Goal: Information Seeking & Learning: Learn about a topic

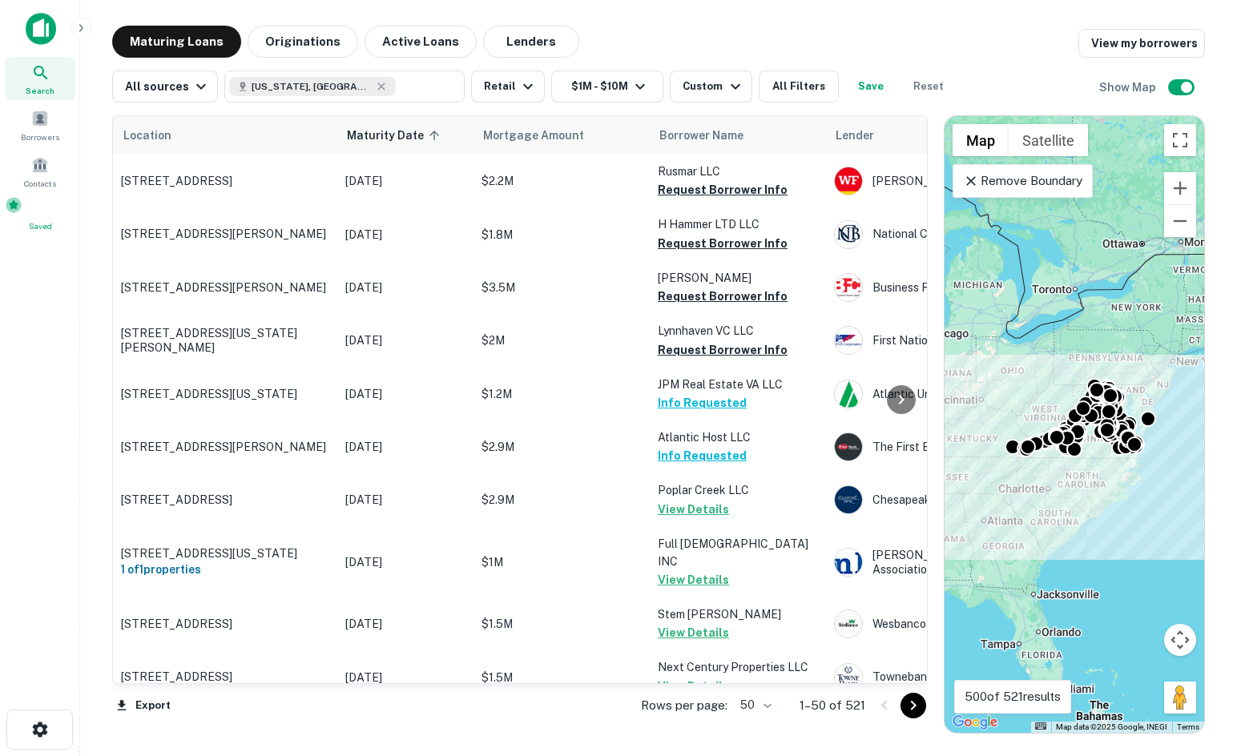
click at [38, 220] on div "Saved" at bounding box center [40, 214] width 71 height 36
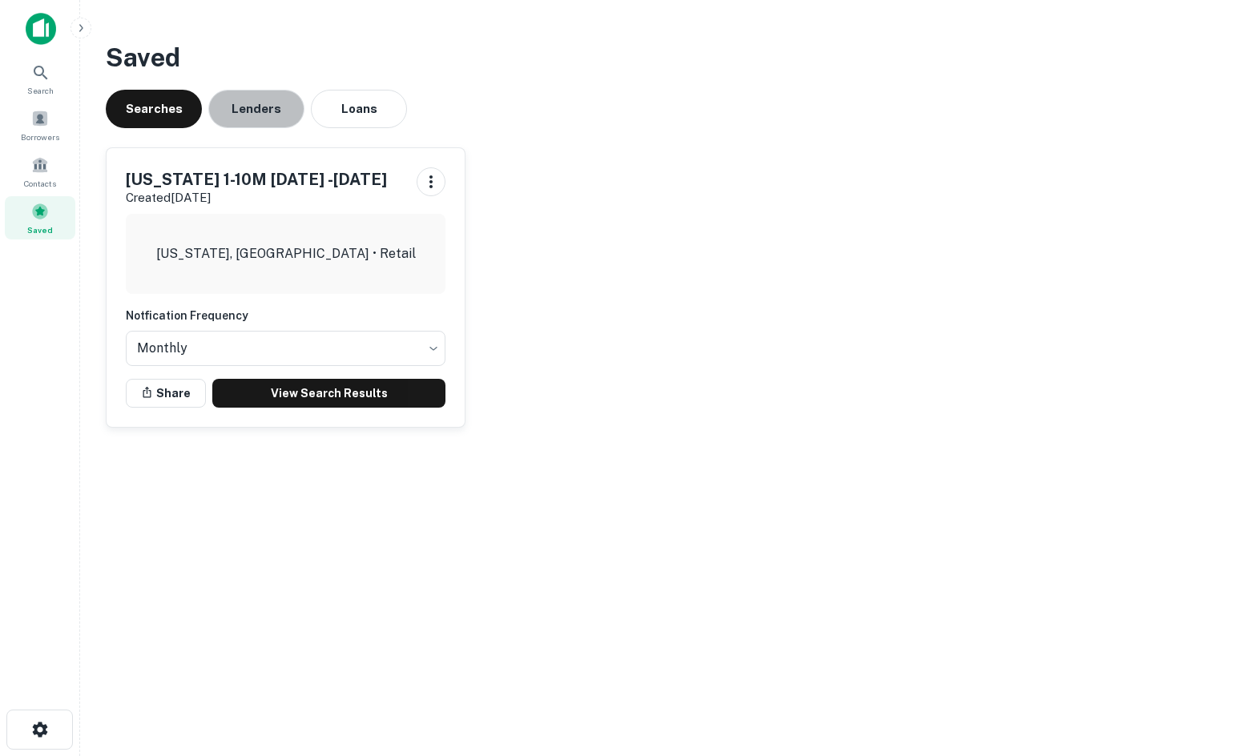
click at [236, 113] on button "Lenders" at bounding box center [256, 109] width 96 height 38
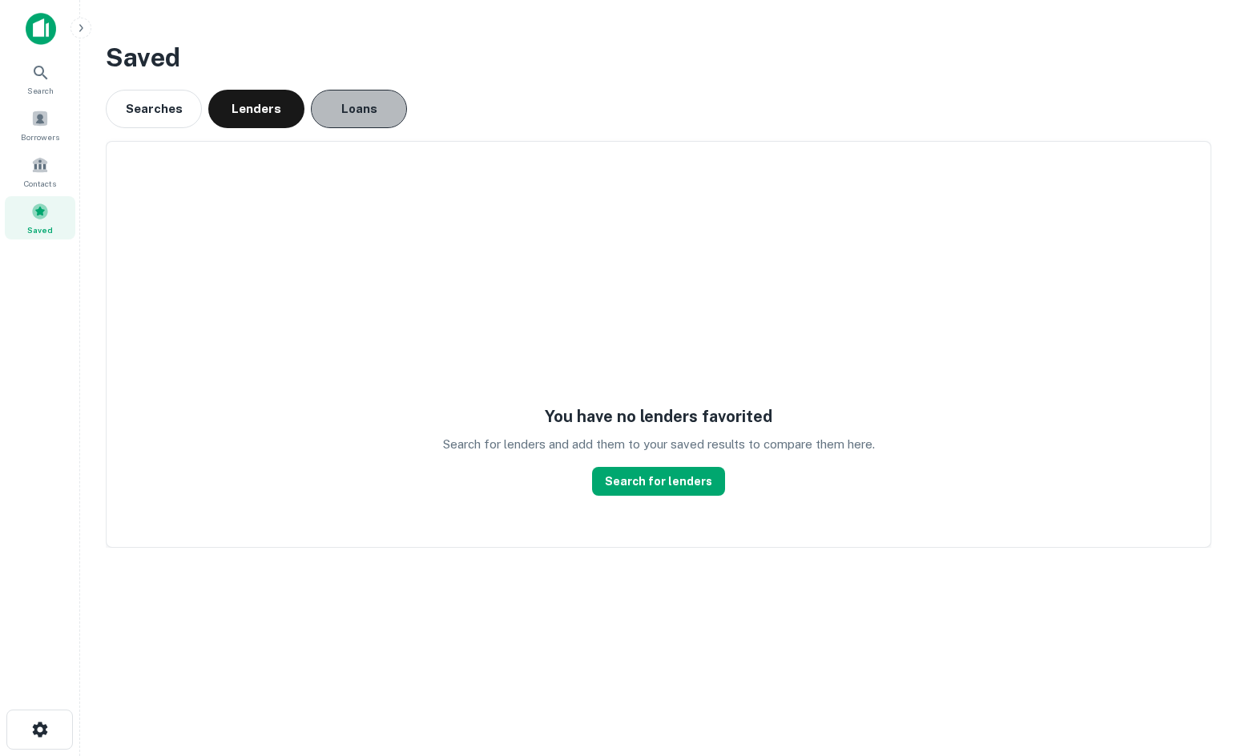
click at [355, 111] on button "Loans" at bounding box center [359, 109] width 96 height 38
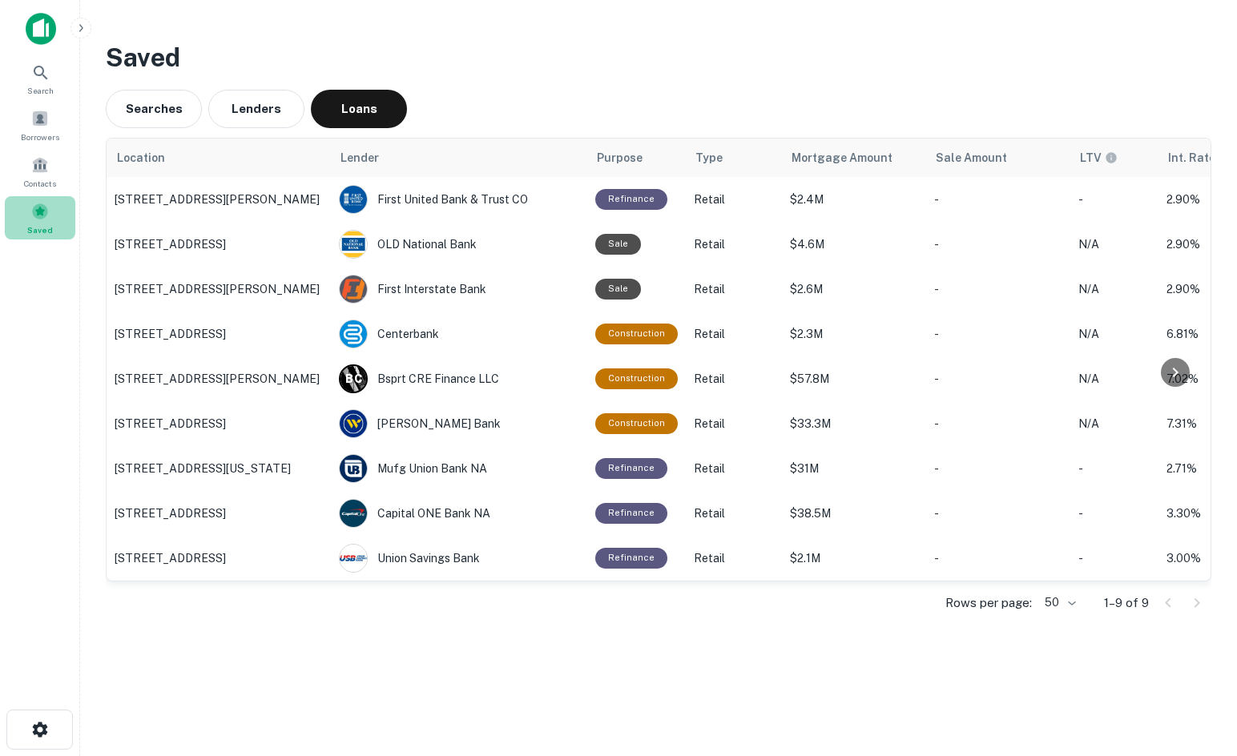
click at [34, 212] on span at bounding box center [40, 212] width 18 height 18
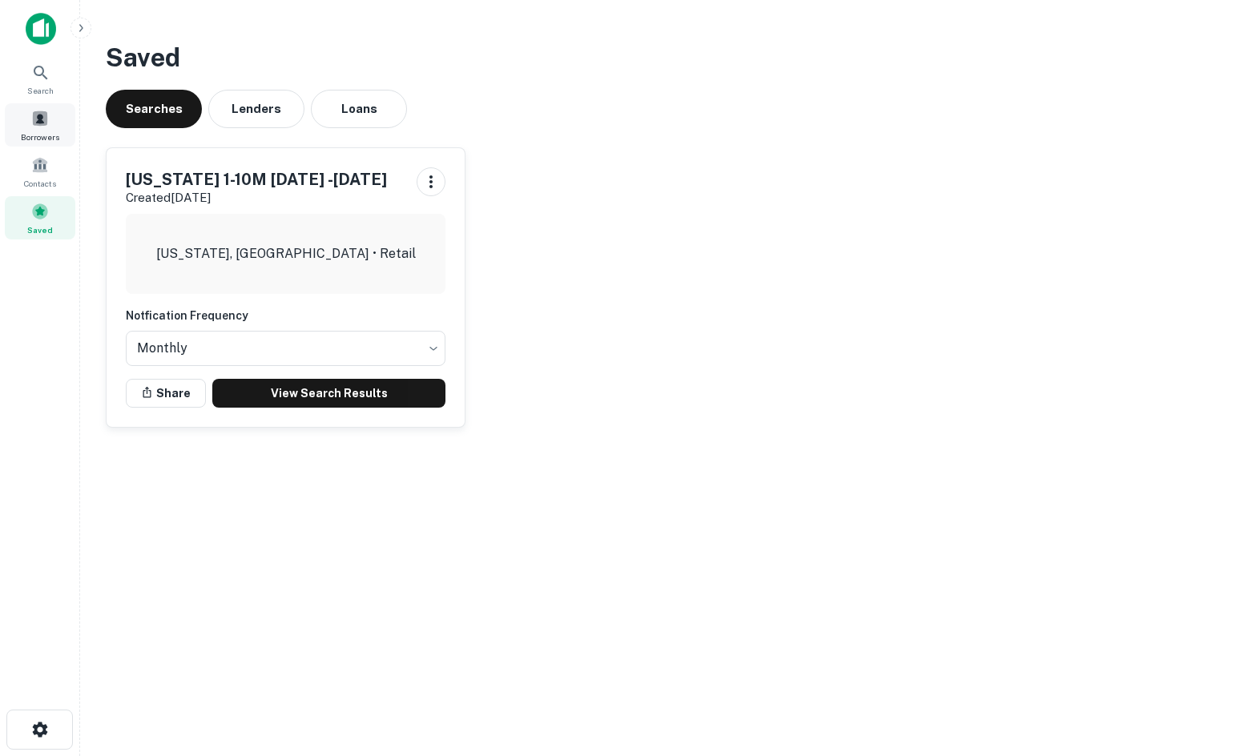
click at [58, 116] on div "Borrowers" at bounding box center [40, 124] width 71 height 43
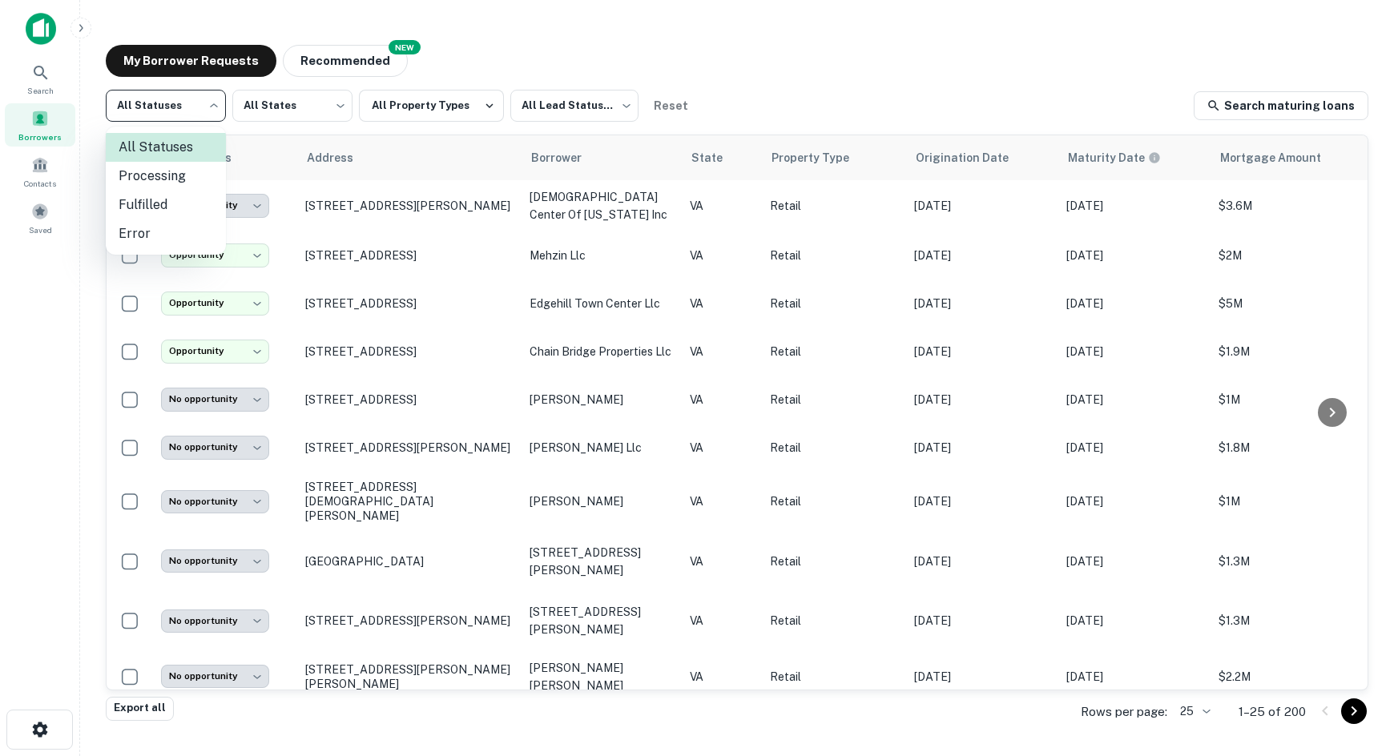
click at [203, 117] on body "**********" at bounding box center [697, 378] width 1394 height 756
click at [203, 111] on div at bounding box center [697, 378] width 1394 height 756
click at [272, 107] on body "**********" at bounding box center [697, 378] width 1394 height 756
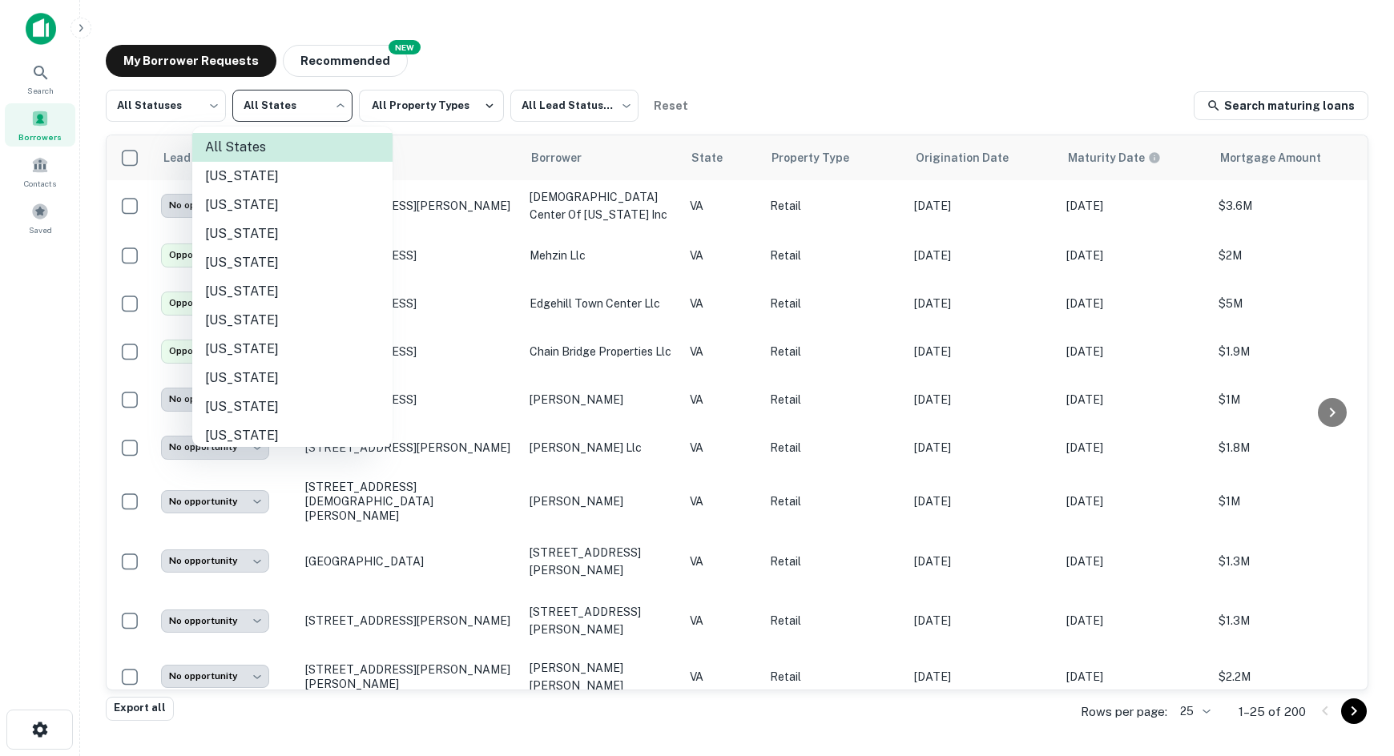
click at [272, 107] on div at bounding box center [697, 378] width 1394 height 756
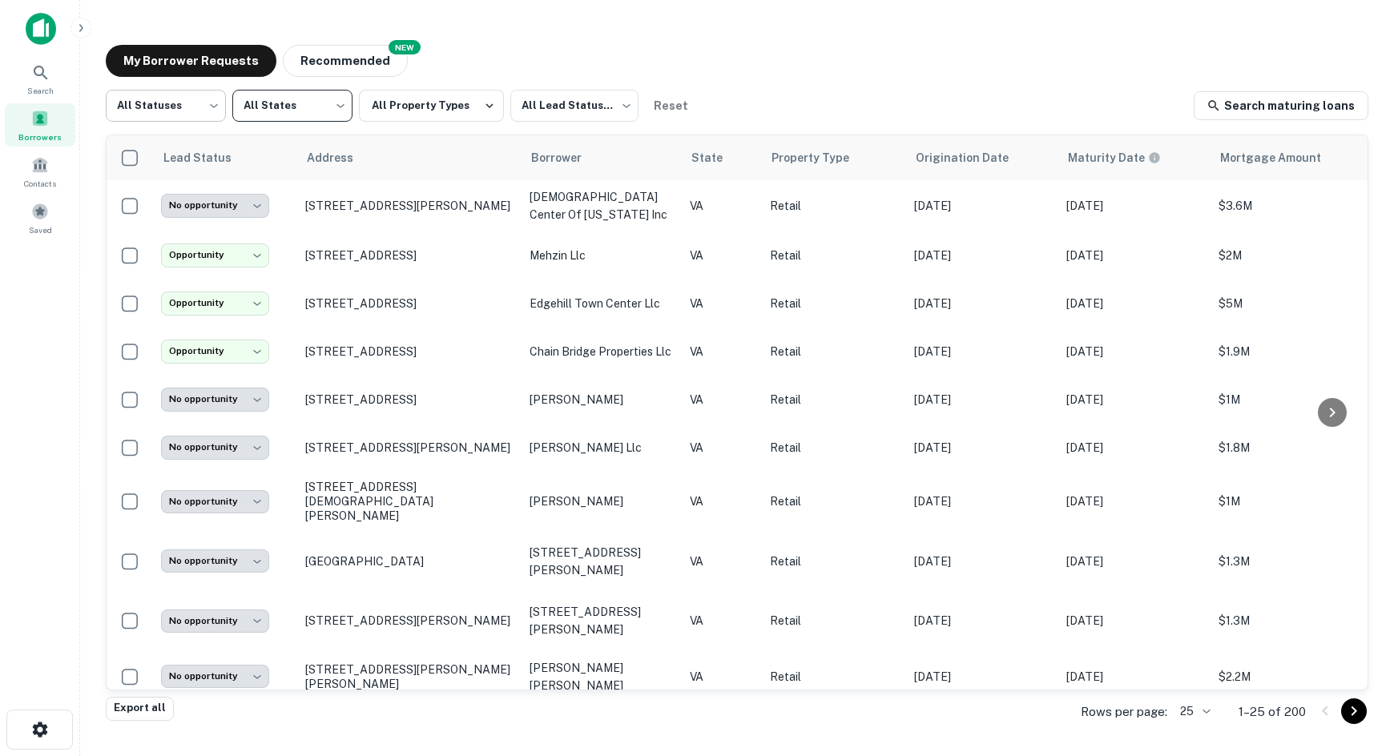
click at [211, 124] on body "**********" at bounding box center [697, 378] width 1394 height 756
click at [516, 111] on div at bounding box center [697, 378] width 1394 height 756
click at [530, 111] on body "**********" at bounding box center [697, 378] width 1394 height 756
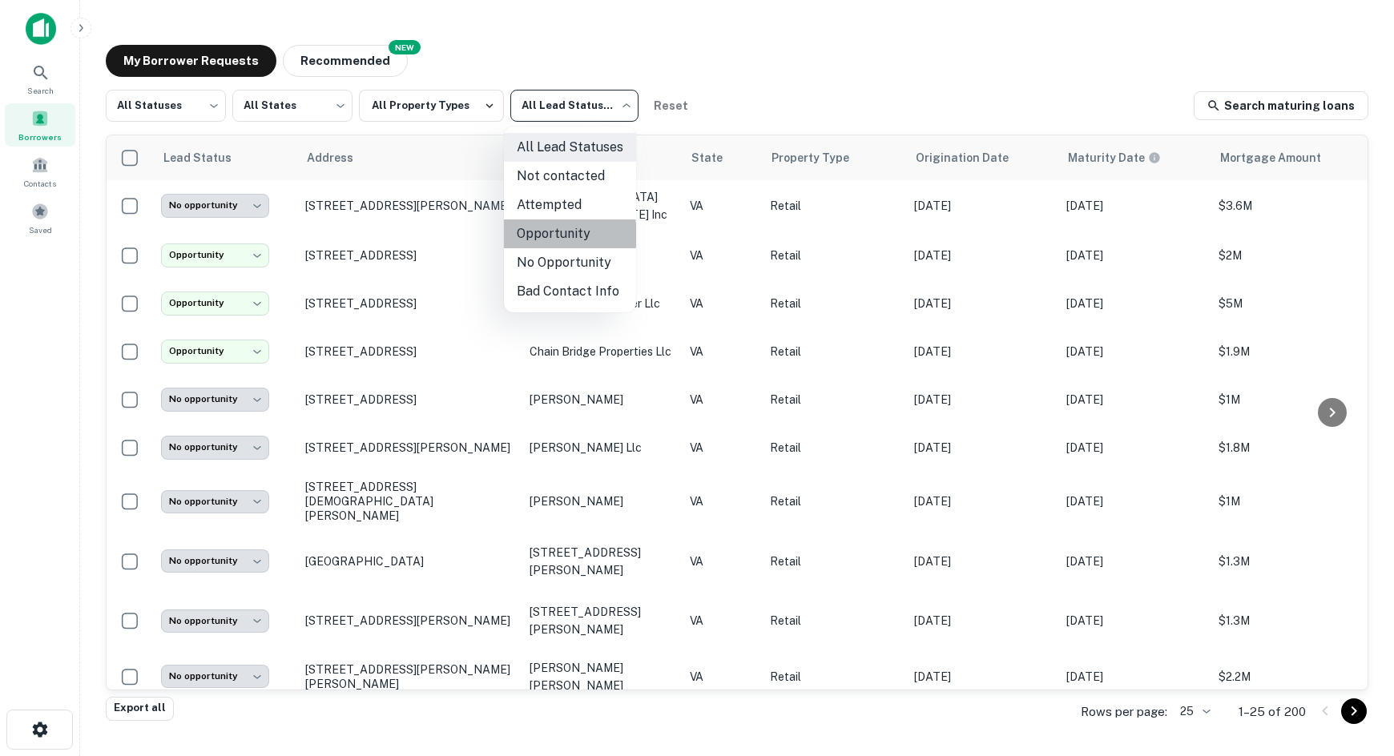
click at [555, 235] on li "Opportunity" at bounding box center [570, 234] width 132 height 29
type input "**********"
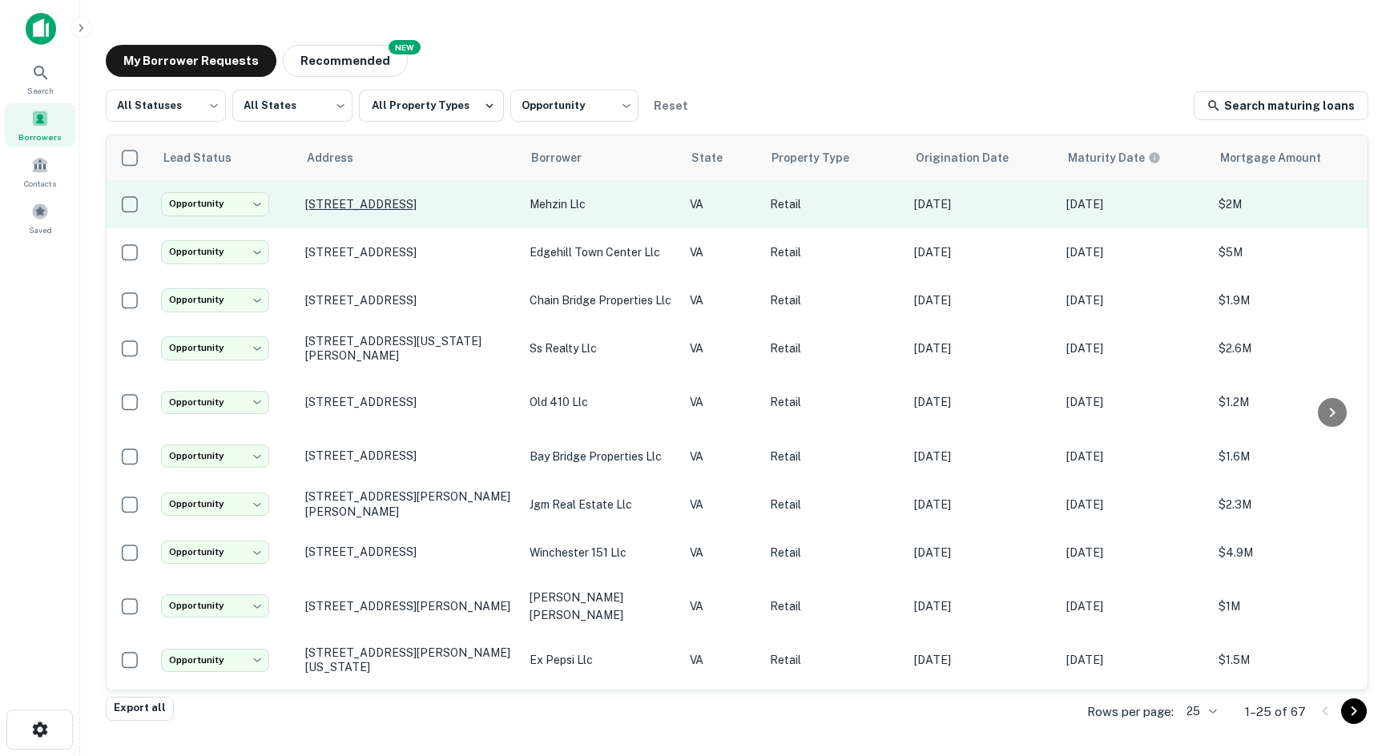
click at [444, 208] on p "[STREET_ADDRESS]" at bounding box center [409, 204] width 208 height 14
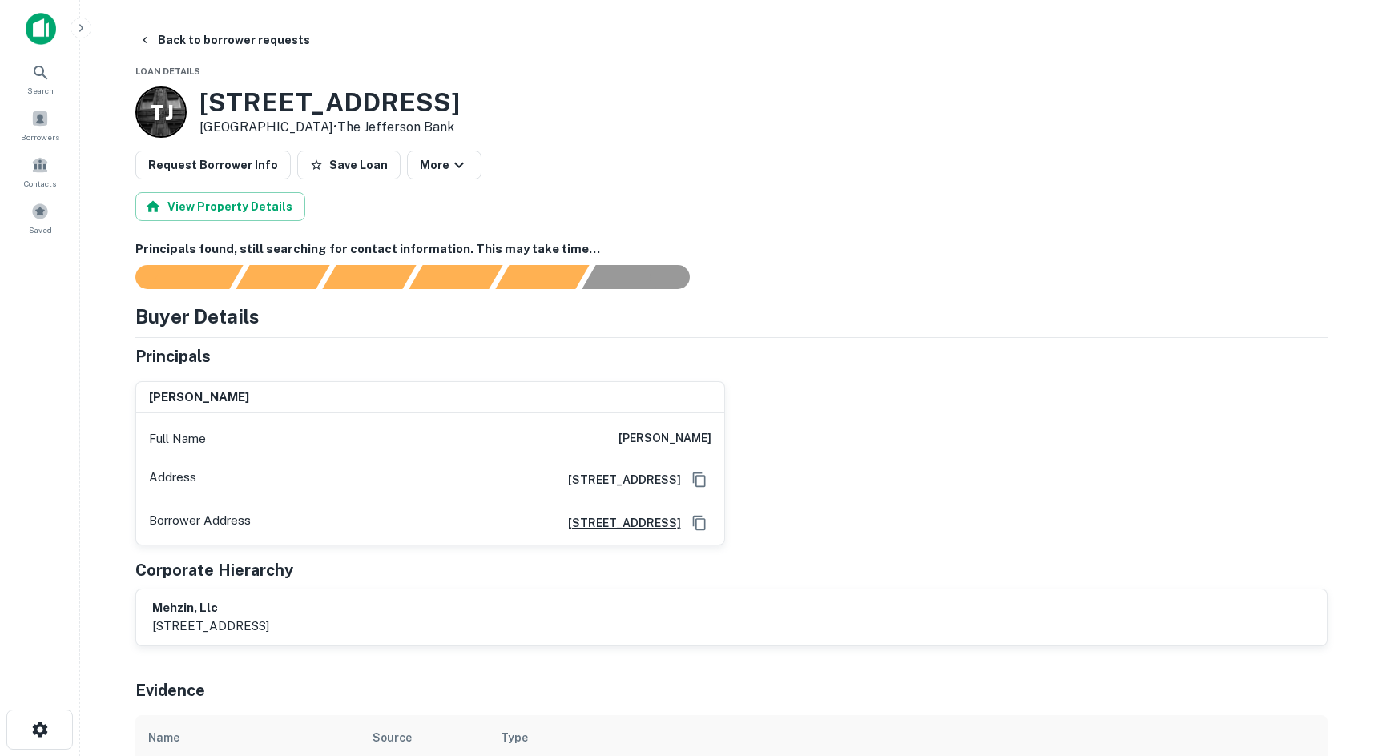
click at [208, 93] on h3 "[STREET_ADDRESS]" at bounding box center [329, 102] width 260 height 30
drag, startPoint x: 195, startPoint y: 96, endPoint x: 332, endPoint y: 127, distance: 140.3
click at [332, 127] on div "T J [STREET_ADDRESS] • The Jefferson Bank" at bounding box center [297, 112] width 324 height 51
copy div "[STREET_ADDRESS]"
click at [433, 96] on h3 "[STREET_ADDRESS]" at bounding box center [329, 102] width 260 height 30
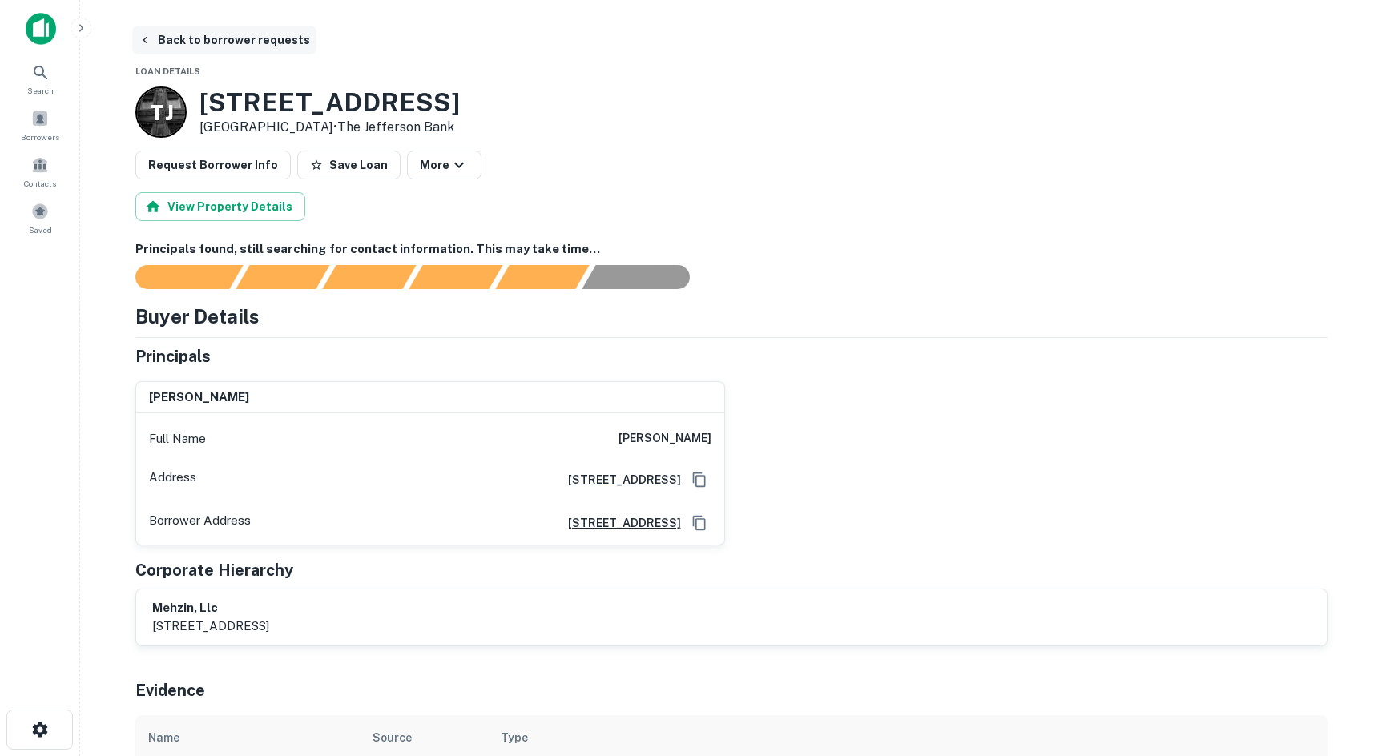
click at [239, 39] on button "Back to borrower requests" at bounding box center [224, 40] width 184 height 29
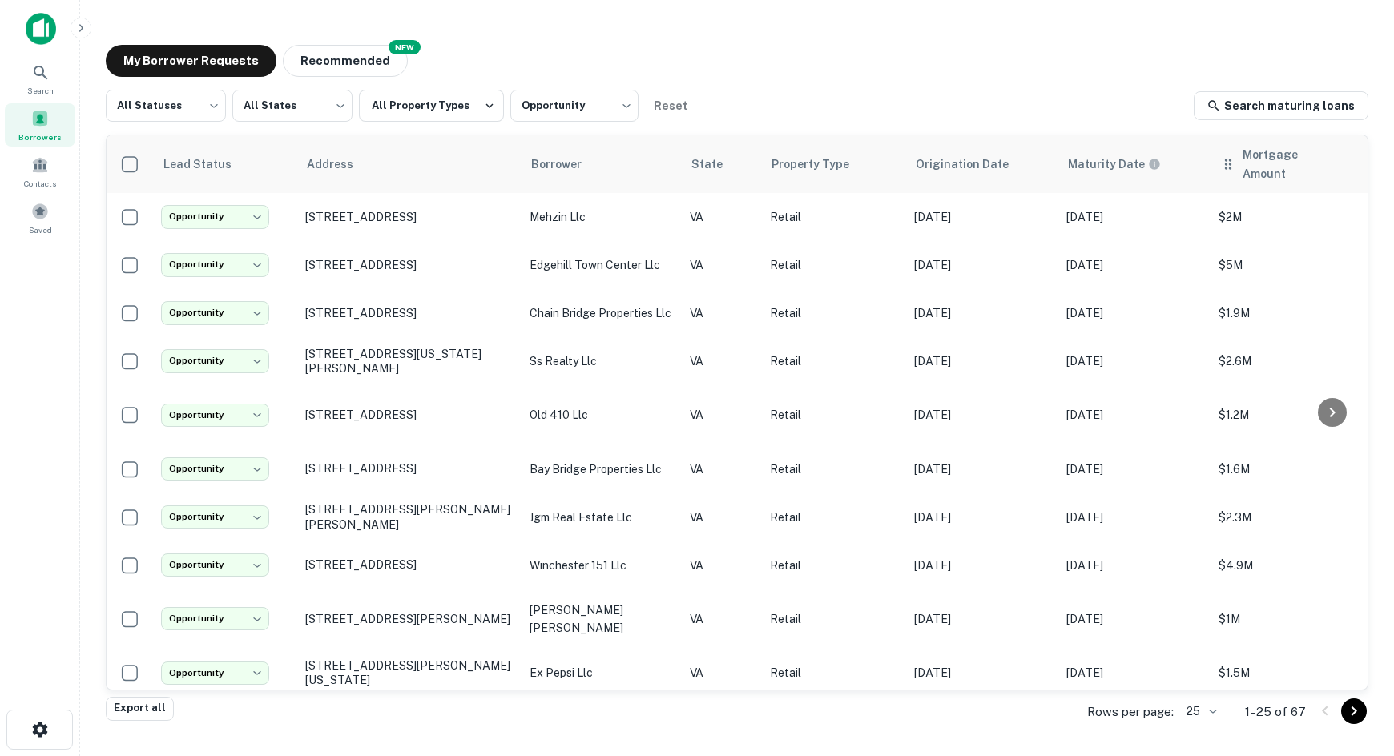
click at [1236, 167] on th "Mortgage Amount" at bounding box center [1291, 164] width 160 height 58
click at [1236, 165] on span "Mortgage Amount" at bounding box center [1302, 164] width 119 height 38
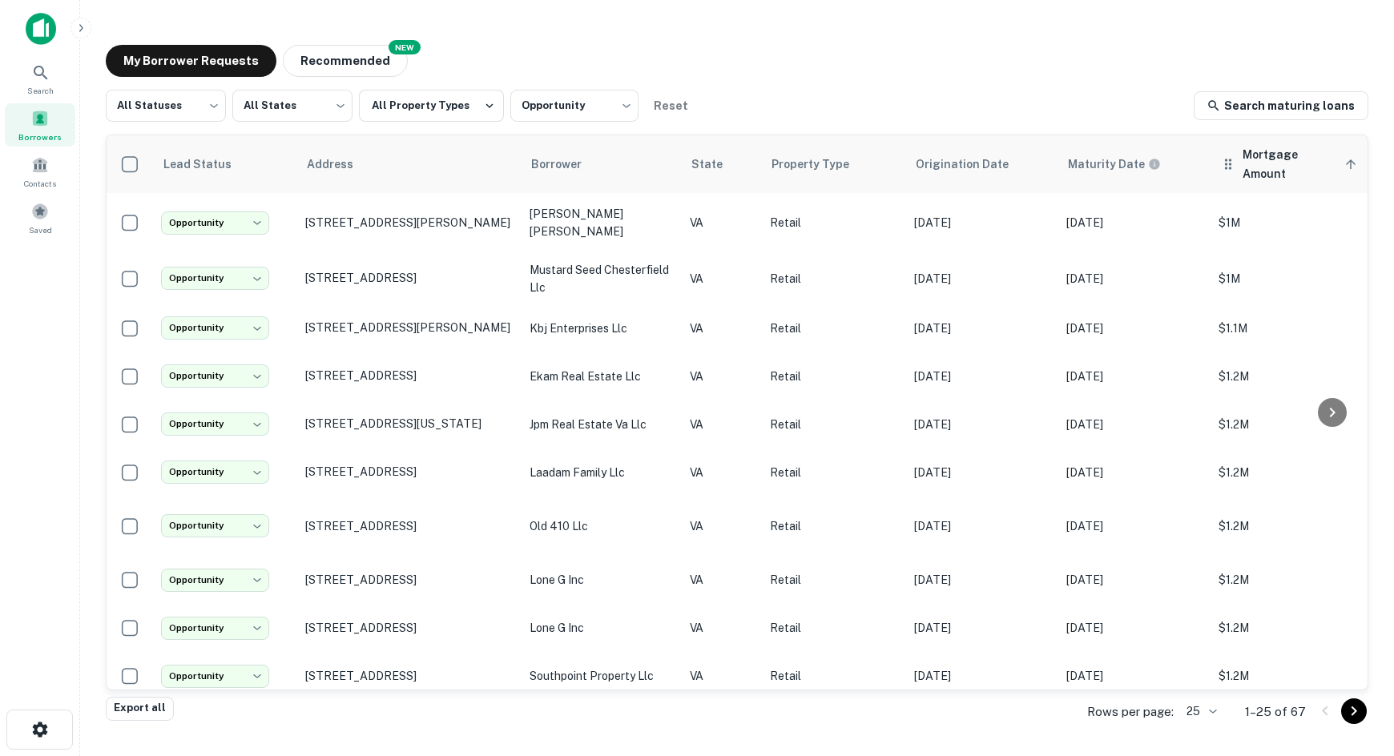
click at [1236, 157] on span "Mortgage Amount sorted ascending" at bounding box center [1302, 164] width 119 height 38
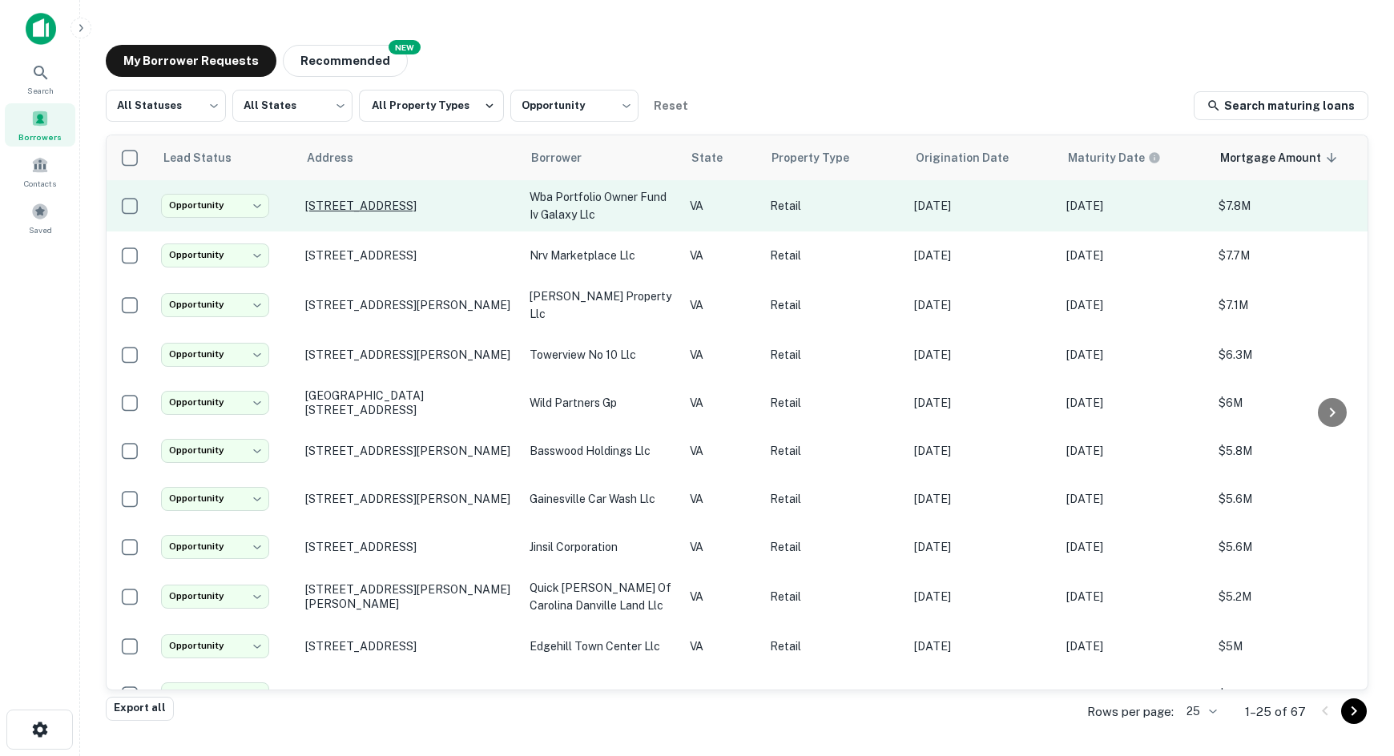
click at [337, 208] on p "[STREET_ADDRESS]" at bounding box center [409, 206] width 208 height 14
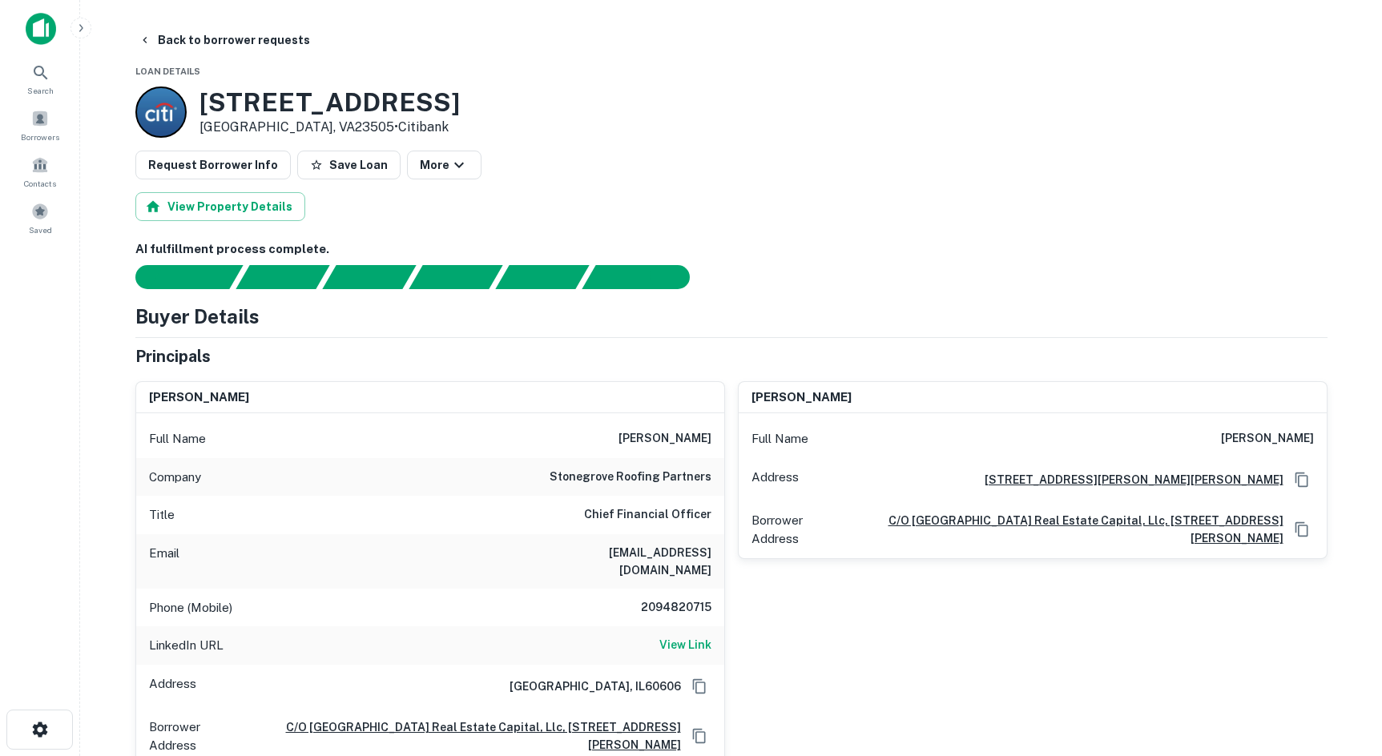
drag, startPoint x: 203, startPoint y: 99, endPoint x: 312, endPoint y: 129, distance: 113.1
click at [312, 129] on div "[STREET_ADDRESS] • Citibank" at bounding box center [329, 112] width 260 height 50
copy div "[STREET_ADDRESS] •"
click at [216, 32] on button "Back to borrower requests" at bounding box center [224, 40] width 184 height 29
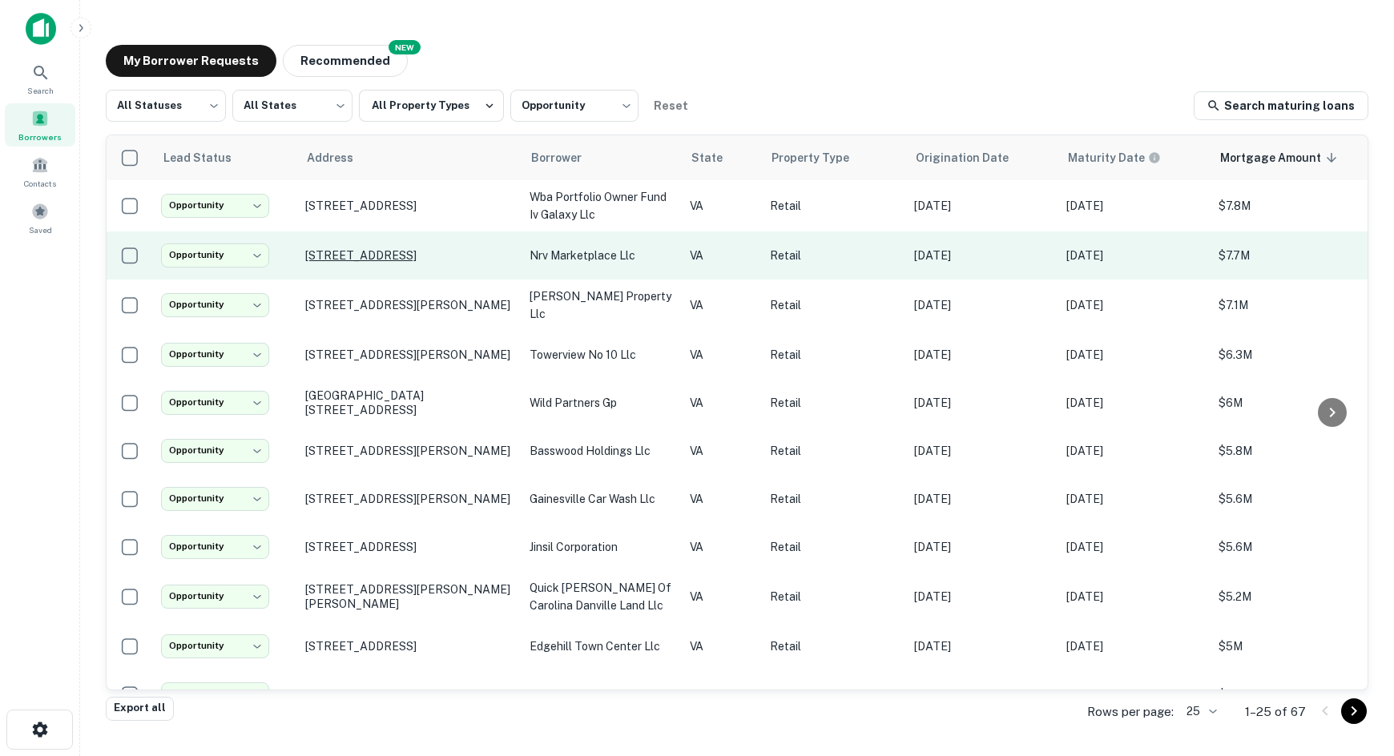
click at [369, 259] on p "[STREET_ADDRESS]" at bounding box center [409, 255] width 208 height 14
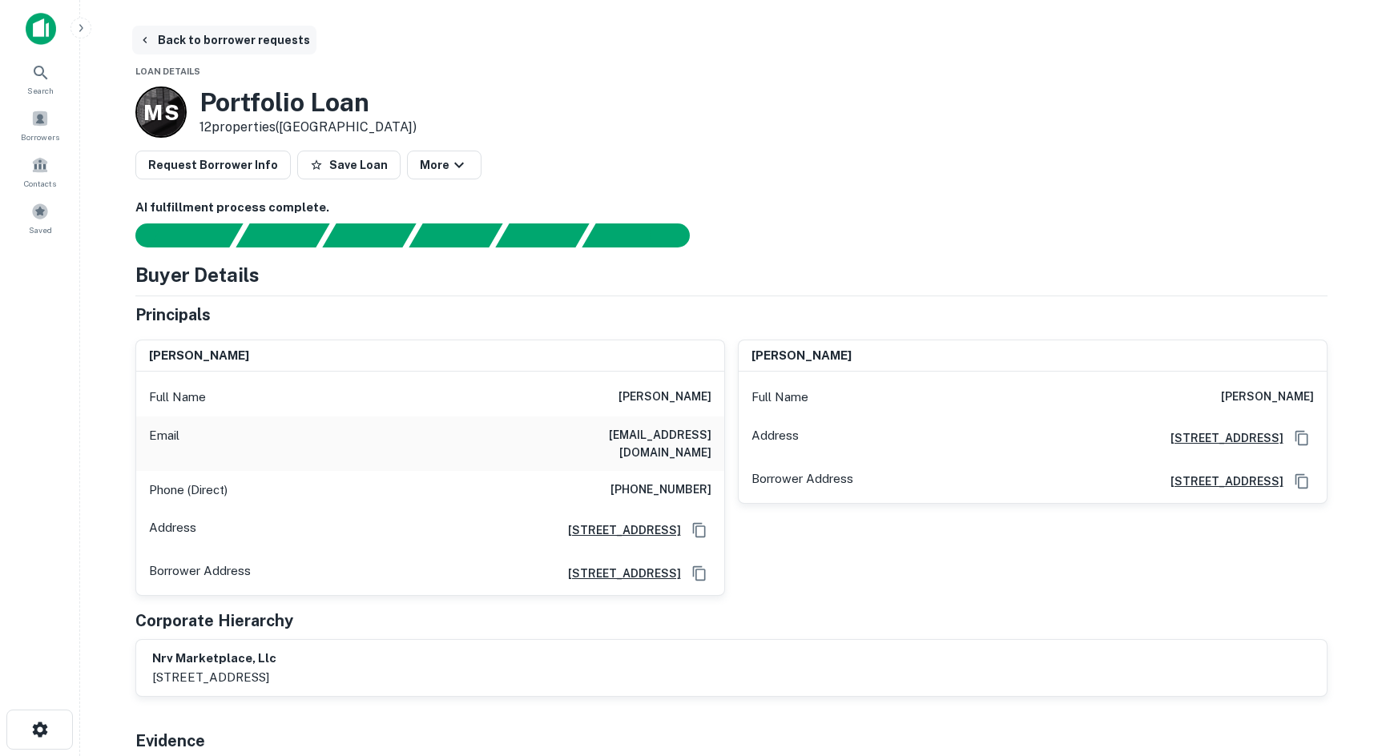
click at [240, 36] on button "Back to borrower requests" at bounding box center [224, 40] width 184 height 29
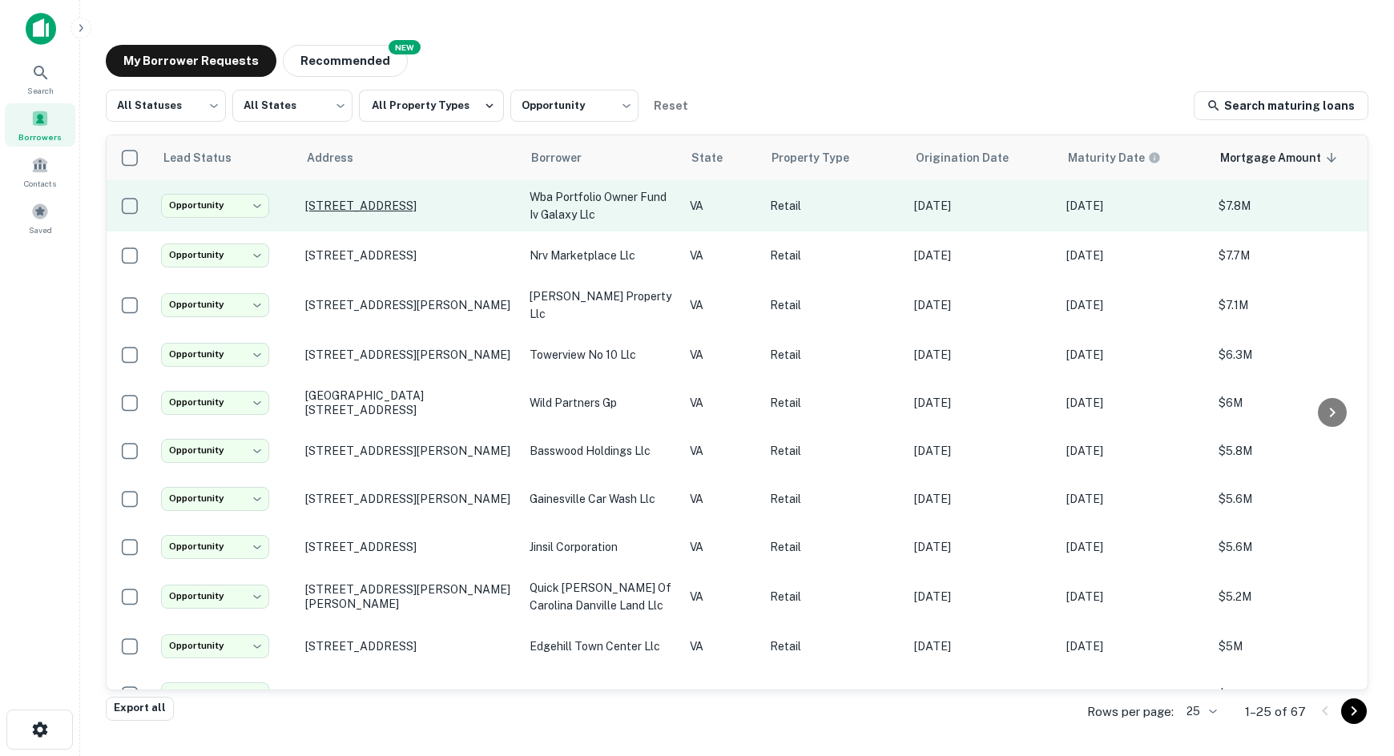
click at [424, 211] on p "[STREET_ADDRESS]" at bounding box center [409, 206] width 208 height 14
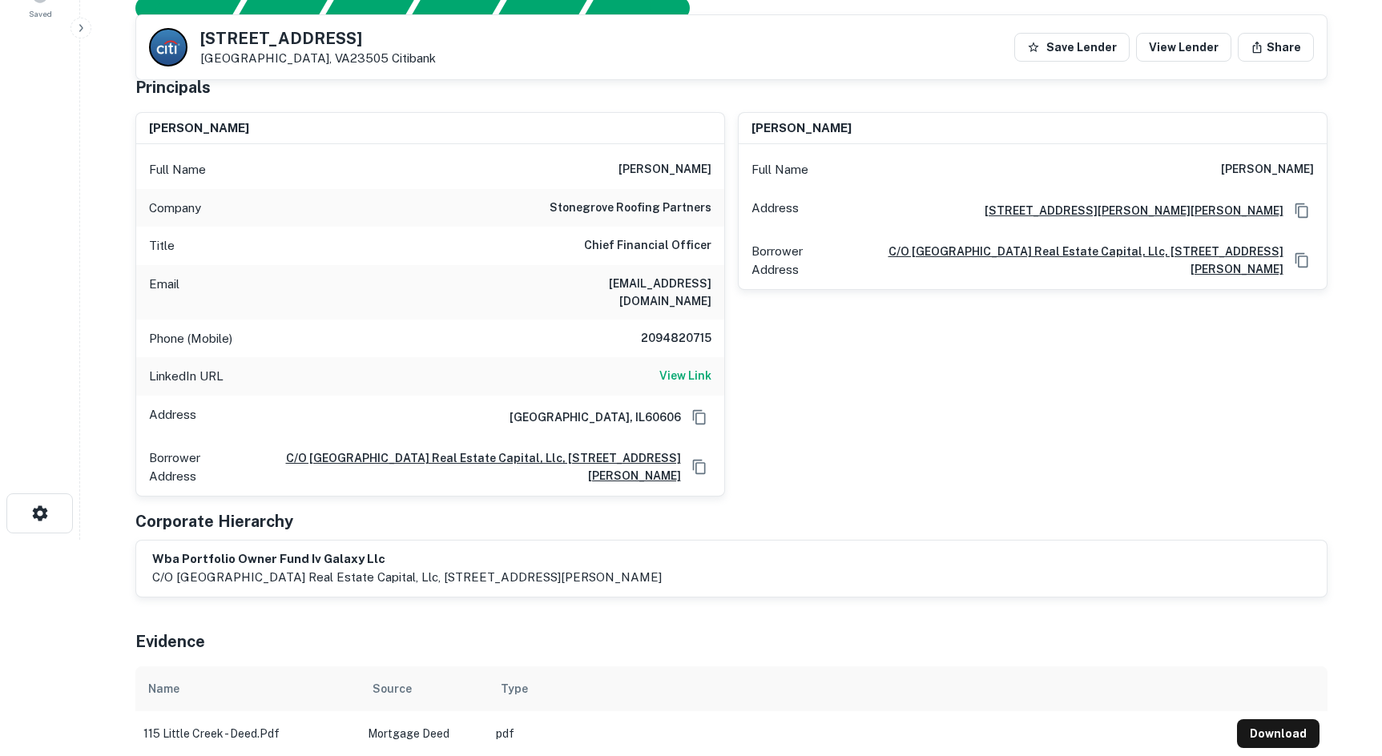
scroll to position [240, 0]
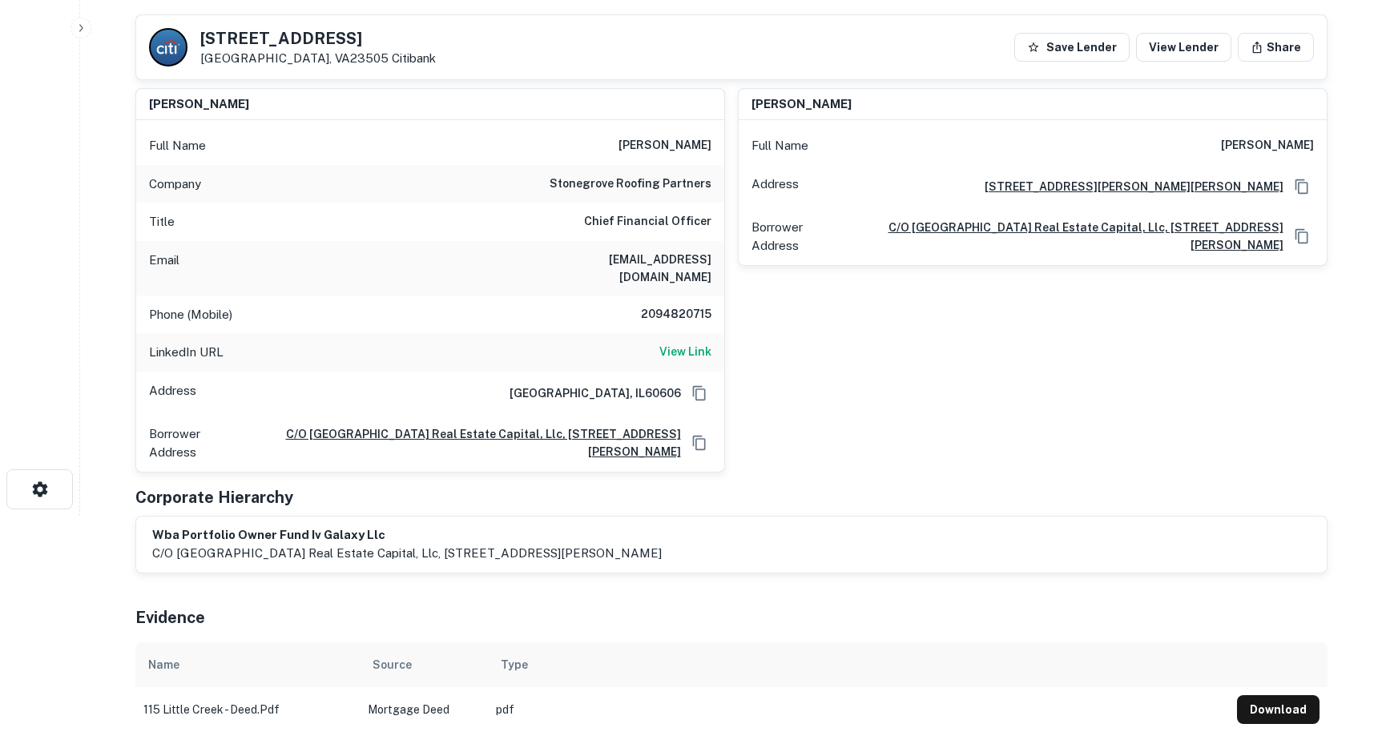
drag, startPoint x: 623, startPoint y: 150, endPoint x: 712, endPoint y: 146, distance: 89.0
click at [712, 146] on div "Full Name [PERSON_NAME]" at bounding box center [430, 146] width 588 height 38
click at [692, 343] on h6 "View Link" at bounding box center [685, 352] width 52 height 18
click at [875, 377] on div "[PERSON_NAME] Full Name [PERSON_NAME] Address [STREET_ADDRESS][GEOGRAPHIC_DATA]…" at bounding box center [1026, 273] width 603 height 397
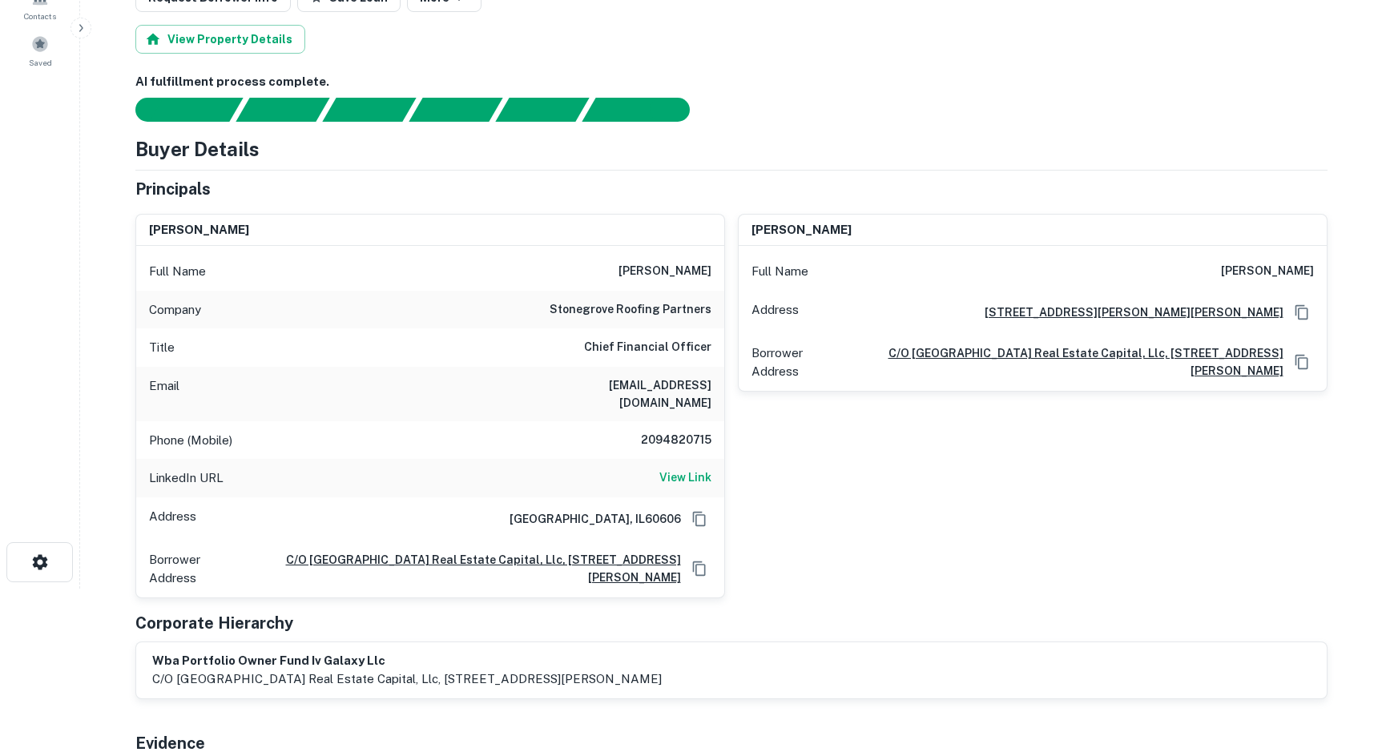
scroll to position [0, 0]
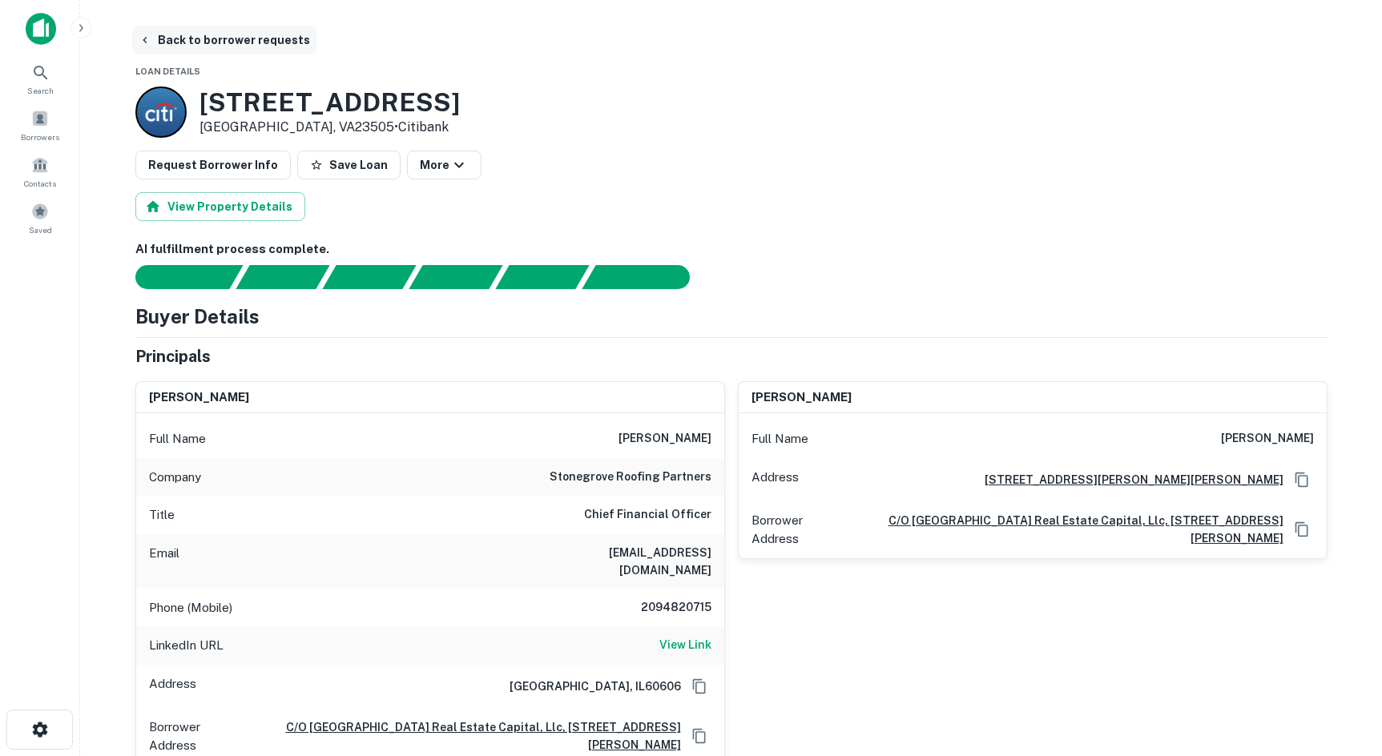
click at [227, 41] on button "Back to borrower requests" at bounding box center [224, 40] width 184 height 29
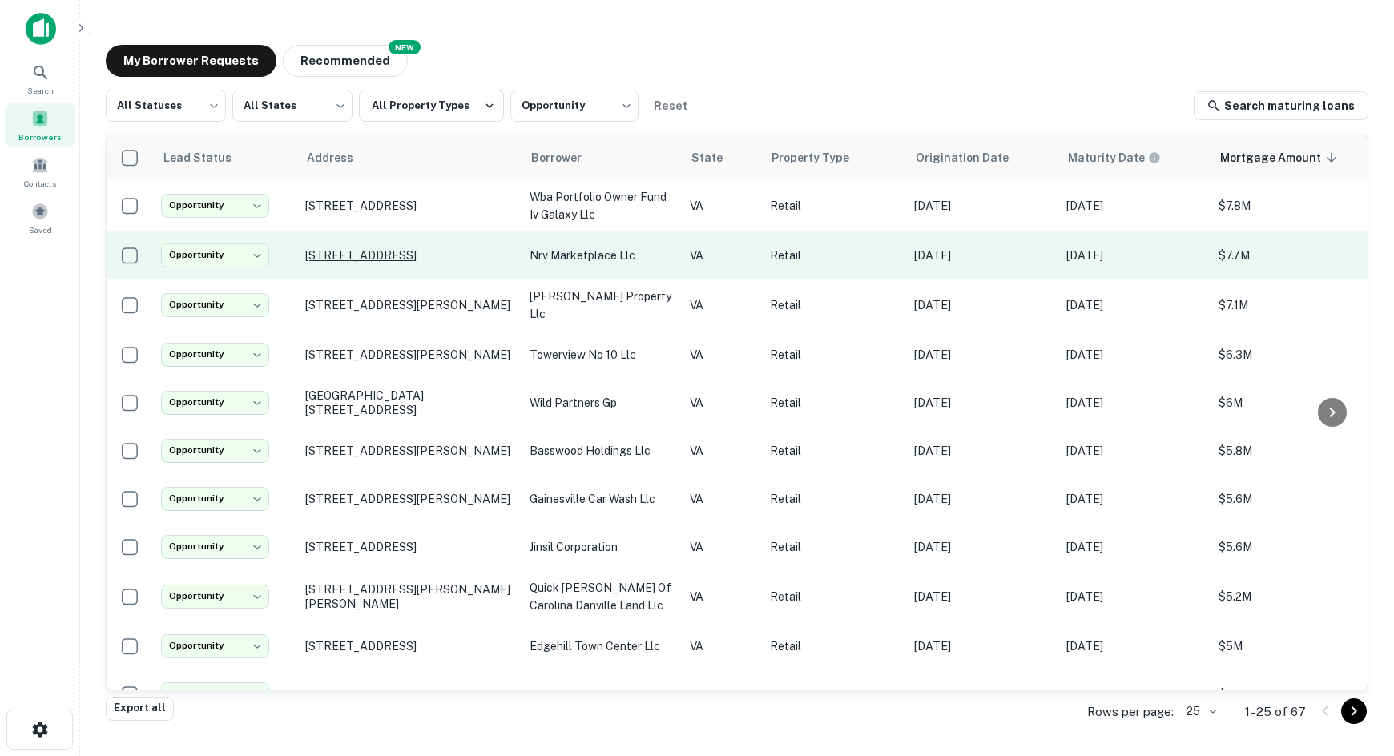
click at [331, 263] on p "[STREET_ADDRESS]" at bounding box center [409, 255] width 208 height 14
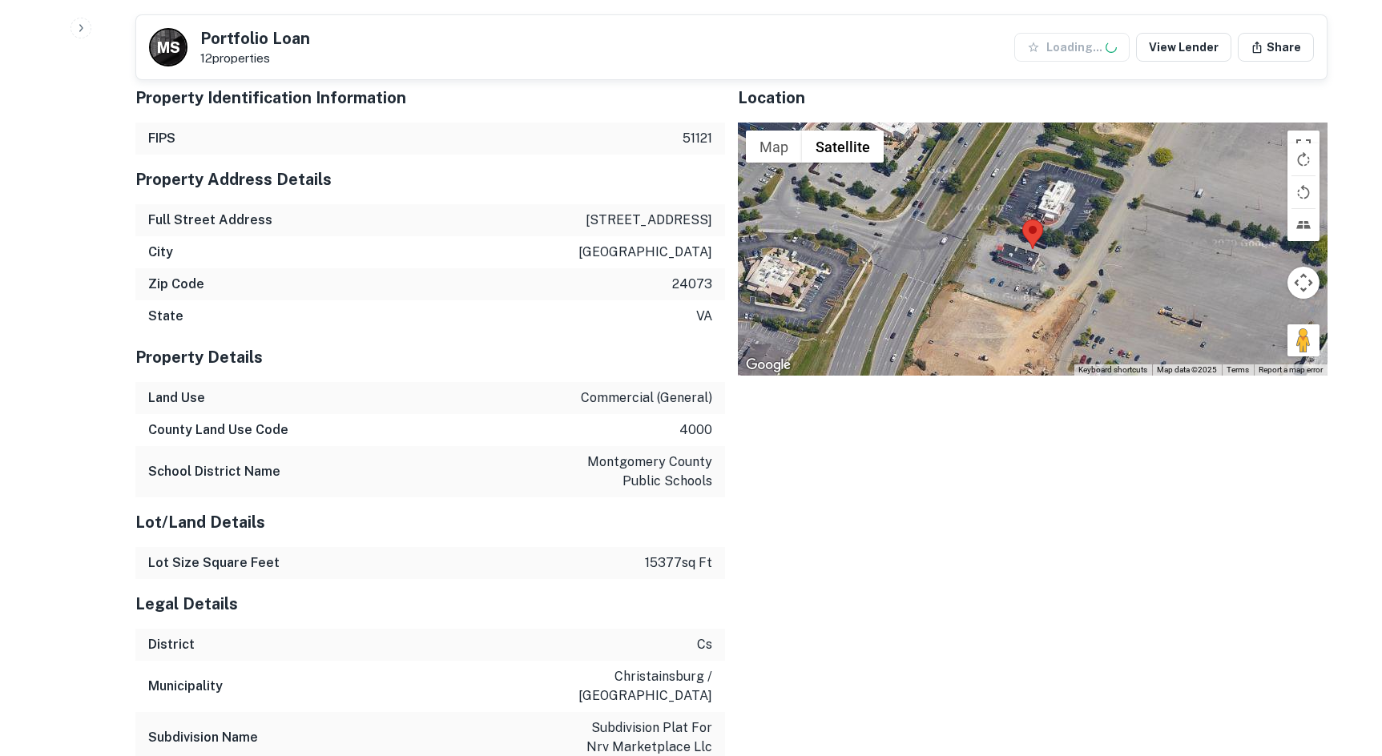
scroll to position [1362, 0]
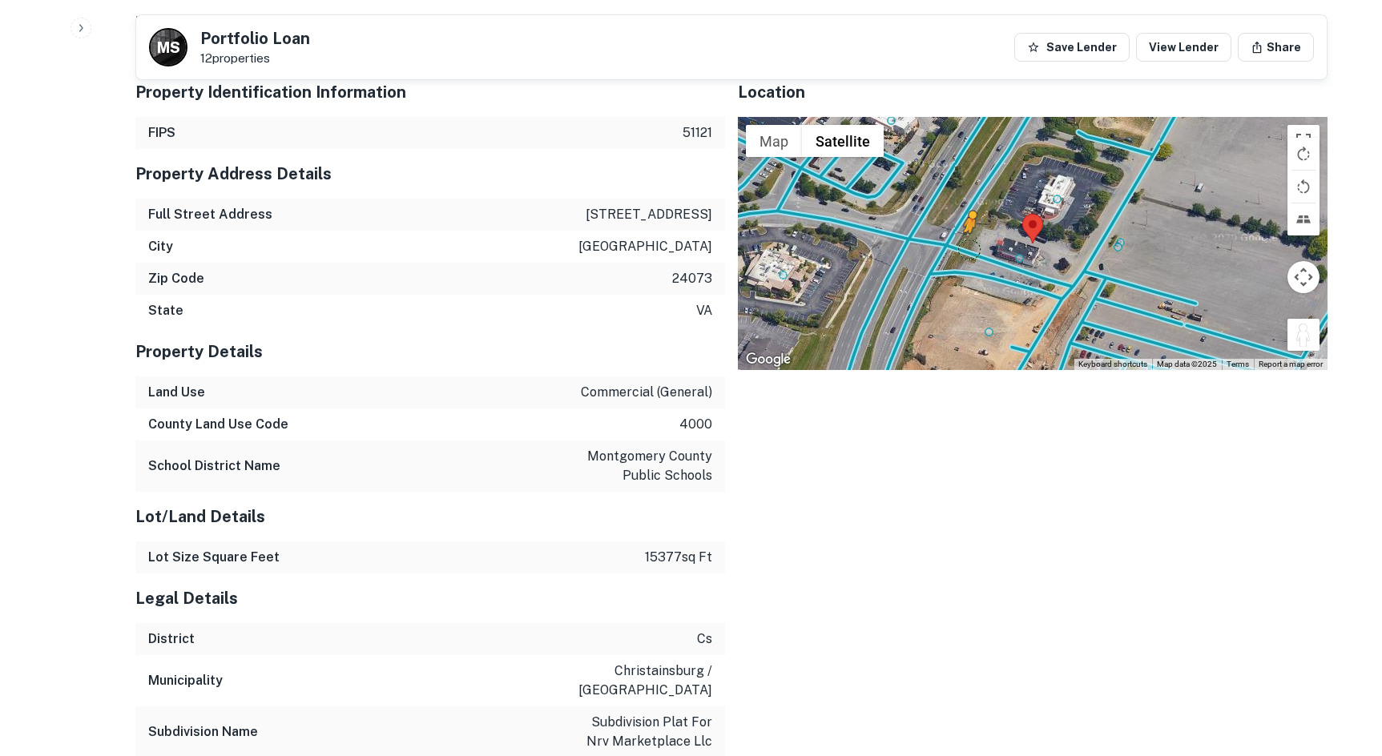
drag, startPoint x: 1310, startPoint y: 324, endPoint x: 969, endPoint y: 233, distance: 353.3
click at [969, 233] on div "To activate drag with keyboard, press Alt + Enter. Once in keyboard drag state,…" at bounding box center [1033, 243] width 590 height 253
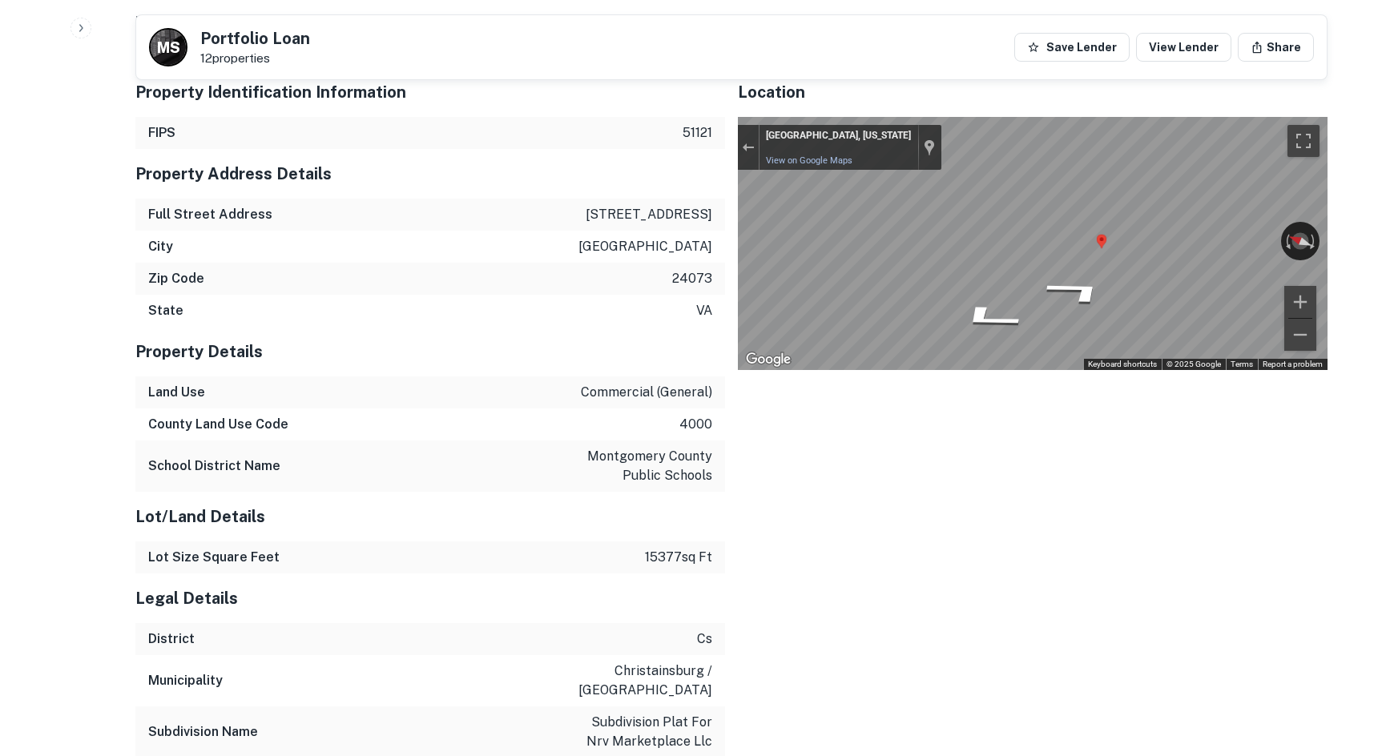
click at [679, 211] on div "Property Identification Information FIPS 51121 Property Address Details Full St…" at bounding box center [725, 405] width 1205 height 703
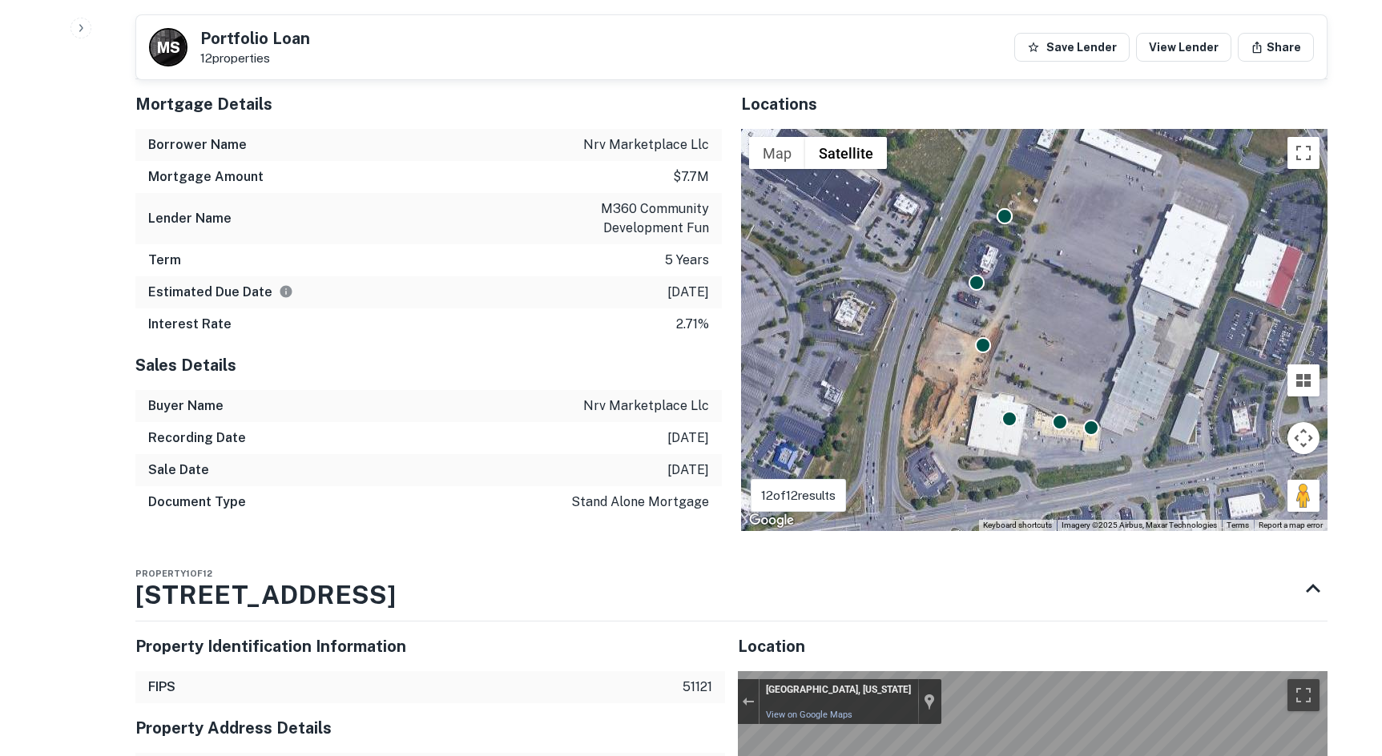
scroll to position [801, 0]
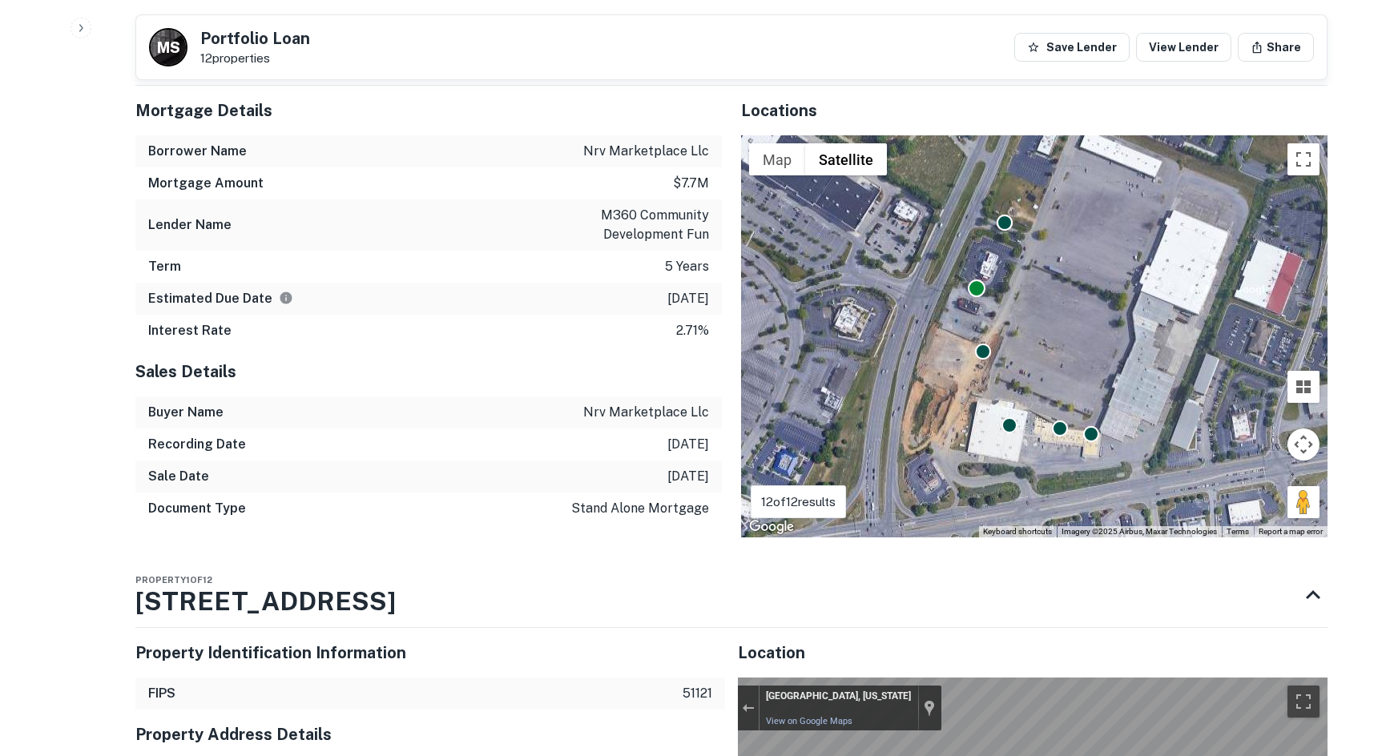
click at [977, 280] on div at bounding box center [977, 289] width 18 height 18
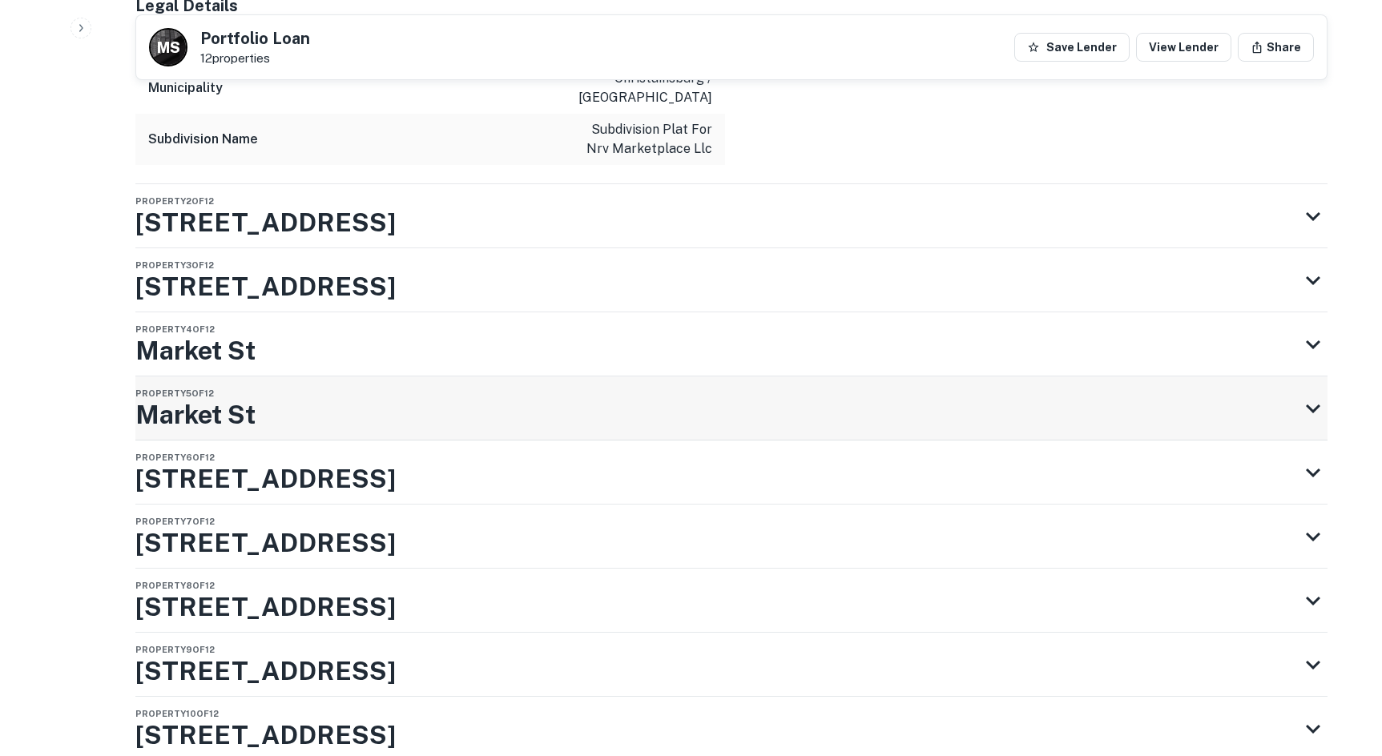
scroll to position [1989, 0]
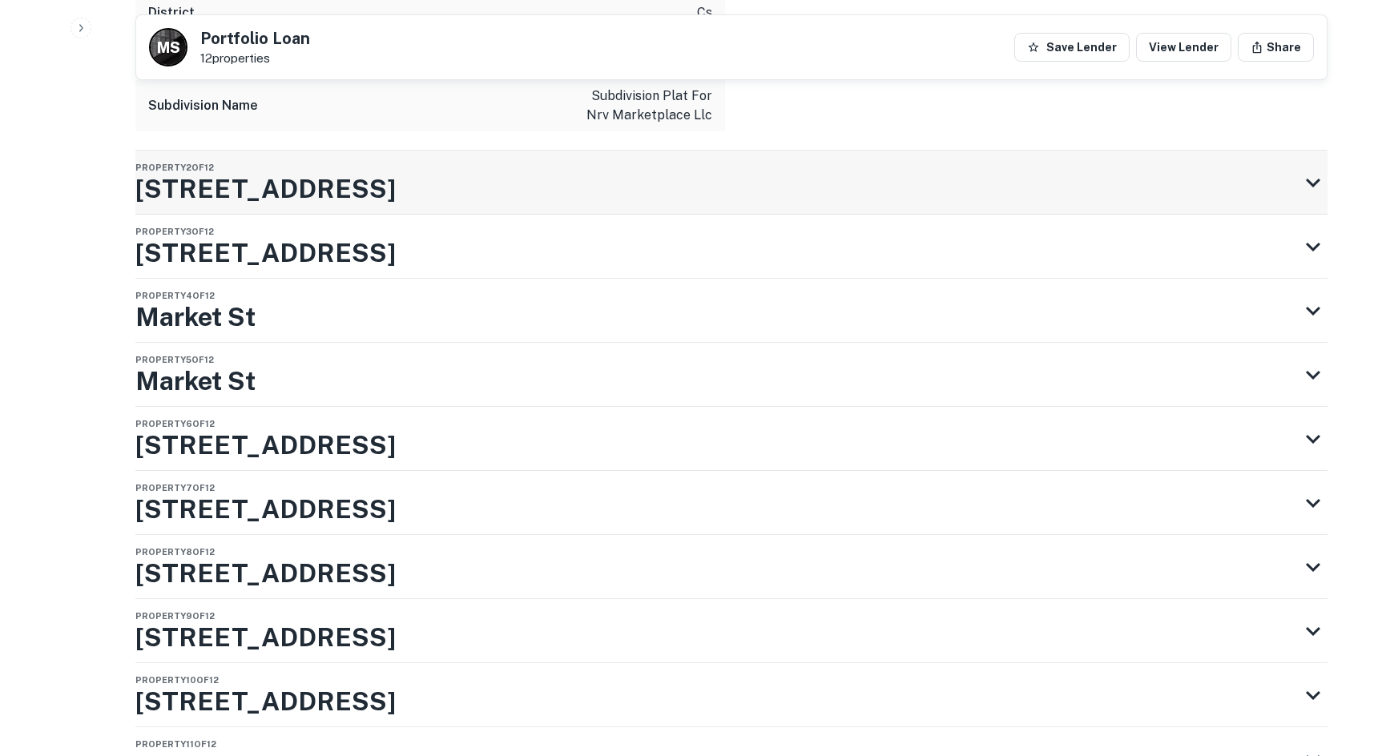
click at [373, 182] on div "Property 2 of 12 [STREET_ADDRESS]" at bounding box center [716, 183] width 1163 height 64
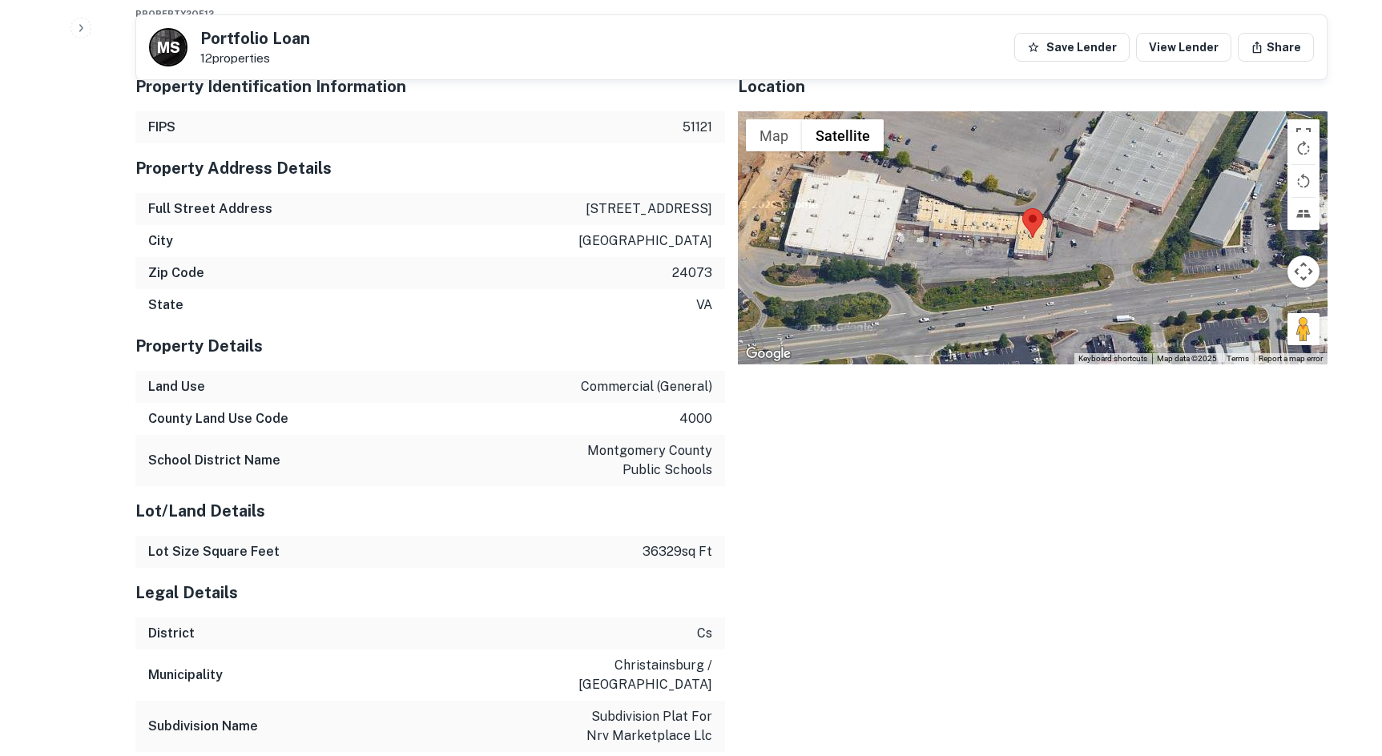
scroll to position [2149, 0]
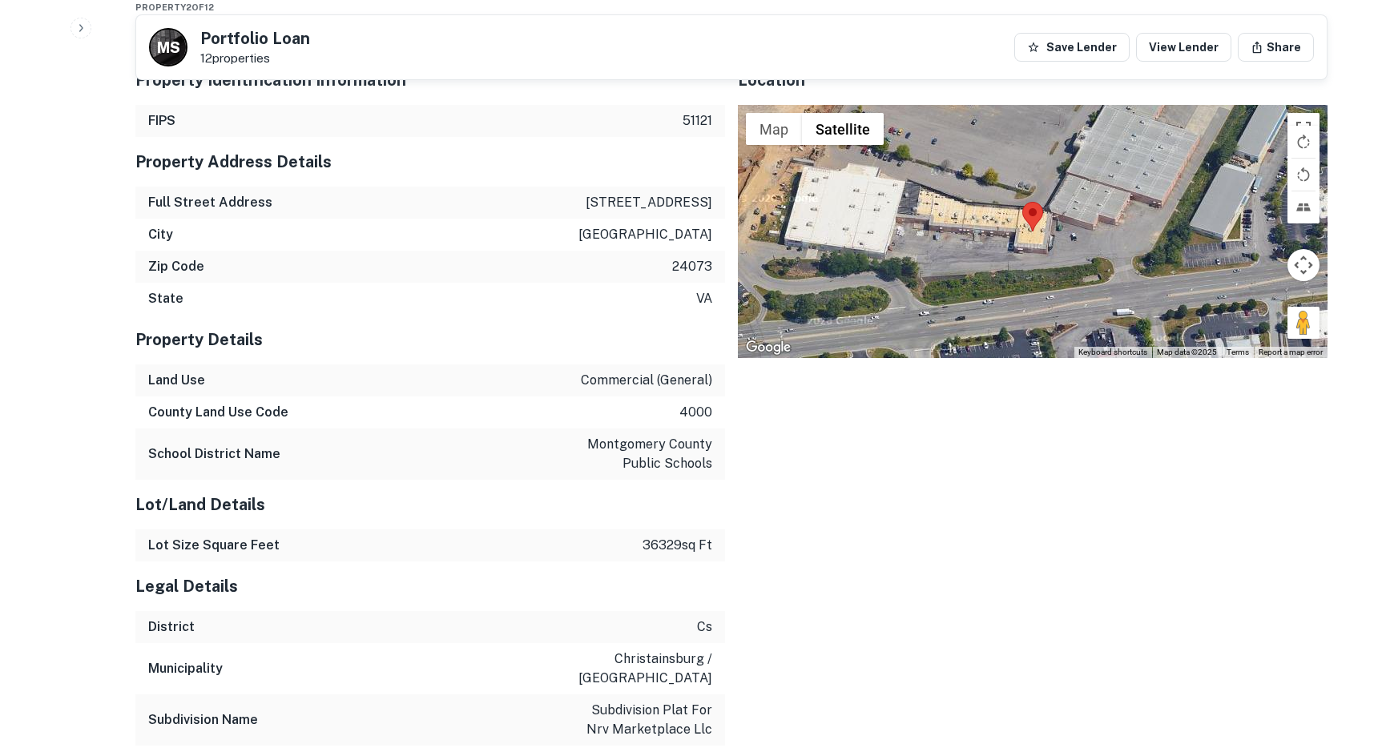
drag, startPoint x: 1300, startPoint y: 307, endPoint x: 1007, endPoint y: 245, distance: 298.9
click at [999, 245] on div "Map Terrain Satellite Labels Keyboard shortcuts Map Data Map data ©2025 Map dat…" at bounding box center [1033, 231] width 590 height 253
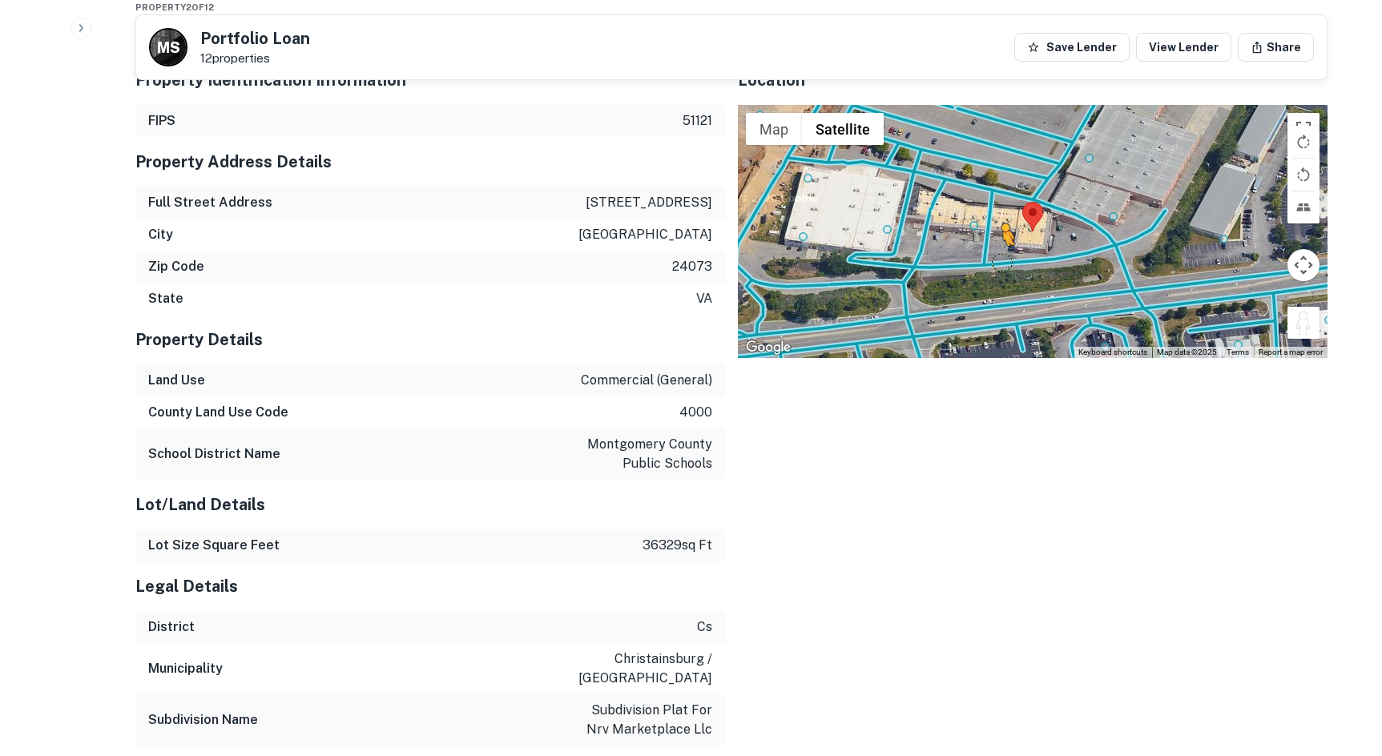
drag, startPoint x: 1307, startPoint y: 300, endPoint x: 998, endPoint y: 244, distance: 313.5
click at [998, 244] on div "To activate drag with keyboard, press Alt + Enter. Once in keyboard drag state,…" at bounding box center [1033, 231] width 590 height 253
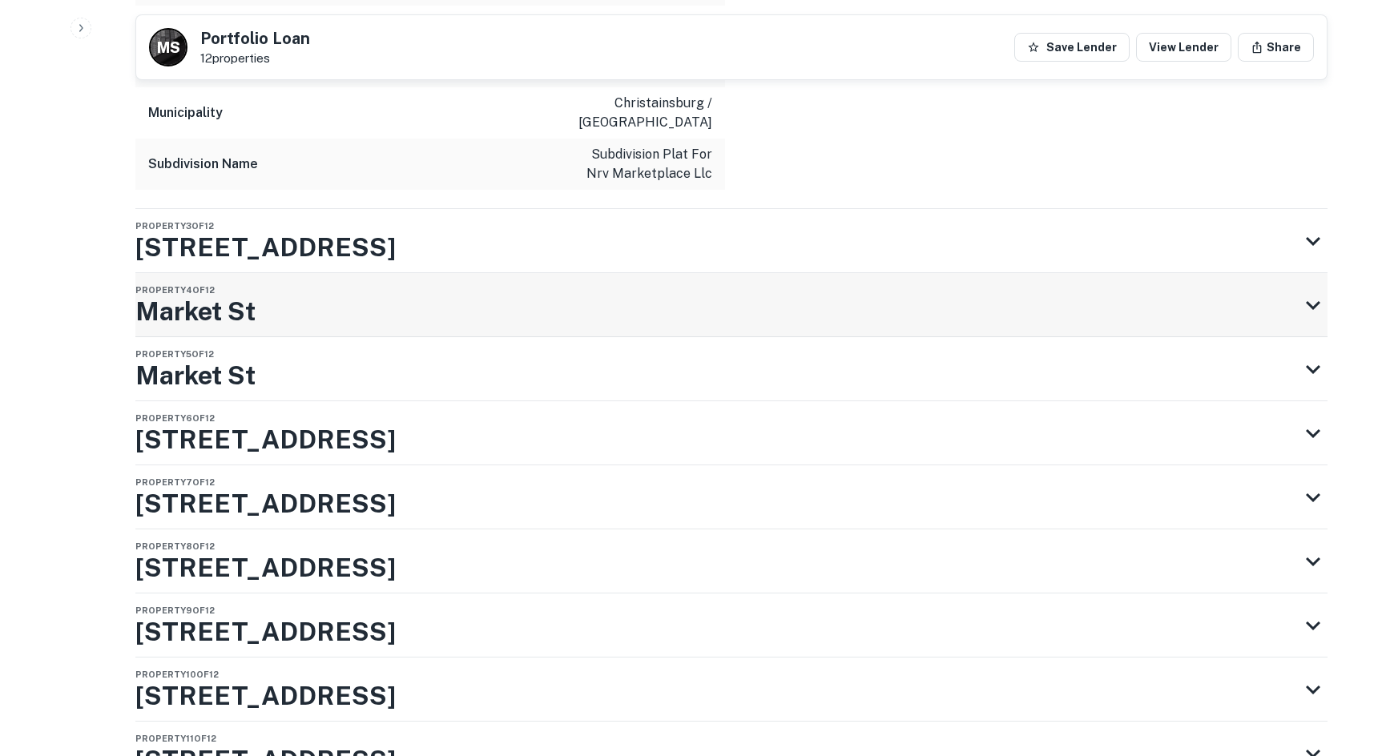
scroll to position [2710, 0]
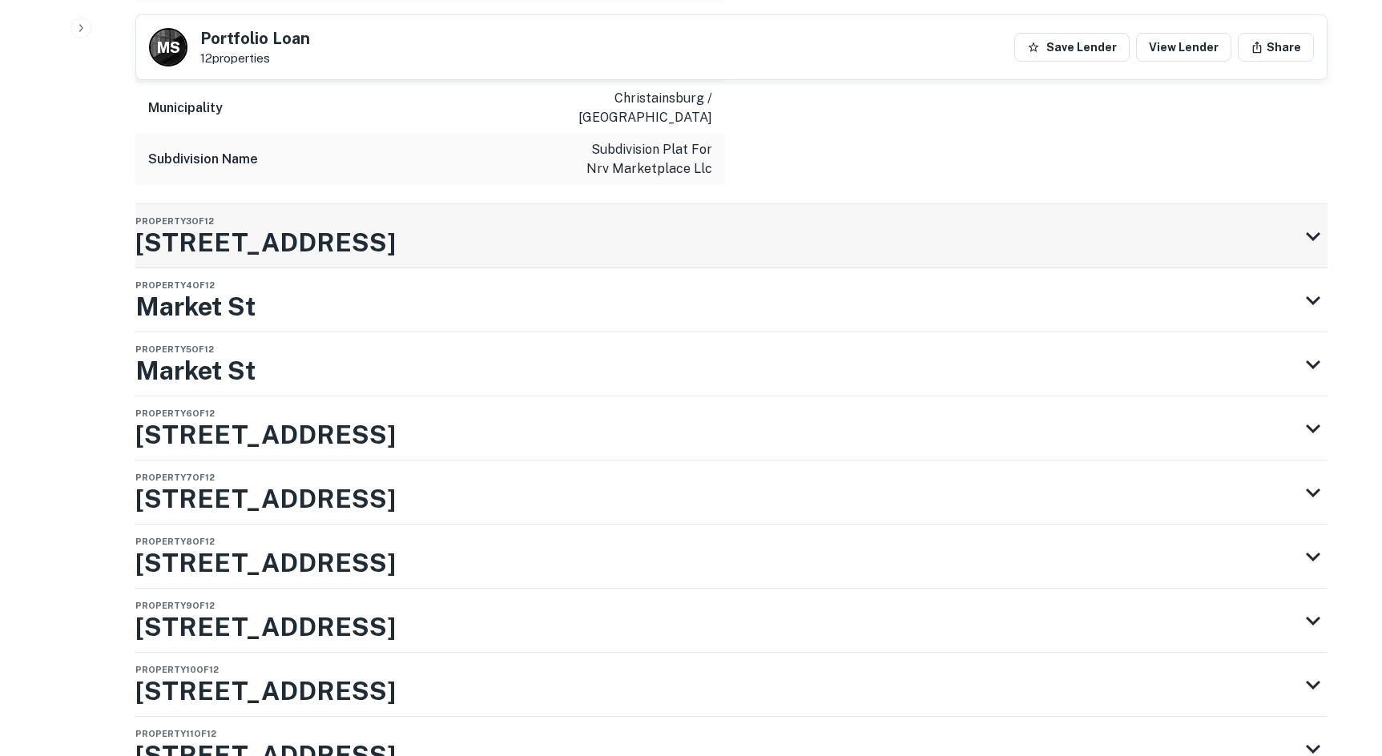
click at [449, 206] on div "Property 3 of [STREET_ADDRESS]" at bounding box center [716, 236] width 1163 height 64
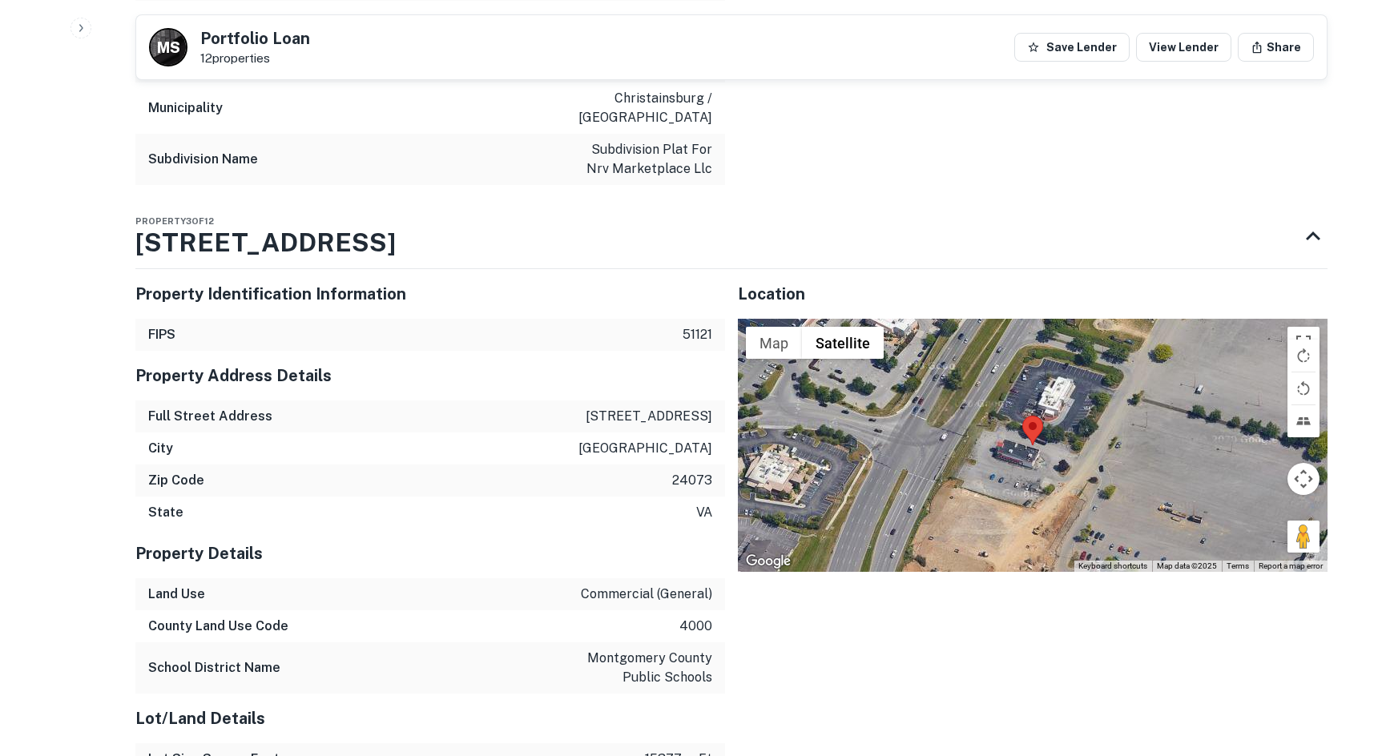
drag, startPoint x: 1288, startPoint y: 528, endPoint x: 1175, endPoint y: 490, distance: 119.1
click at [1175, 490] on div "Map Terrain Satellite Labels Keyboard shortcuts Map Data Map data ©2025 Map dat…" at bounding box center [1033, 445] width 590 height 253
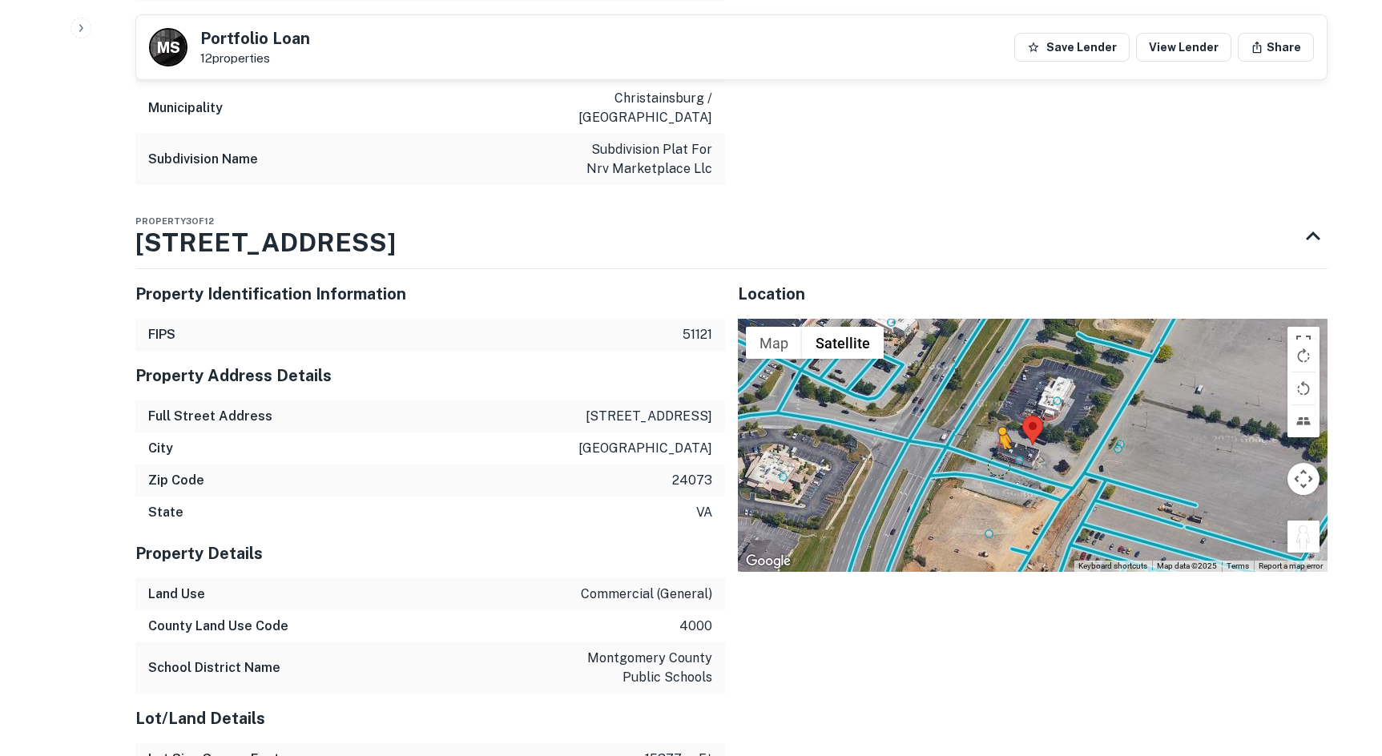
drag, startPoint x: 1300, startPoint y: 518, endPoint x: 994, endPoint y: 448, distance: 313.3
click at [994, 448] on div "To activate drag with keyboard, press Alt + Enter. Once in keyboard drag state,…" at bounding box center [1033, 445] width 590 height 253
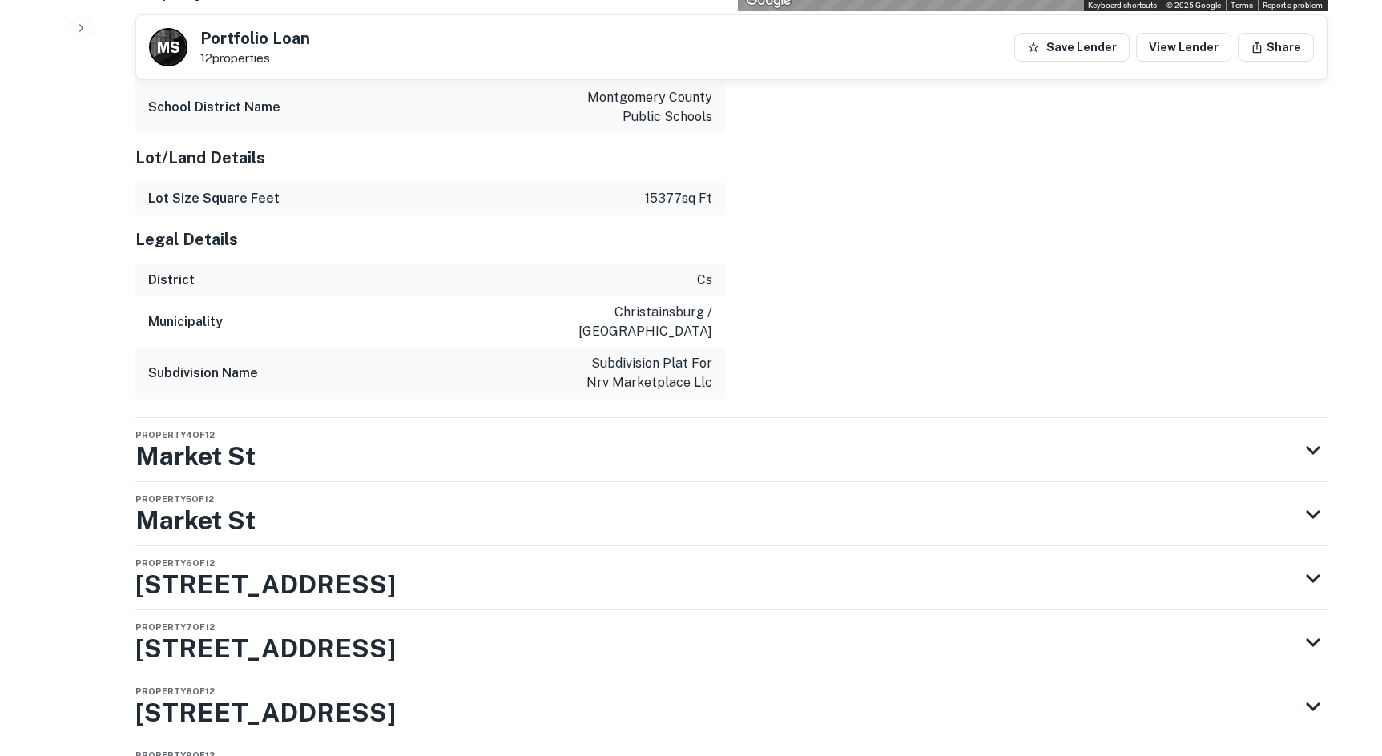
scroll to position [3570, 0]
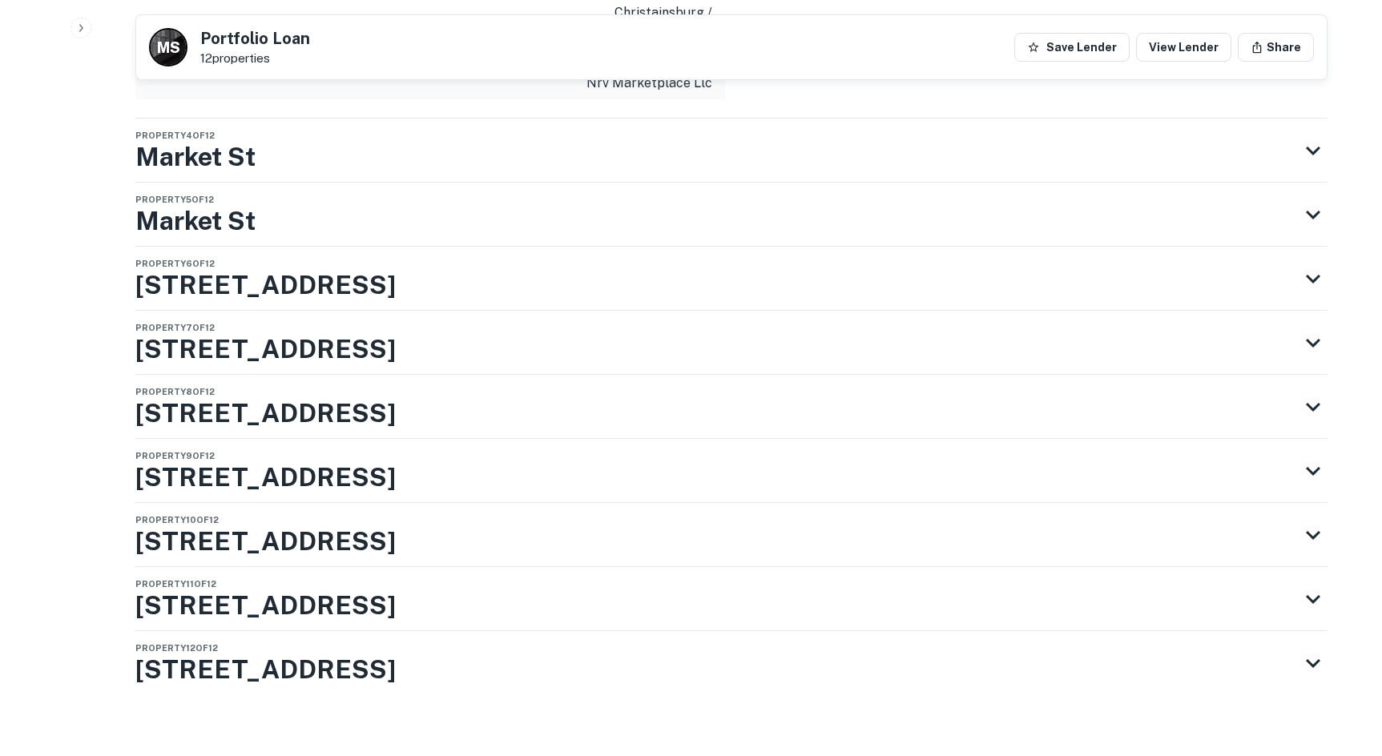
click at [320, 123] on div "Property [STREET_ADDRESS]" at bounding box center [716, 151] width 1163 height 64
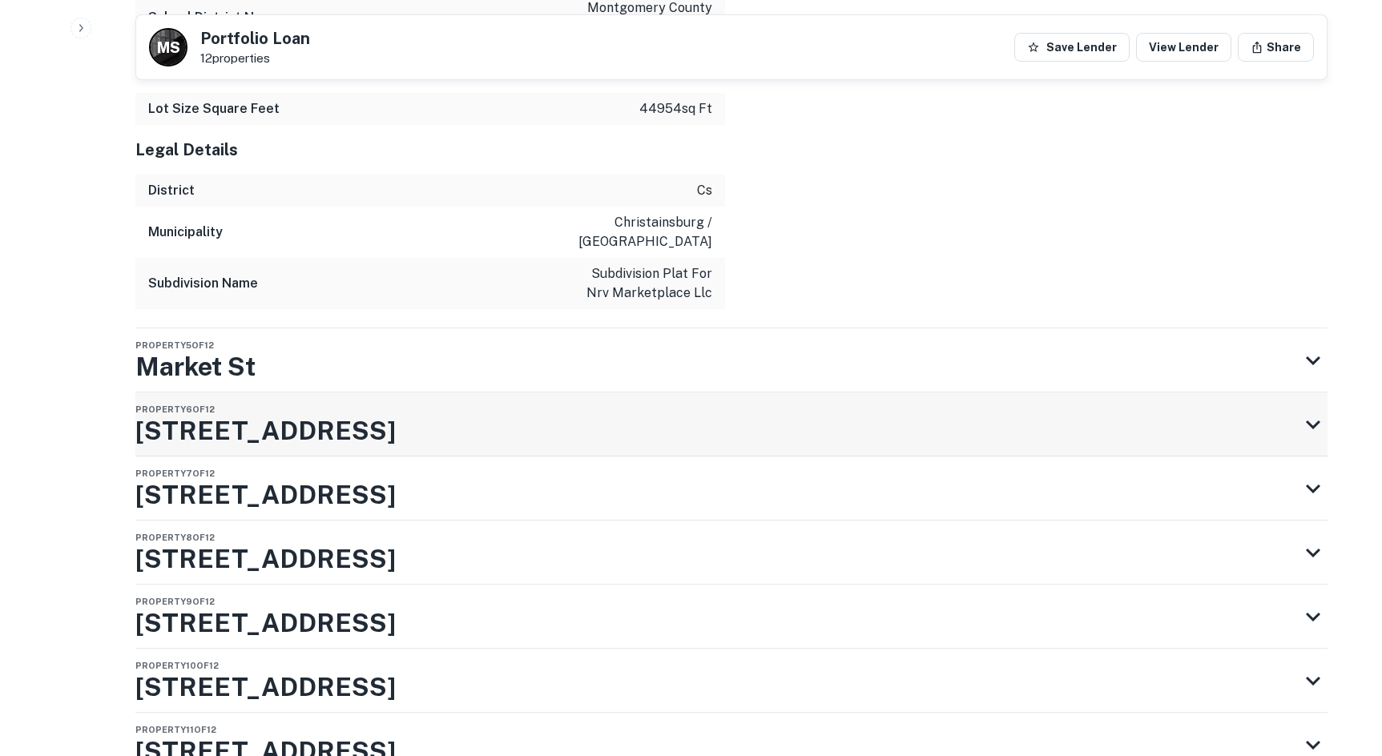
scroll to position [4211, 0]
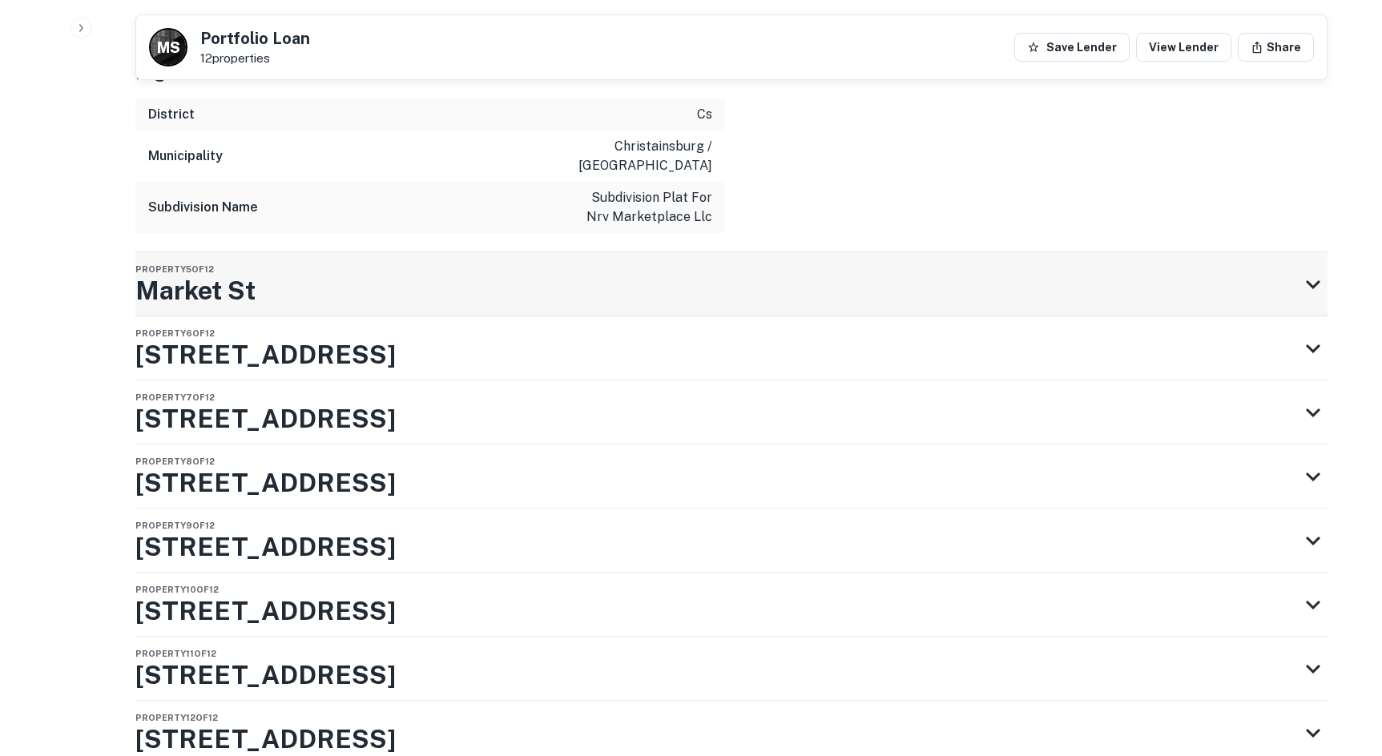
click at [337, 280] on div "Property [STREET_ADDRESS]" at bounding box center [716, 284] width 1163 height 64
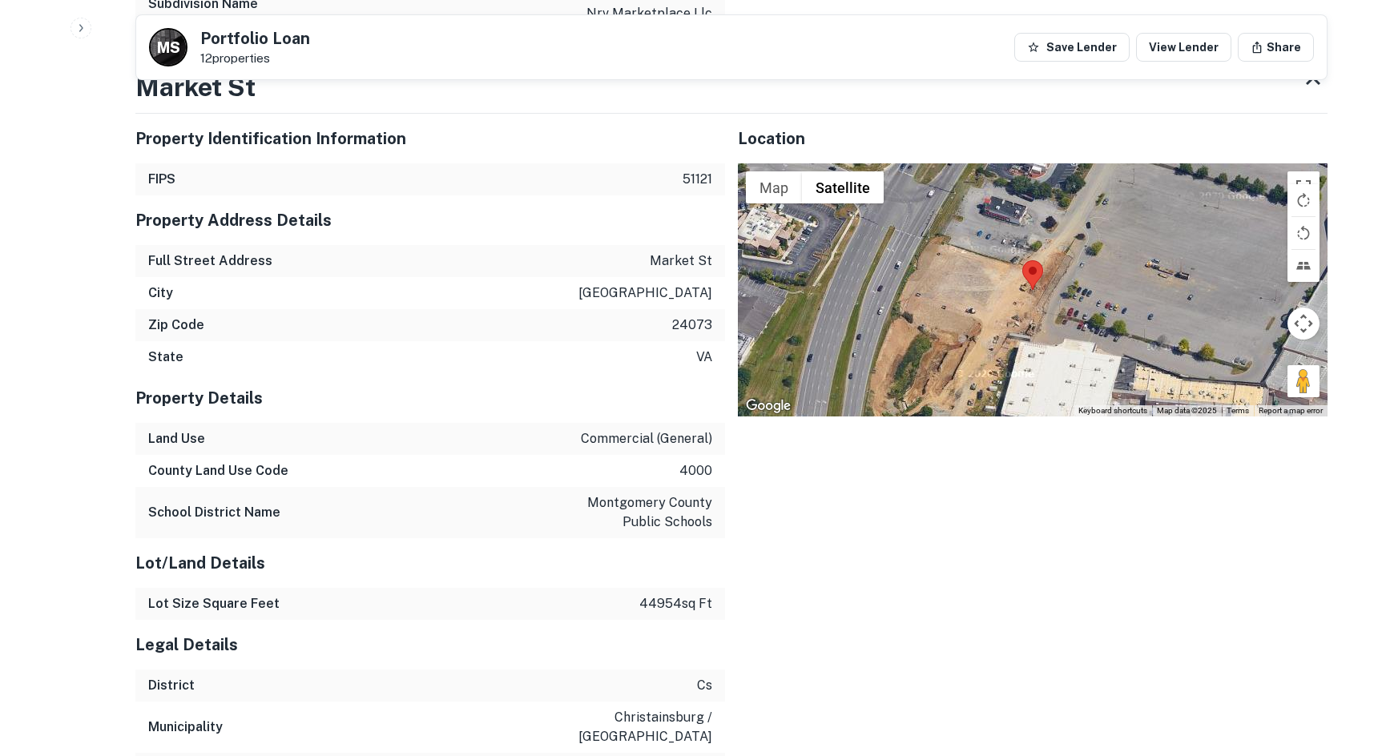
scroll to position [4772, 0]
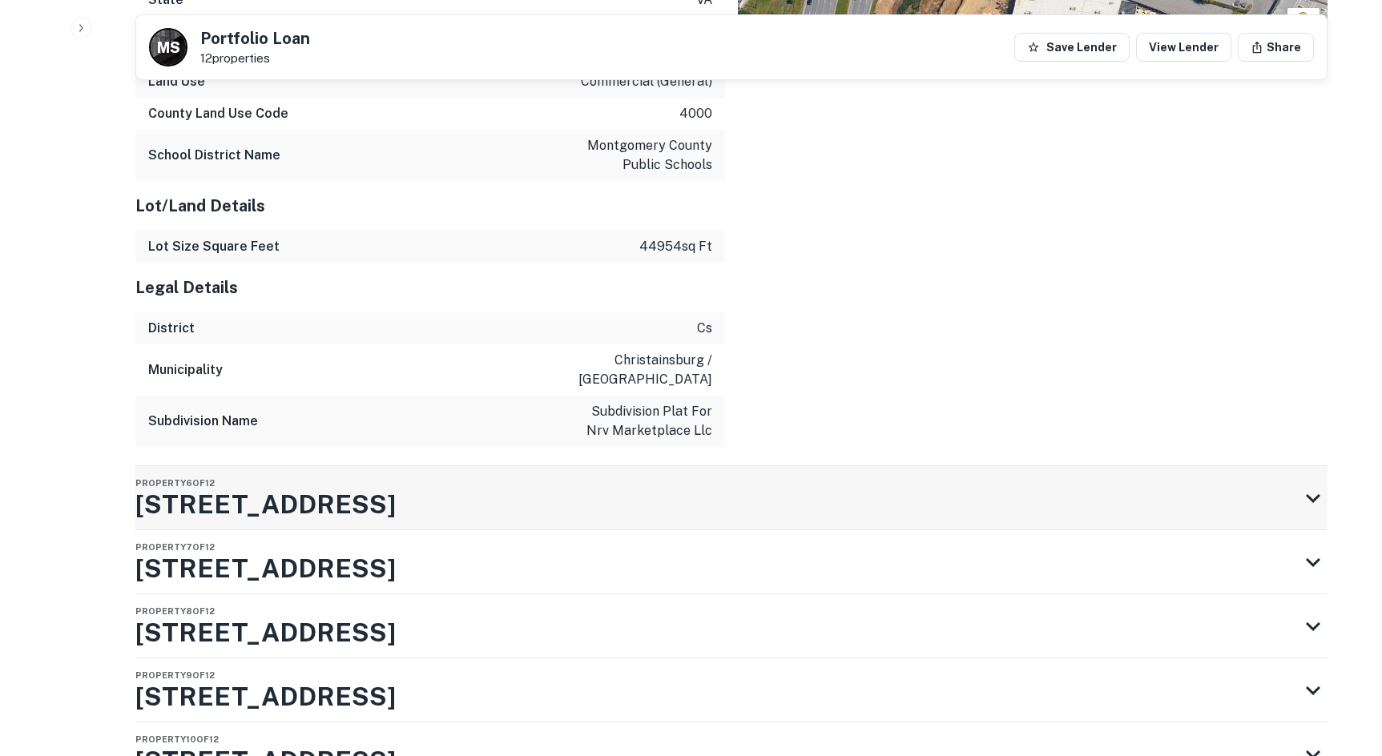
click at [471, 470] on div "Property 6 of 12 [STREET_ADDRESS]" at bounding box center [716, 498] width 1163 height 64
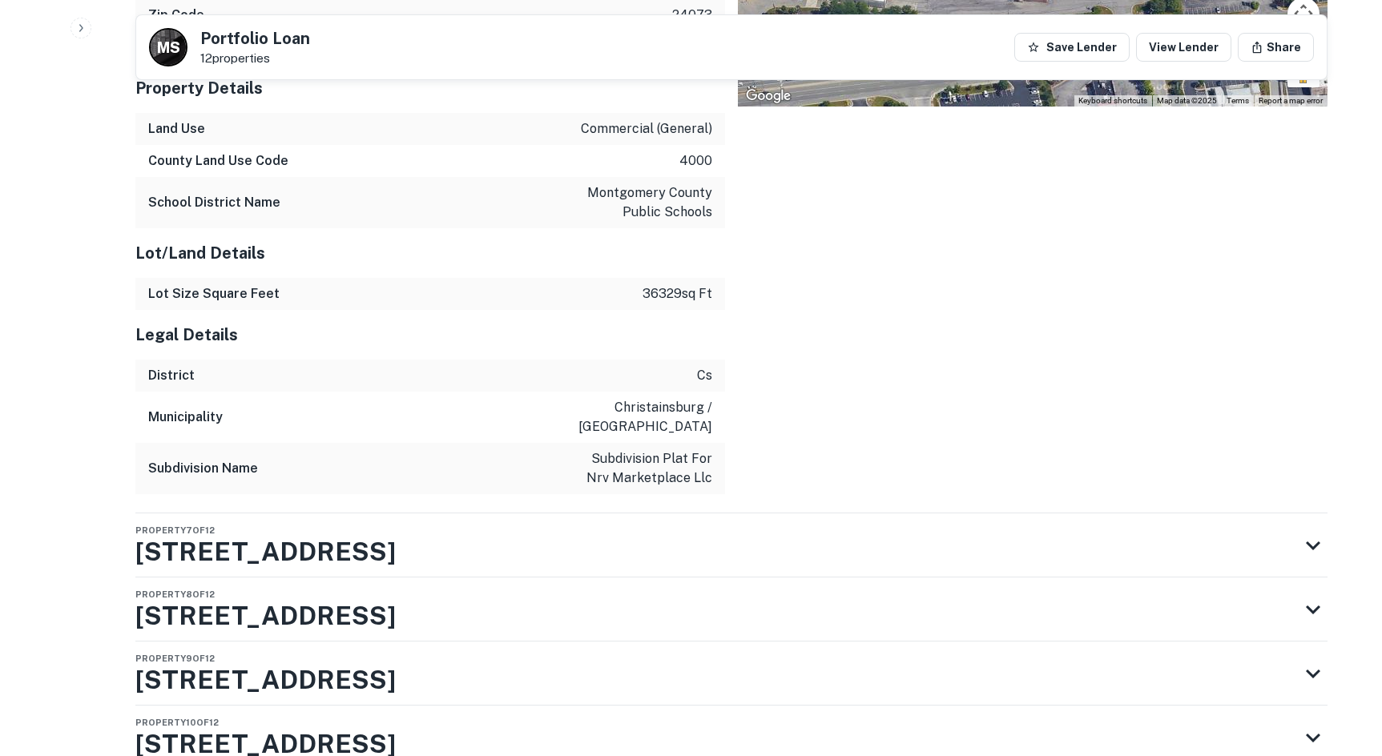
scroll to position [5518, 0]
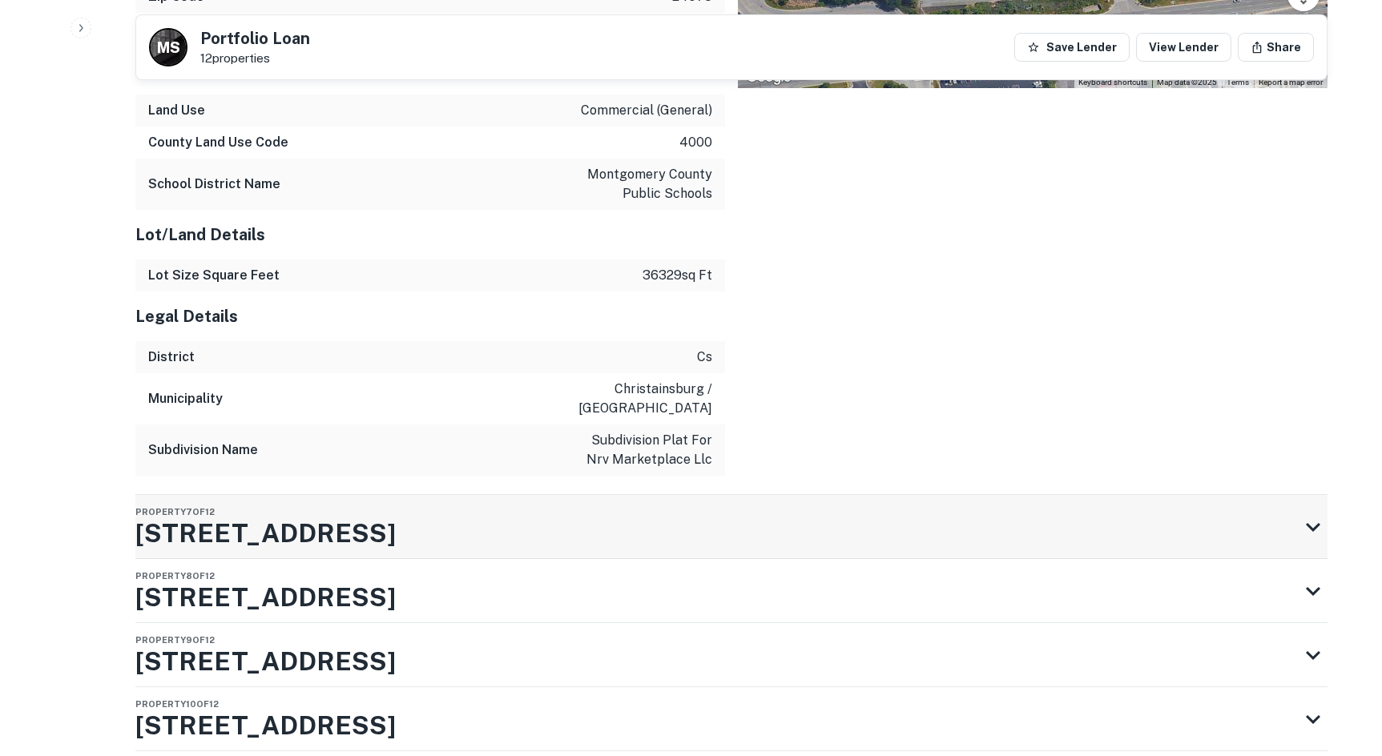
click at [496, 502] on div "Property 7 of [GEOGRAPHIC_DATA][STREET_ADDRESS]" at bounding box center [716, 527] width 1163 height 64
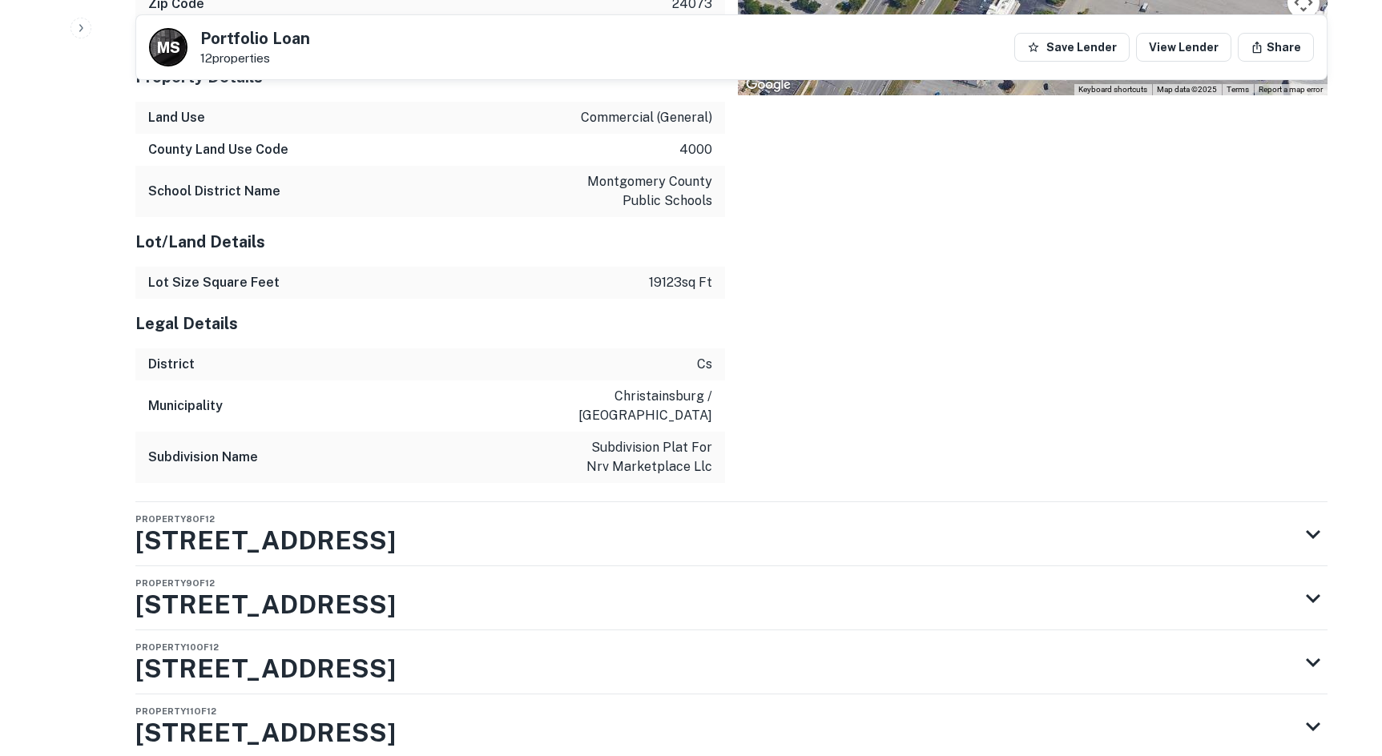
scroll to position [6319, 0]
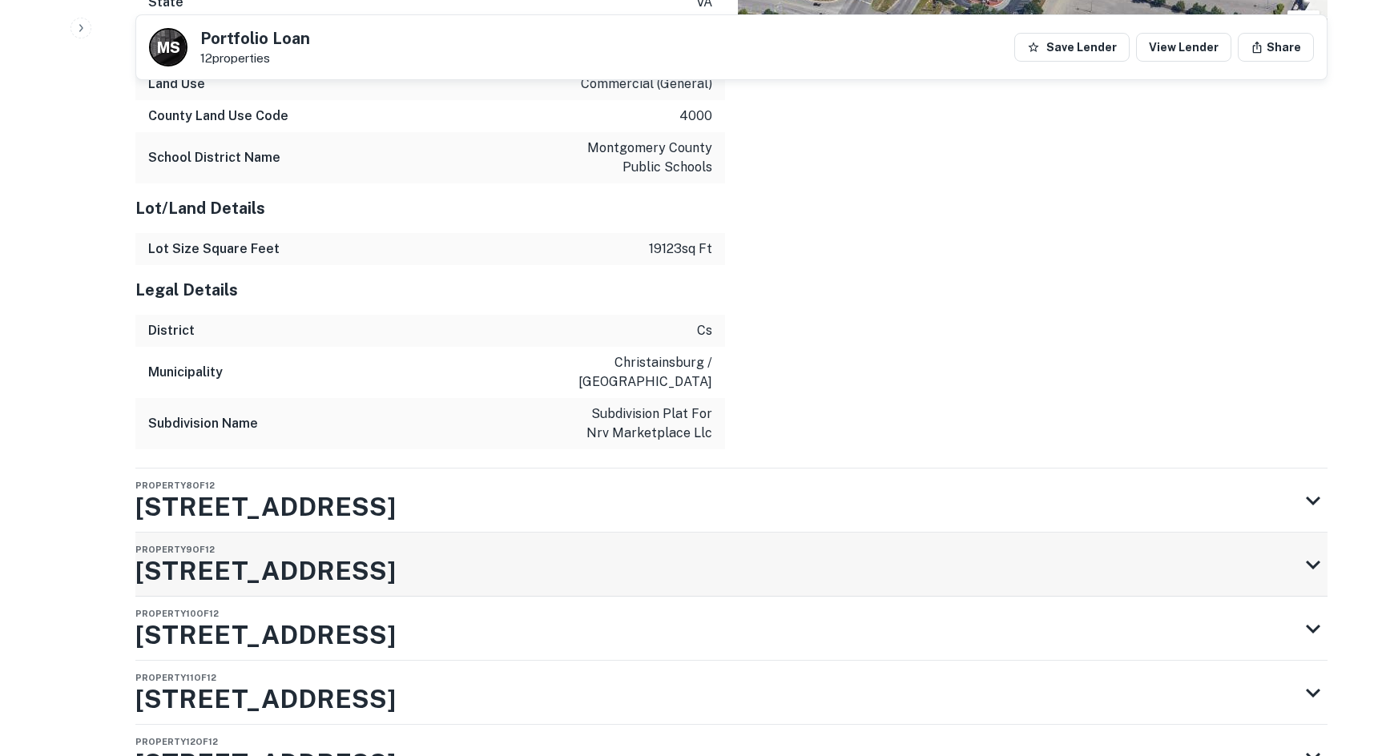
click at [355, 553] on div "Property 9 of 12 [STREET_ADDRESS]" at bounding box center [716, 565] width 1163 height 64
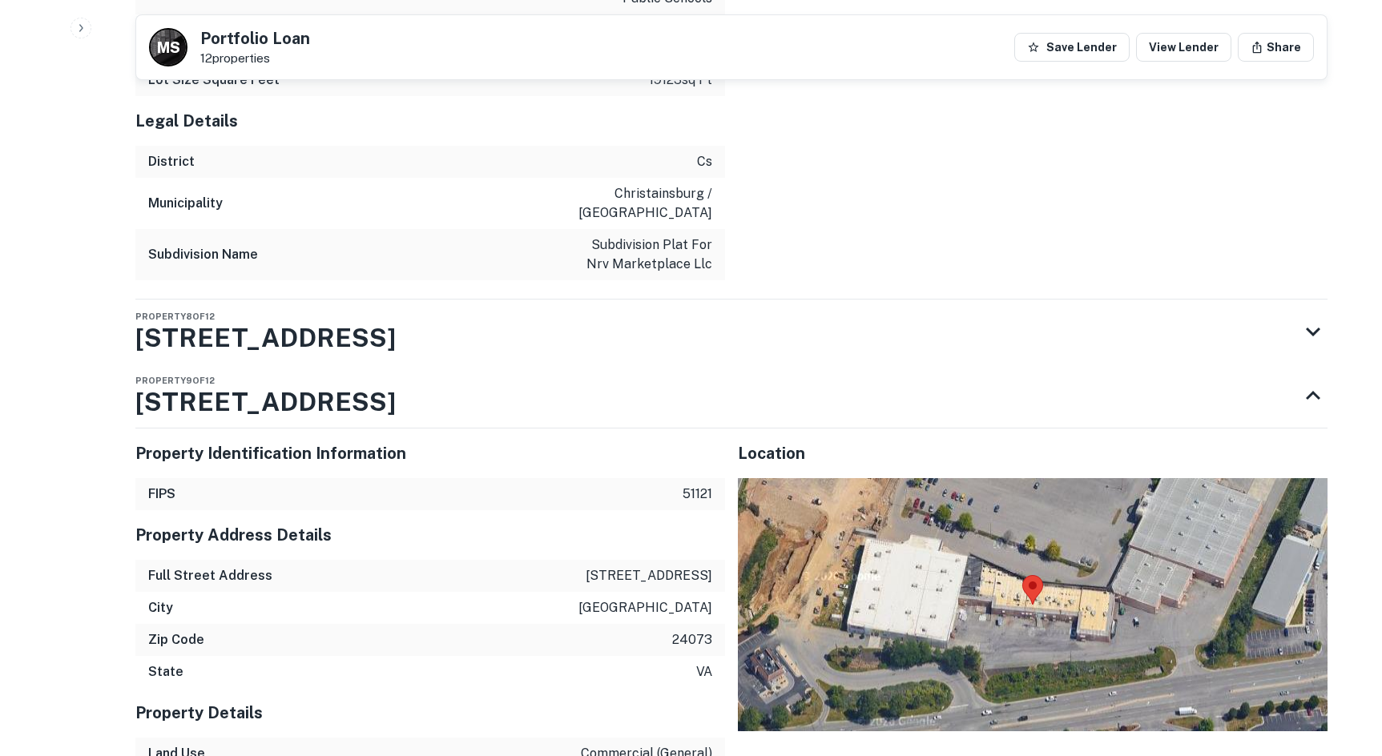
scroll to position [6800, 0]
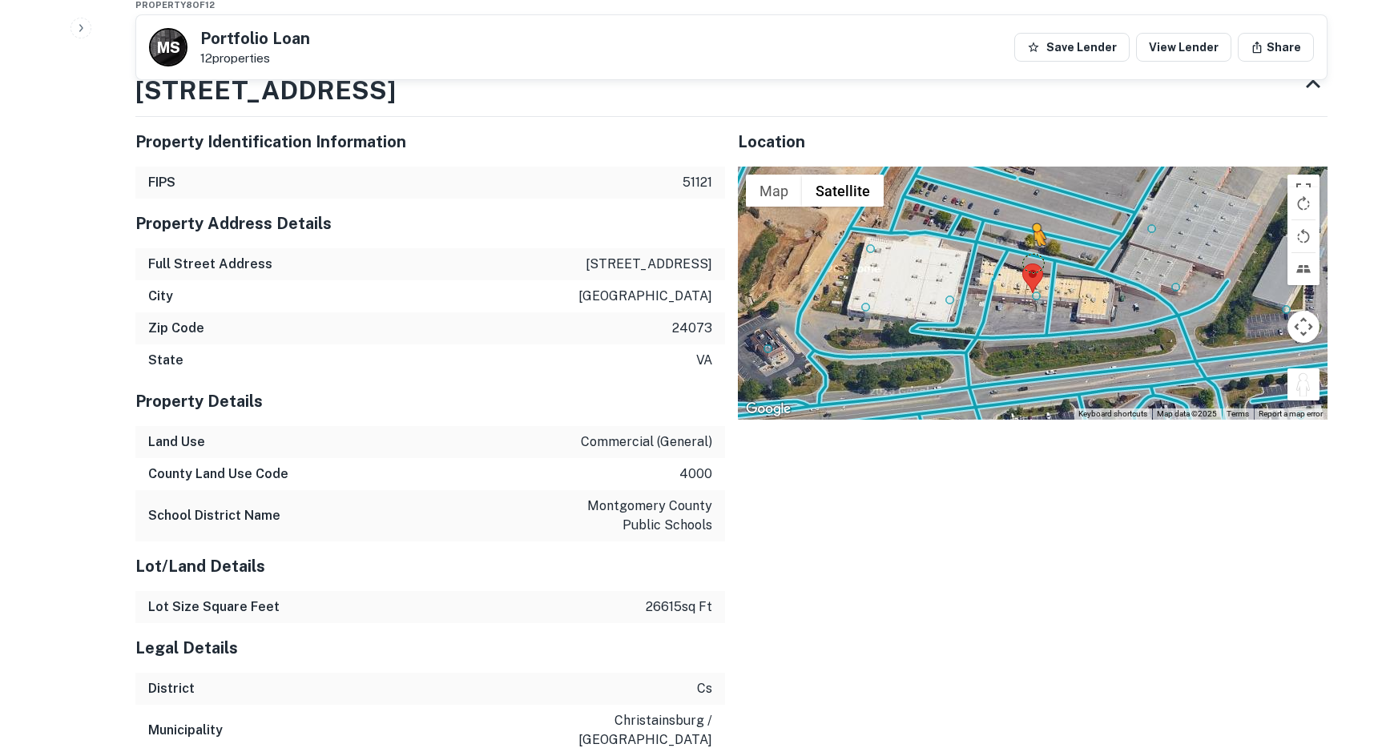
drag, startPoint x: 1308, startPoint y: 372, endPoint x: 1031, endPoint y: 244, distance: 304.7
click at [1031, 244] on div "To activate drag with keyboard, press Alt + Enter. Once in keyboard drag state,…" at bounding box center [1033, 293] width 590 height 253
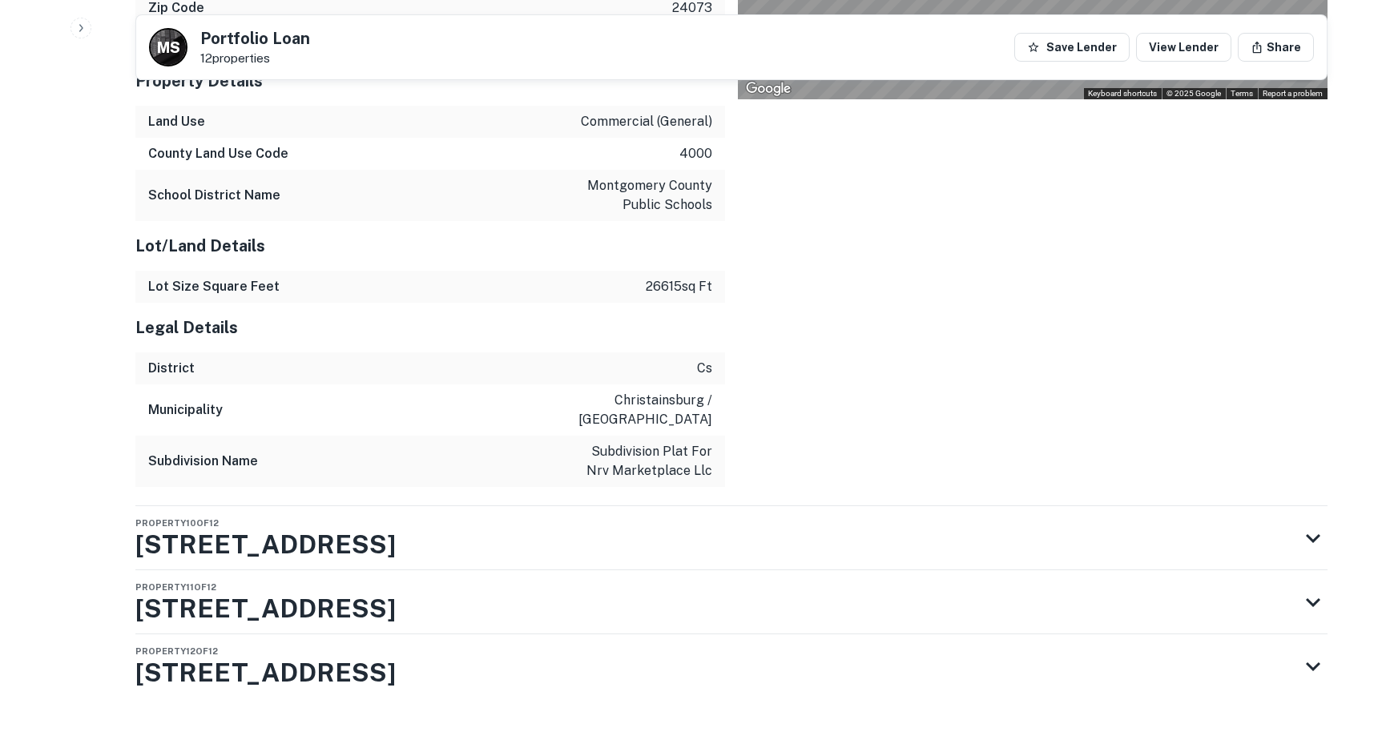
scroll to position [7124, 0]
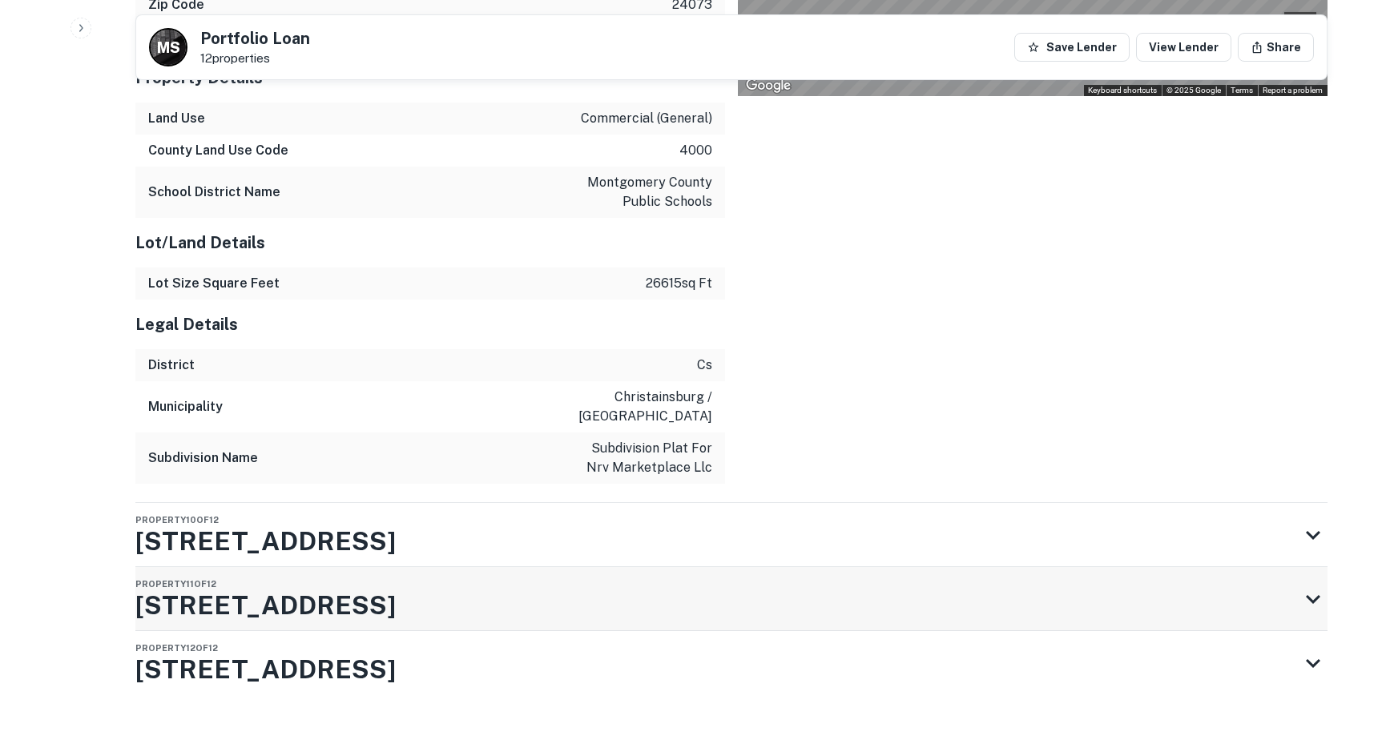
click at [355, 585] on div "Property 11 of [STREET_ADDRESS]" at bounding box center [716, 599] width 1163 height 64
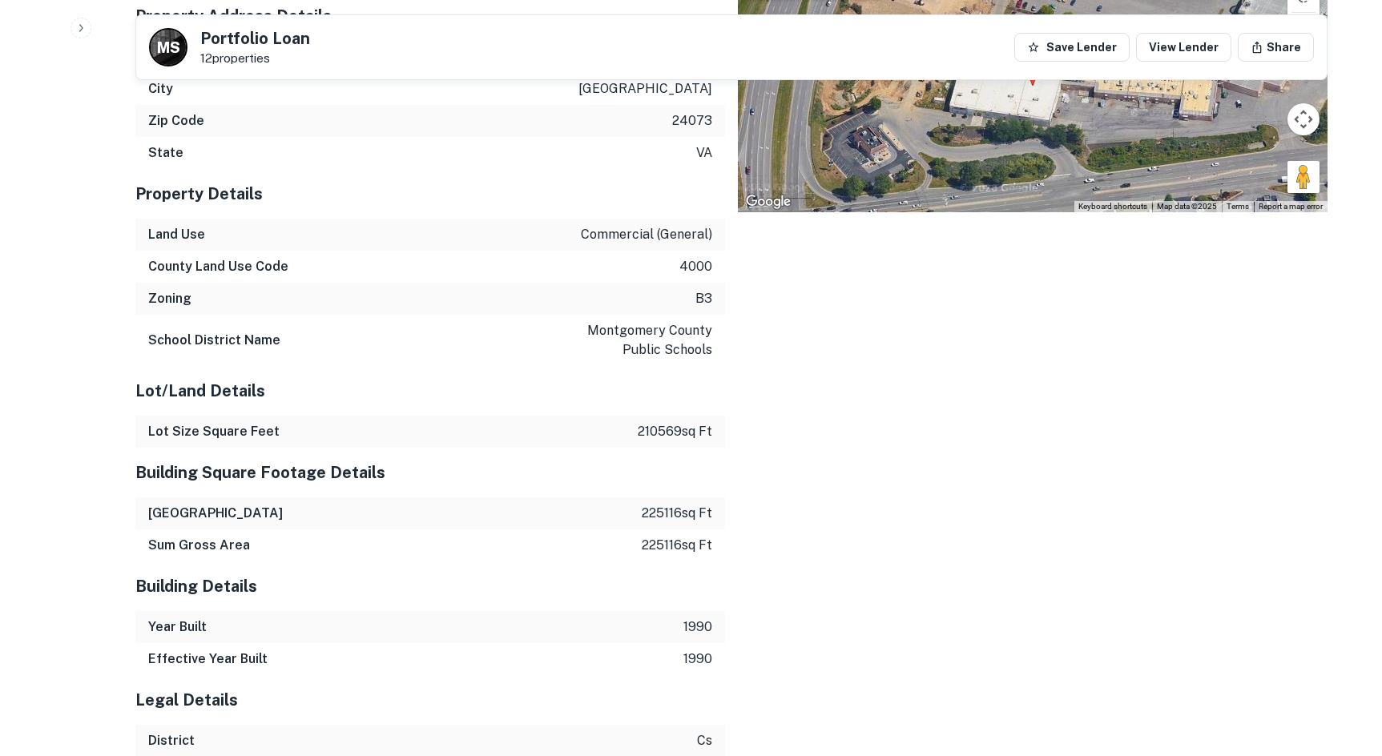
scroll to position [7594, 0]
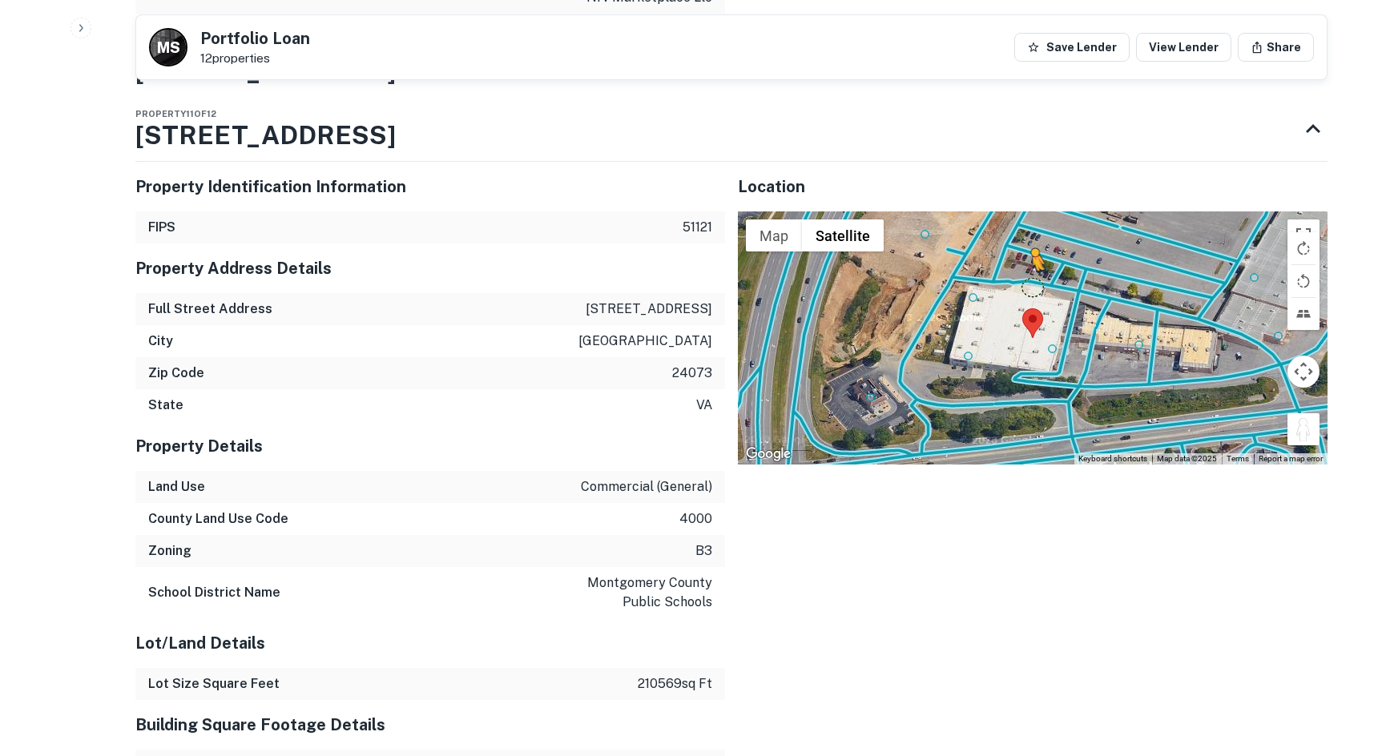
drag, startPoint x: 1300, startPoint y: 420, endPoint x: 1033, endPoint y: 270, distance: 306.7
click at [1033, 270] on div "To activate drag with keyboard, press Alt + Enter. Once in keyboard drag state,…" at bounding box center [1033, 338] width 590 height 253
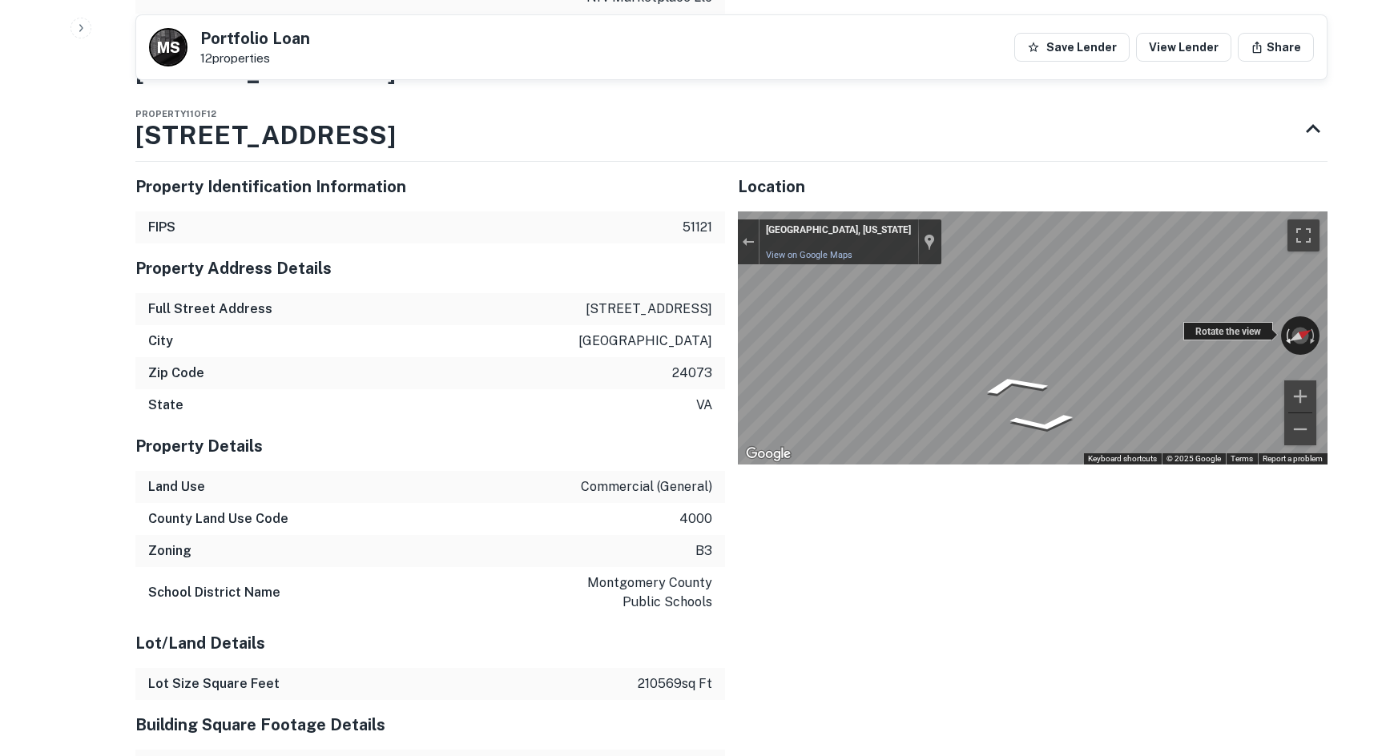
click at [1236, 305] on div "← Move left → Move right ↑ Move up ↓ Move down + Zoom in - Zoom out [GEOGRAPHIC…" at bounding box center [1033, 338] width 590 height 253
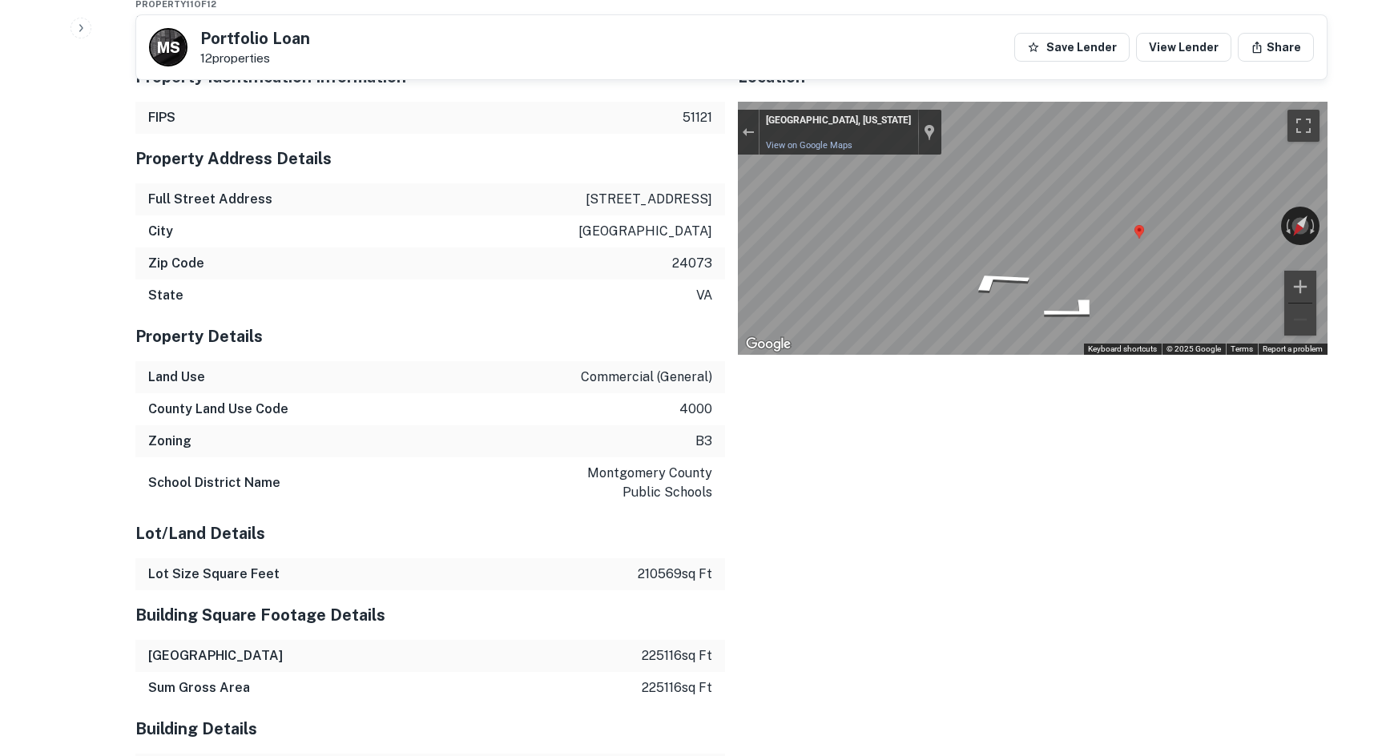
scroll to position [8075, 0]
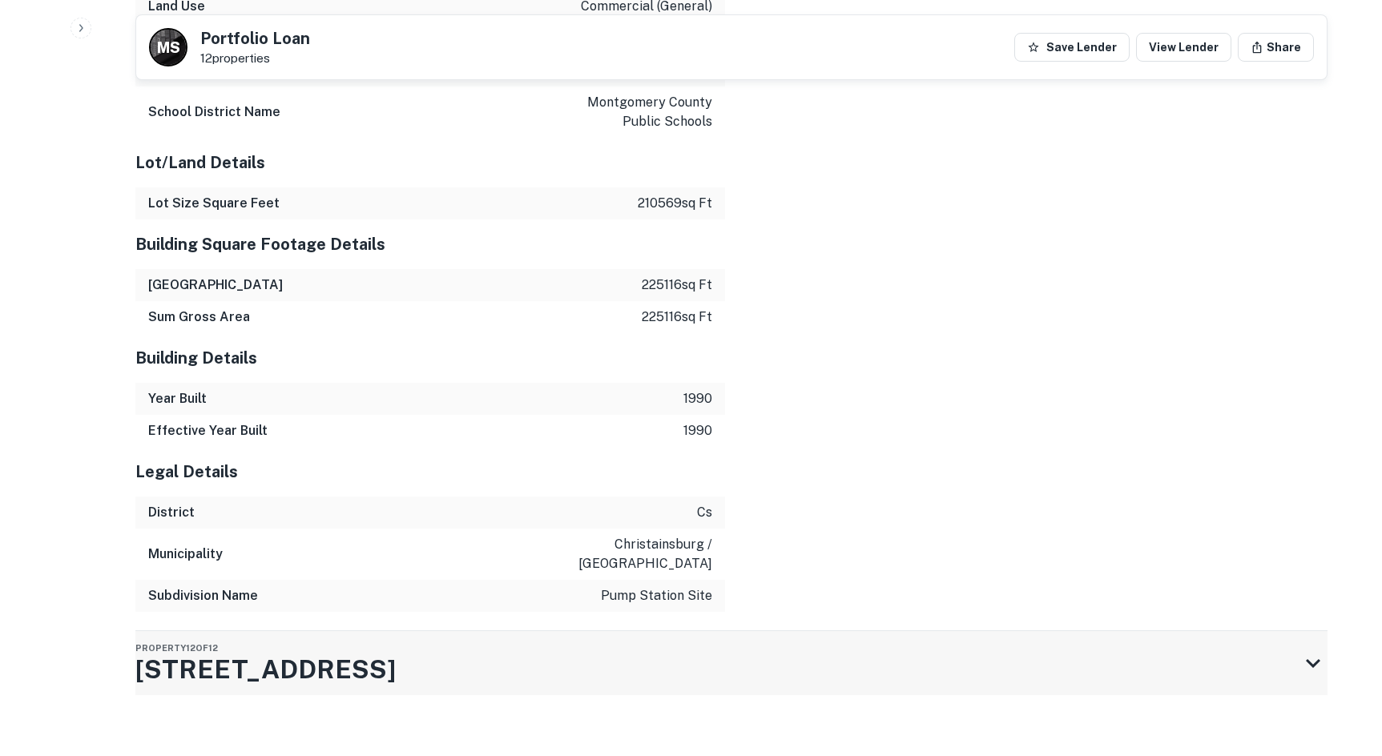
click at [414, 631] on div "Property 12 of [GEOGRAPHIC_DATA][STREET_ADDRESS]" at bounding box center [716, 663] width 1163 height 64
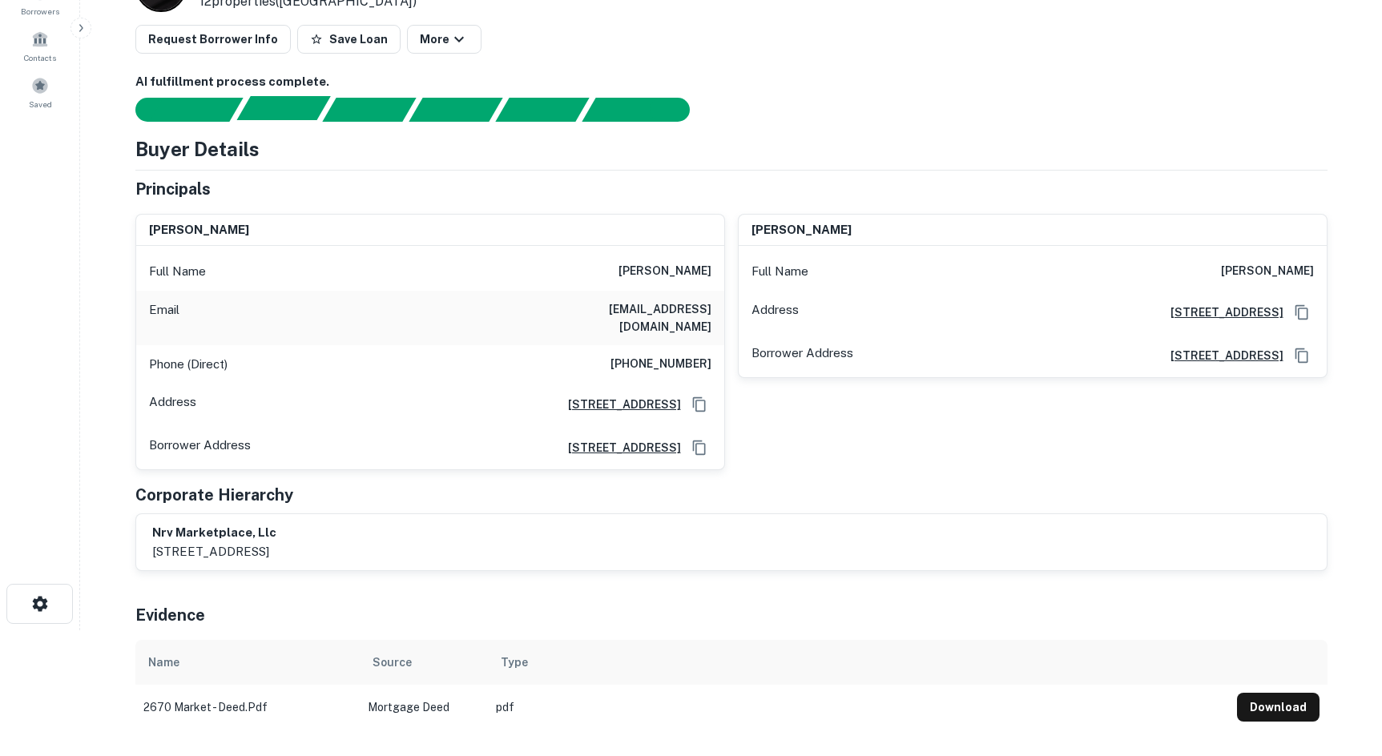
scroll to position [62, 0]
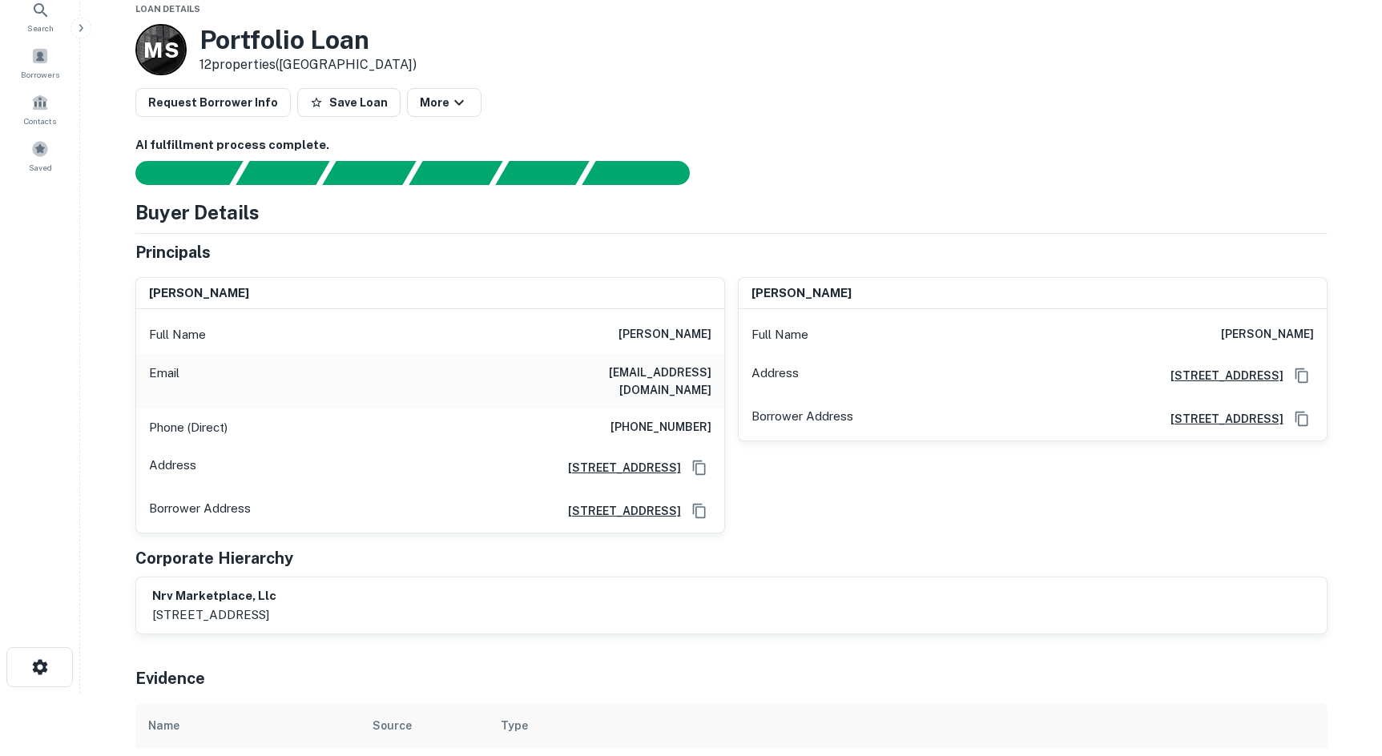
drag, startPoint x: 619, startPoint y: 336, endPoint x: 719, endPoint y: 333, distance: 100.2
click at [719, 333] on div "Full Name [PERSON_NAME]" at bounding box center [430, 335] width 588 height 38
copy h6 "[PERSON_NAME]"
click at [870, 175] on div at bounding box center [721, 173] width 1211 height 24
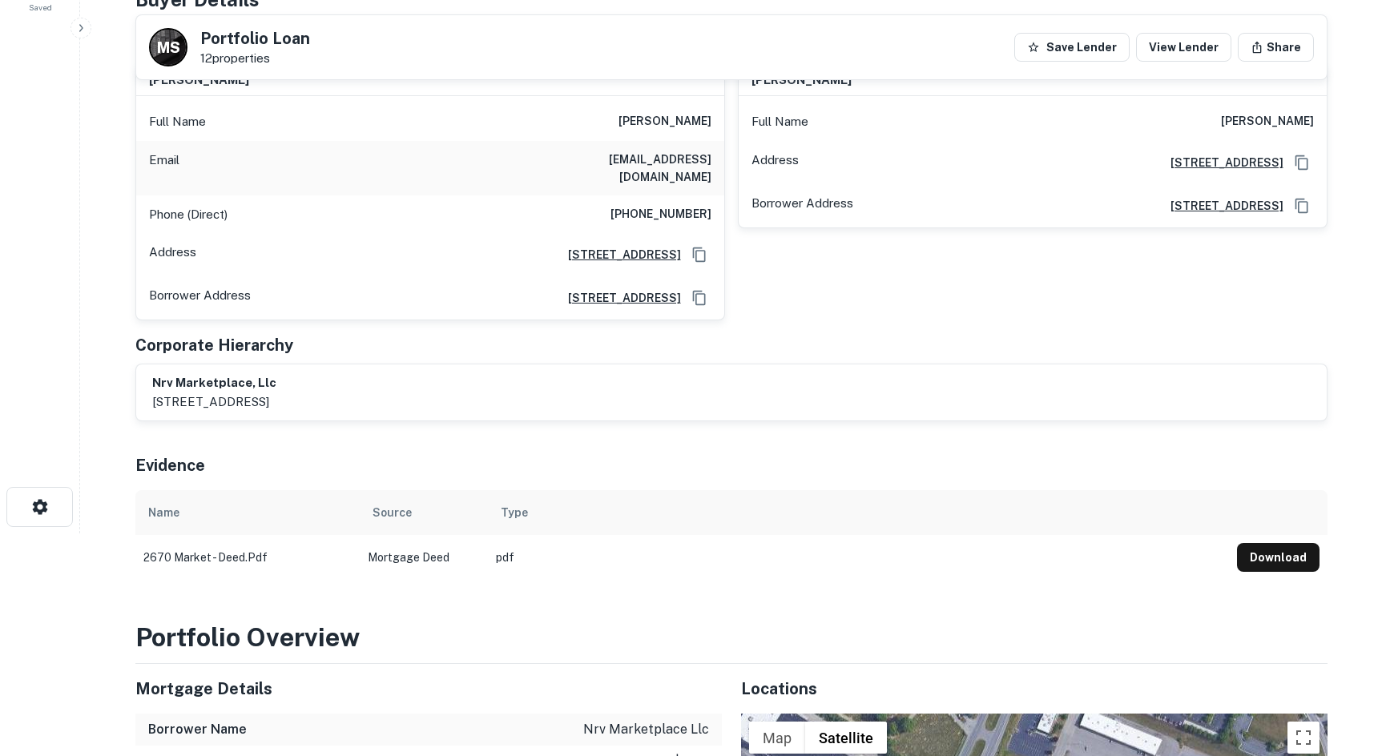
scroll to position [0, 0]
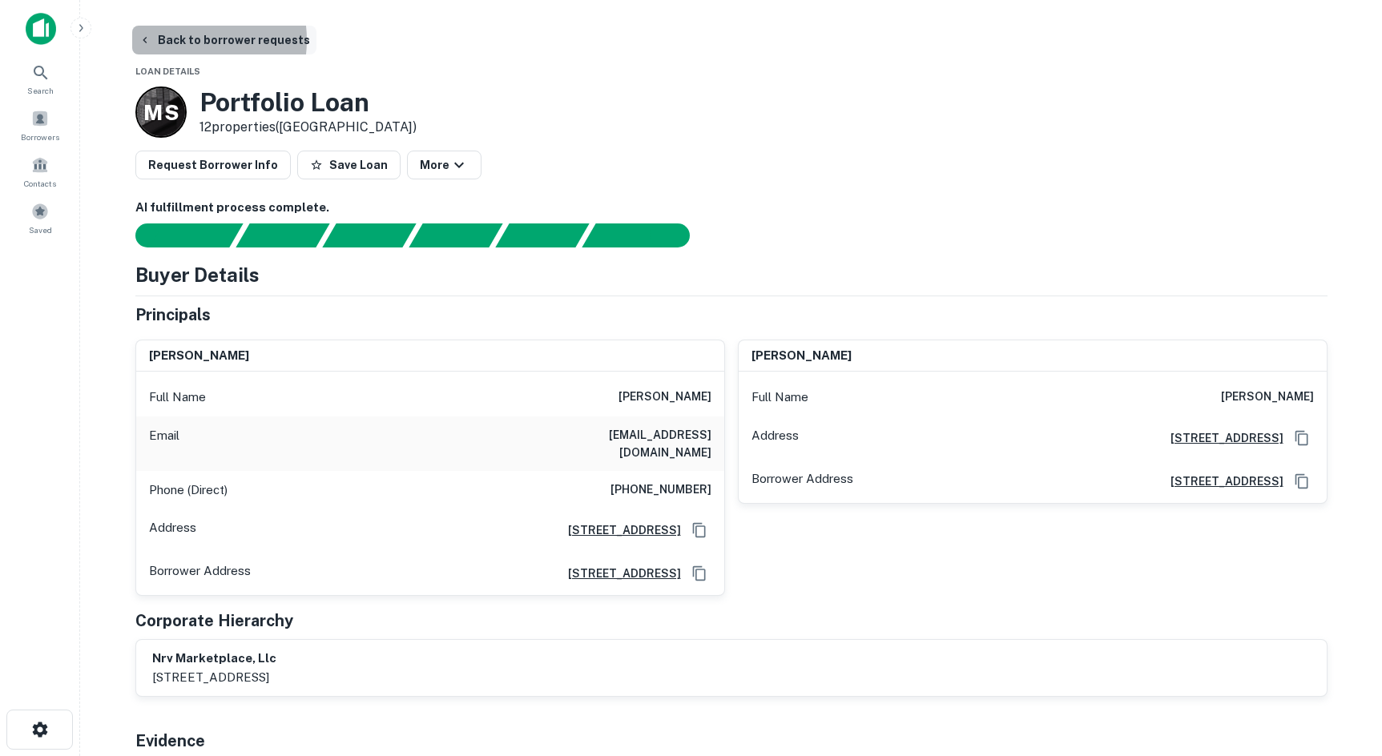
click at [178, 40] on button "Back to borrower requests" at bounding box center [224, 40] width 184 height 29
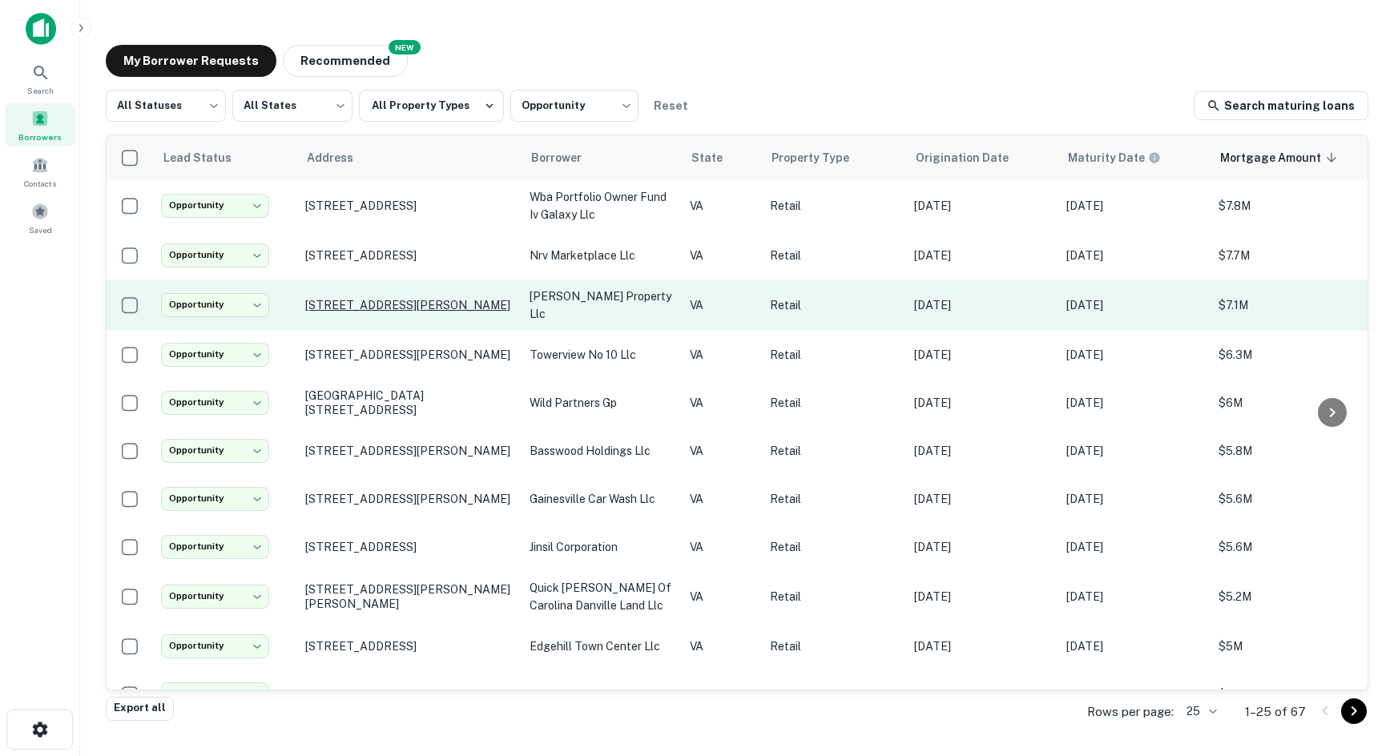
click at [378, 298] on p "[STREET_ADDRESS][PERSON_NAME]" at bounding box center [409, 305] width 208 height 14
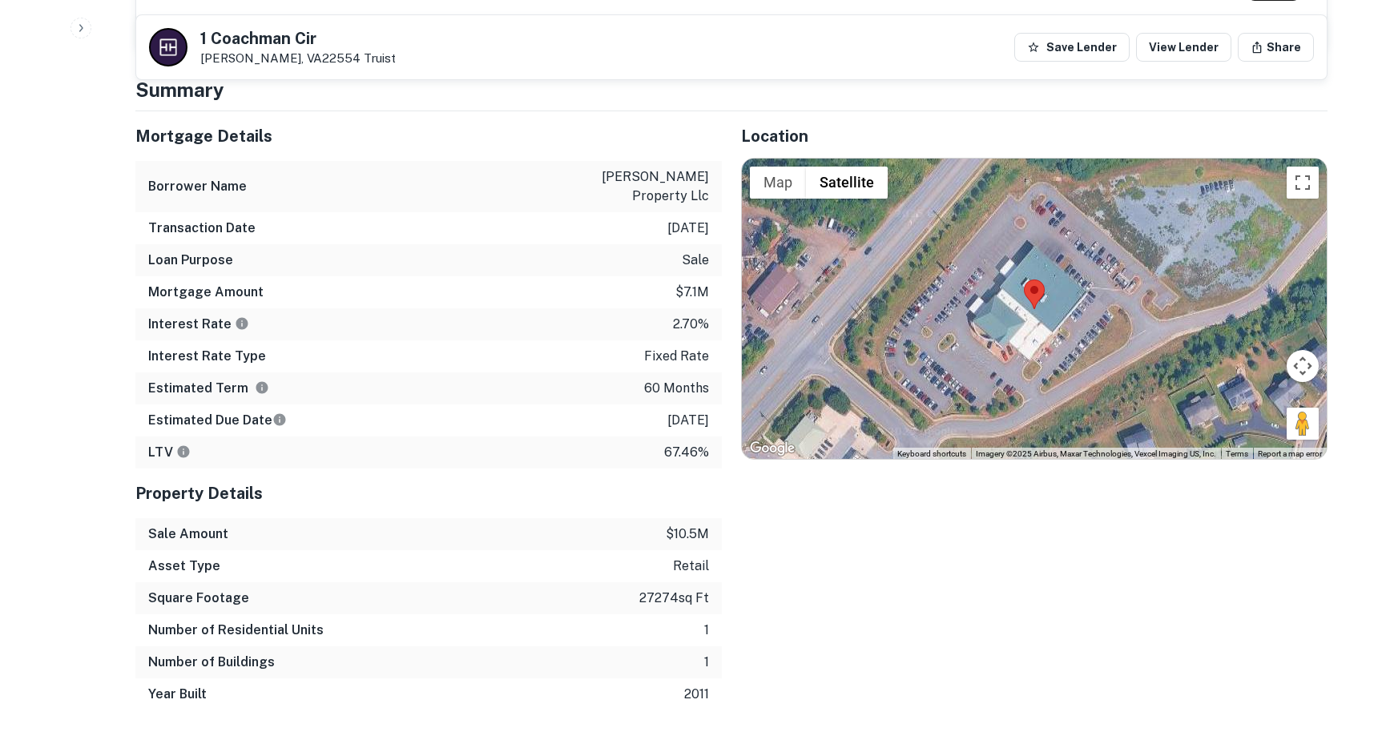
scroll to position [961, 0]
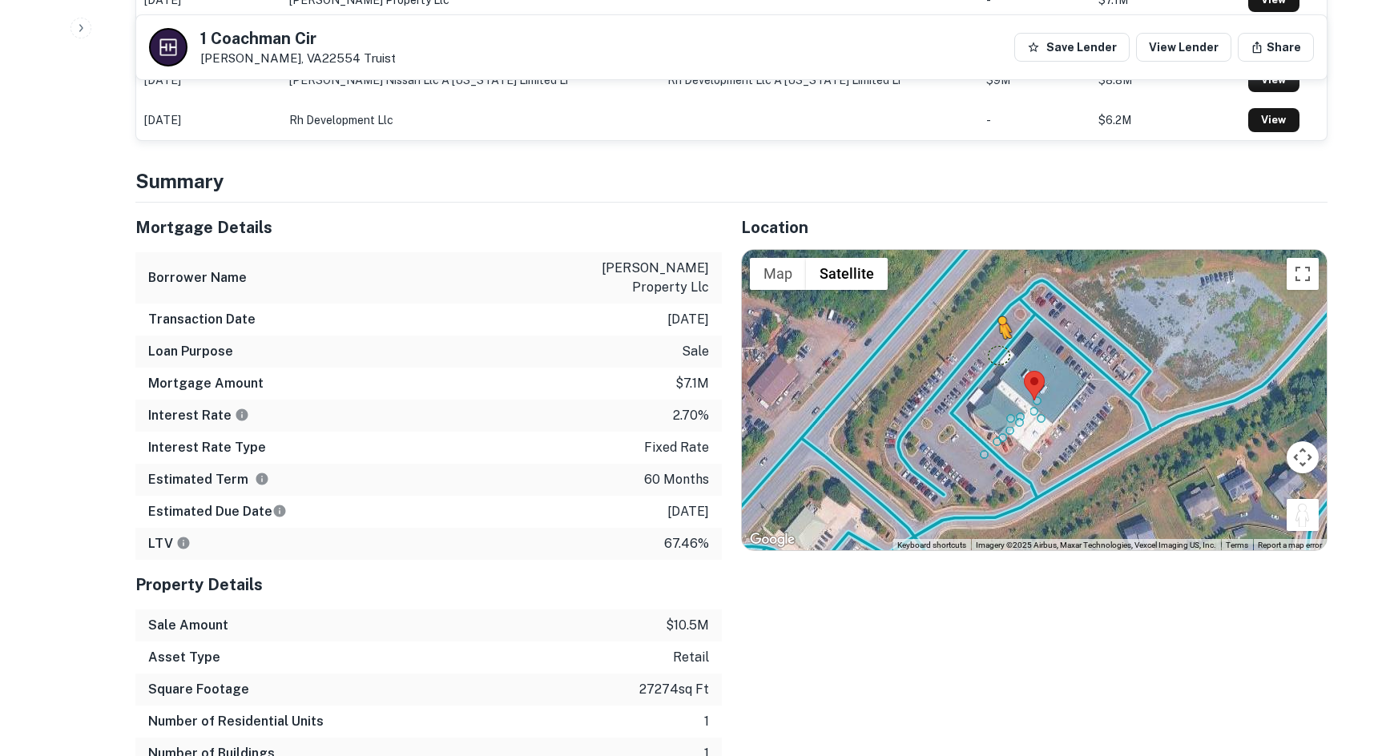
drag, startPoint x: 1302, startPoint y: 487, endPoint x: 991, endPoint y: 315, distance: 355.4
click at [991, 315] on div "To activate drag with keyboard, press Alt + Enter. Once in keyboard drag state,…" at bounding box center [1034, 400] width 585 height 301
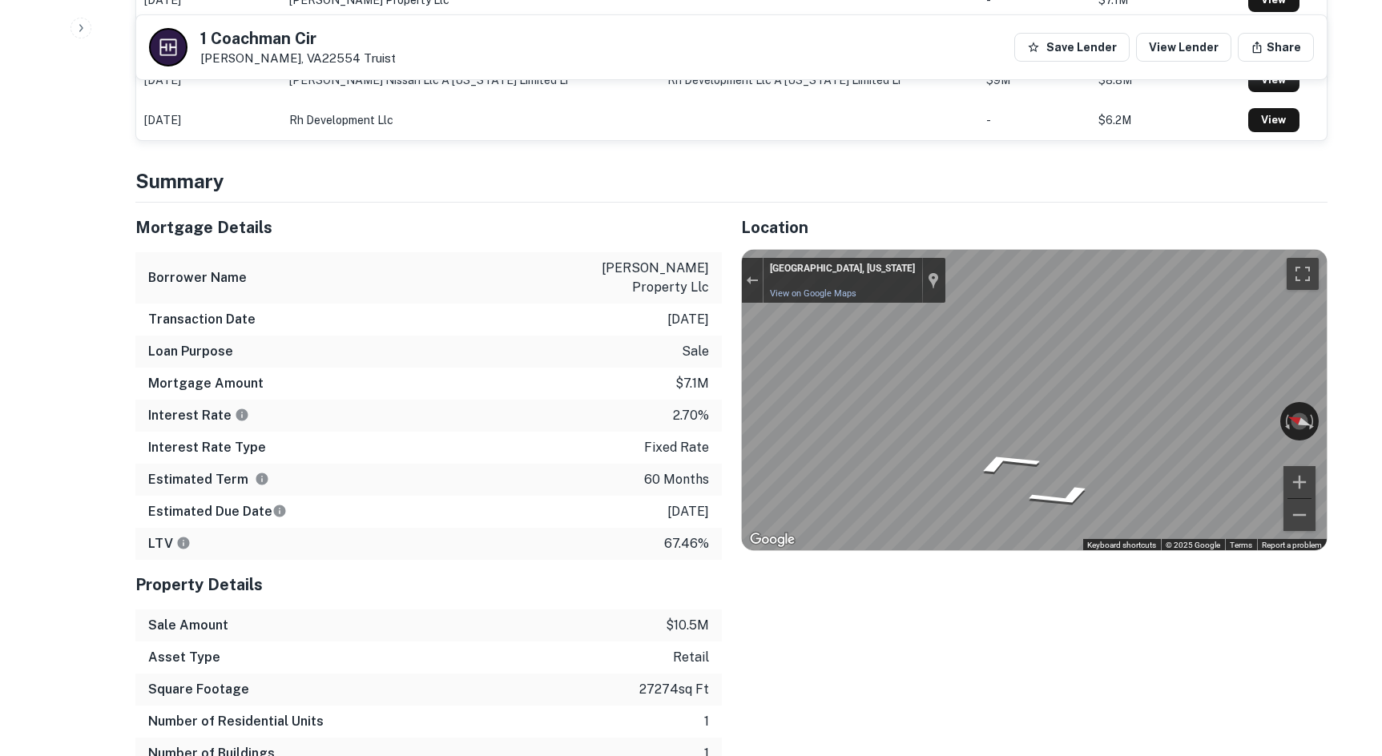
click at [736, 316] on div "Location ← Move left → Move right ↑ Move up ↓ Move down + Zoom in - Zoom out Ho…" at bounding box center [1025, 502] width 606 height 599
click at [484, 418] on div "Mortgage Details Borrower Name [PERSON_NAME] property llc Transaction Date [DAT…" at bounding box center [721, 502] width 1211 height 599
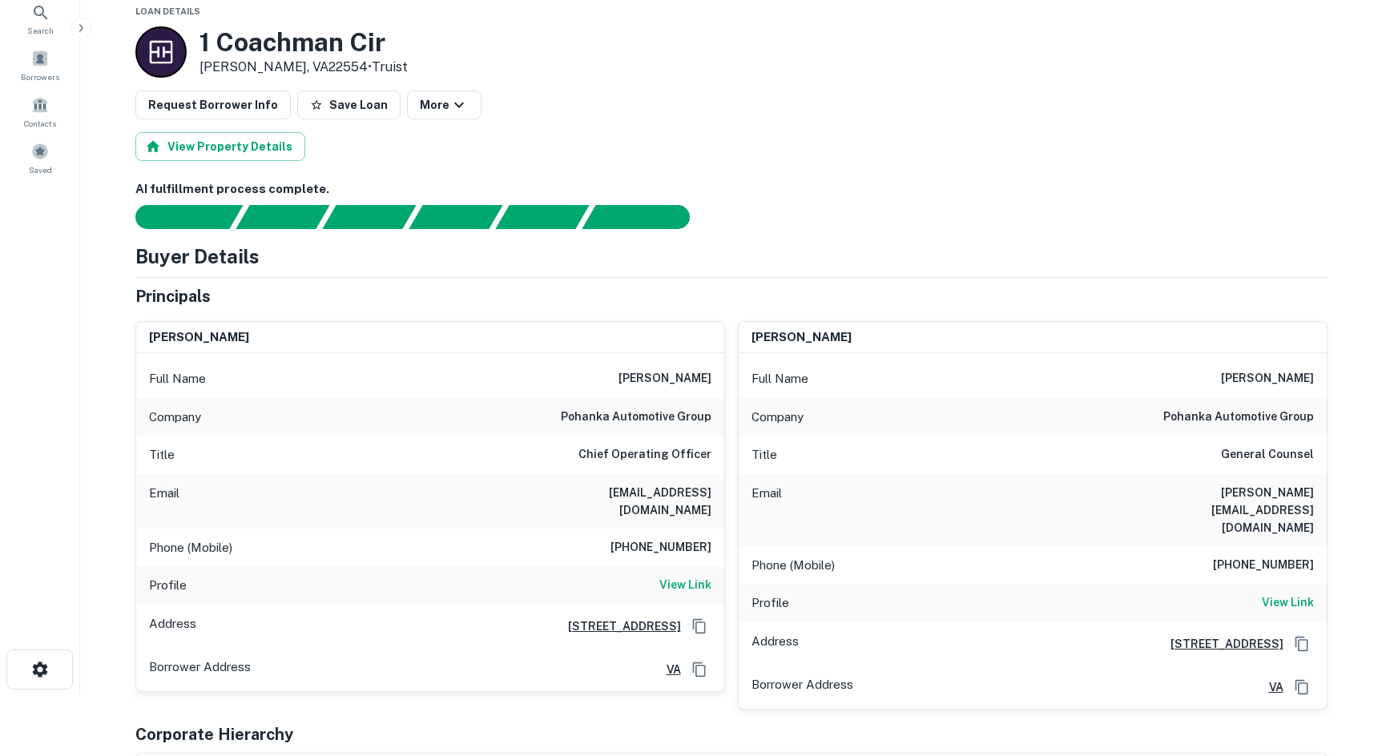
scroll to position [0, 0]
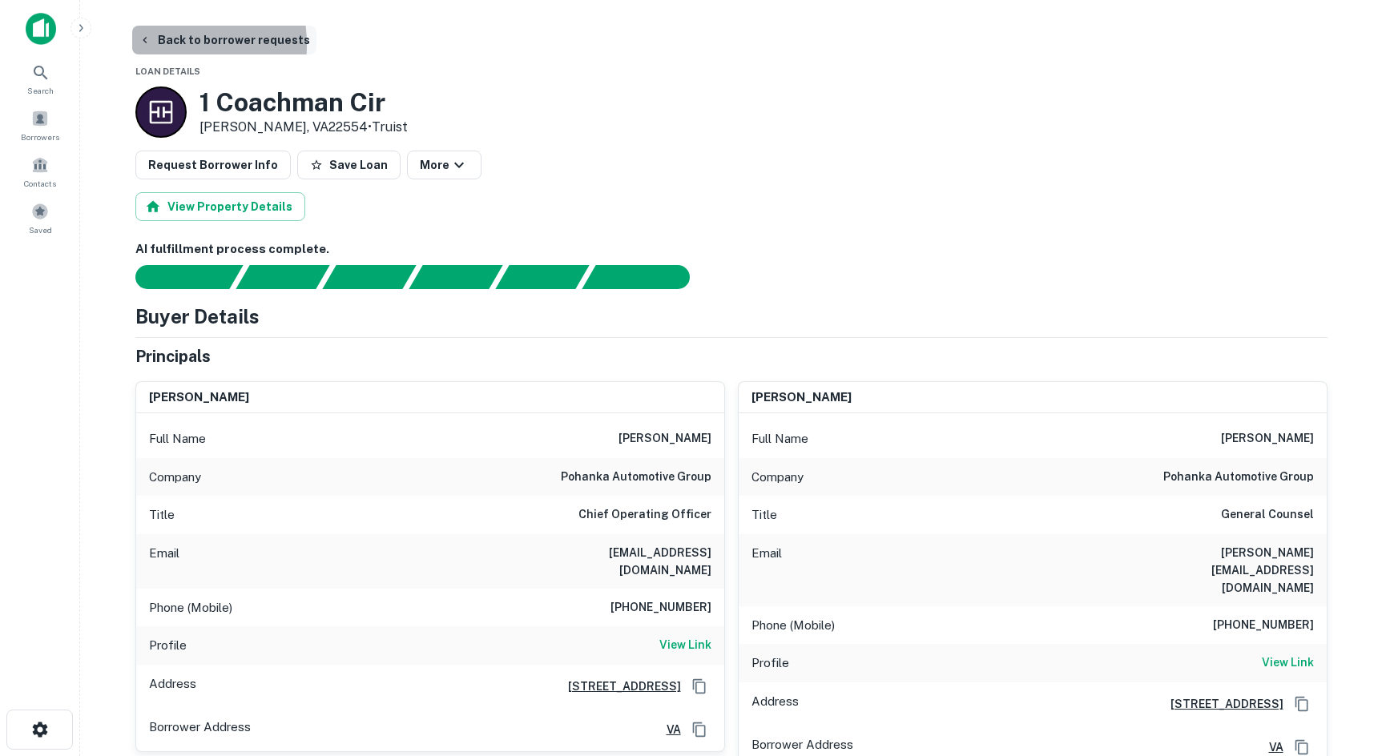
click at [155, 45] on button "Back to borrower requests" at bounding box center [224, 40] width 184 height 29
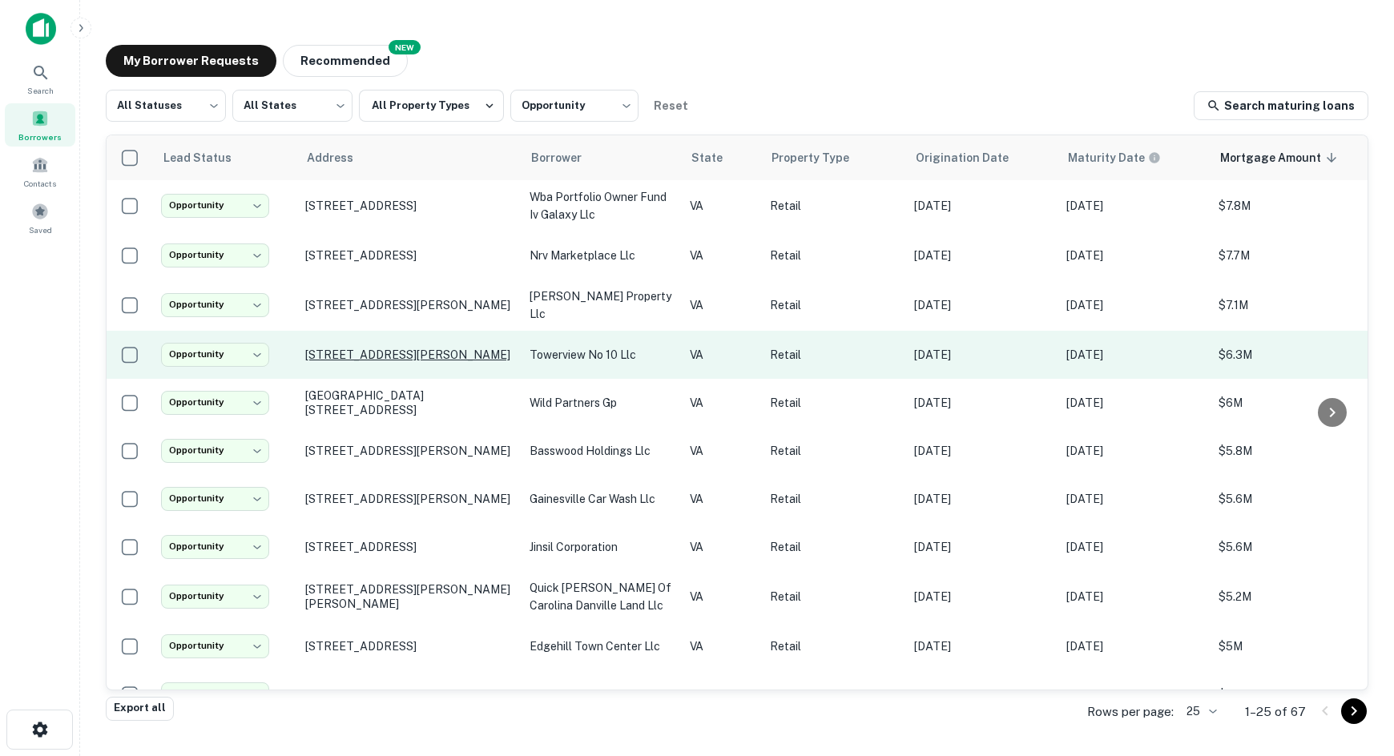
click at [320, 348] on p "[STREET_ADDRESS][PERSON_NAME]" at bounding box center [409, 355] width 208 height 14
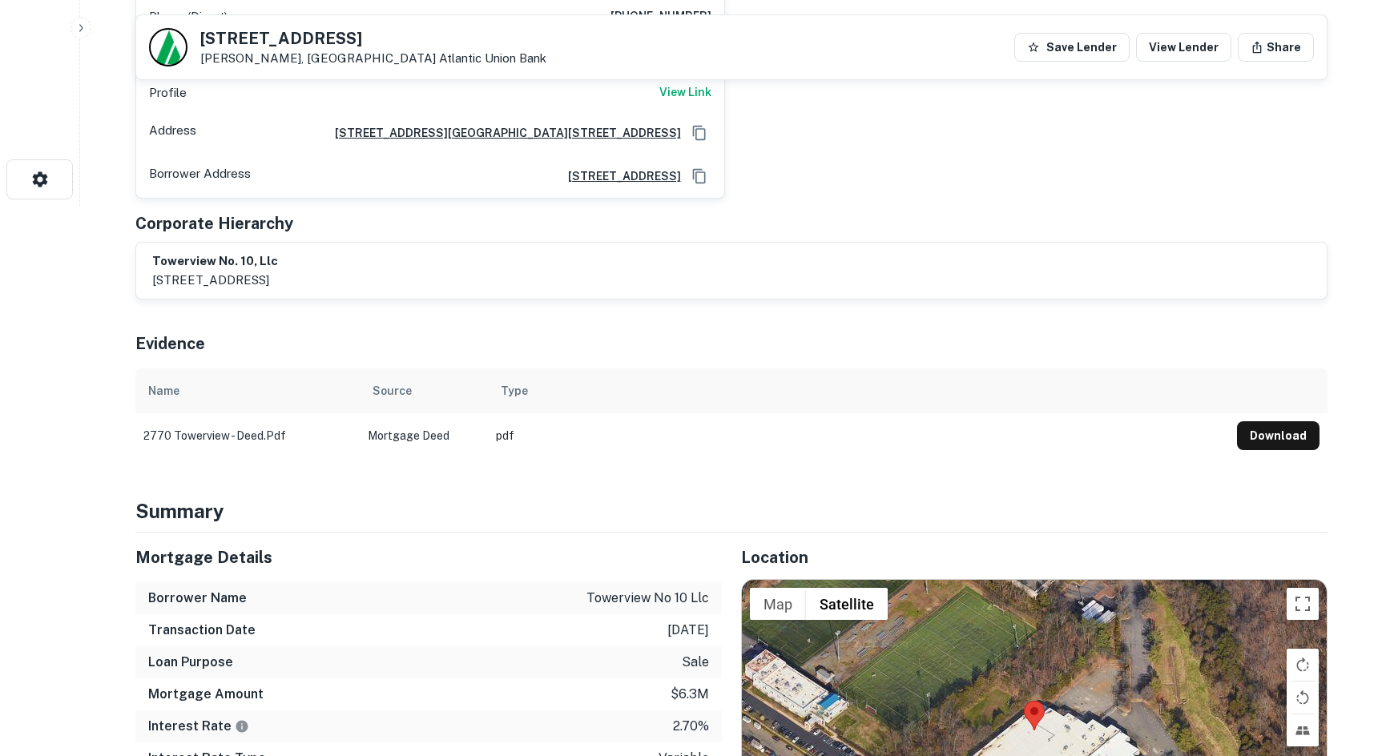
scroll to position [721, 0]
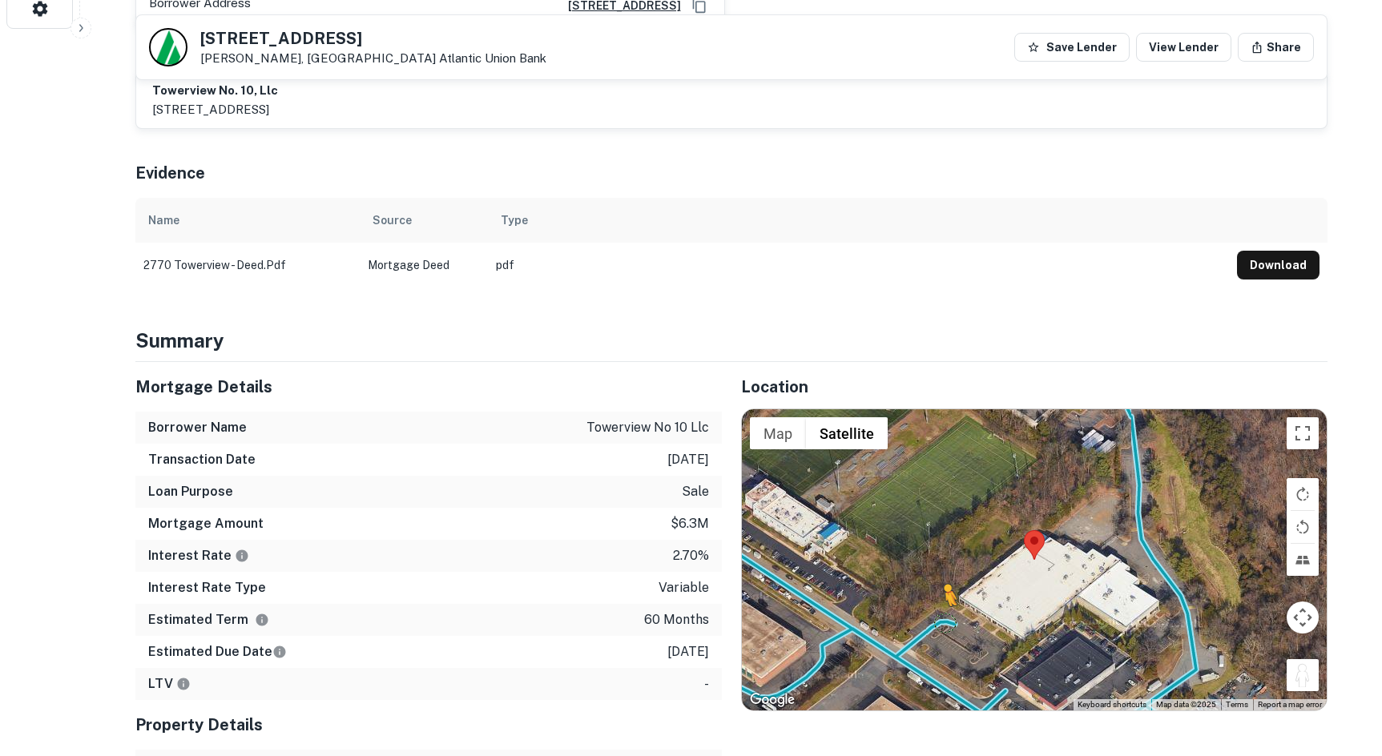
drag, startPoint x: 1312, startPoint y: 615, endPoint x: 942, endPoint y: 563, distance: 372.9
click at [942, 563] on div "To activate drag with keyboard, press Alt + Enter. Once in keyboard drag state,…" at bounding box center [1034, 559] width 585 height 301
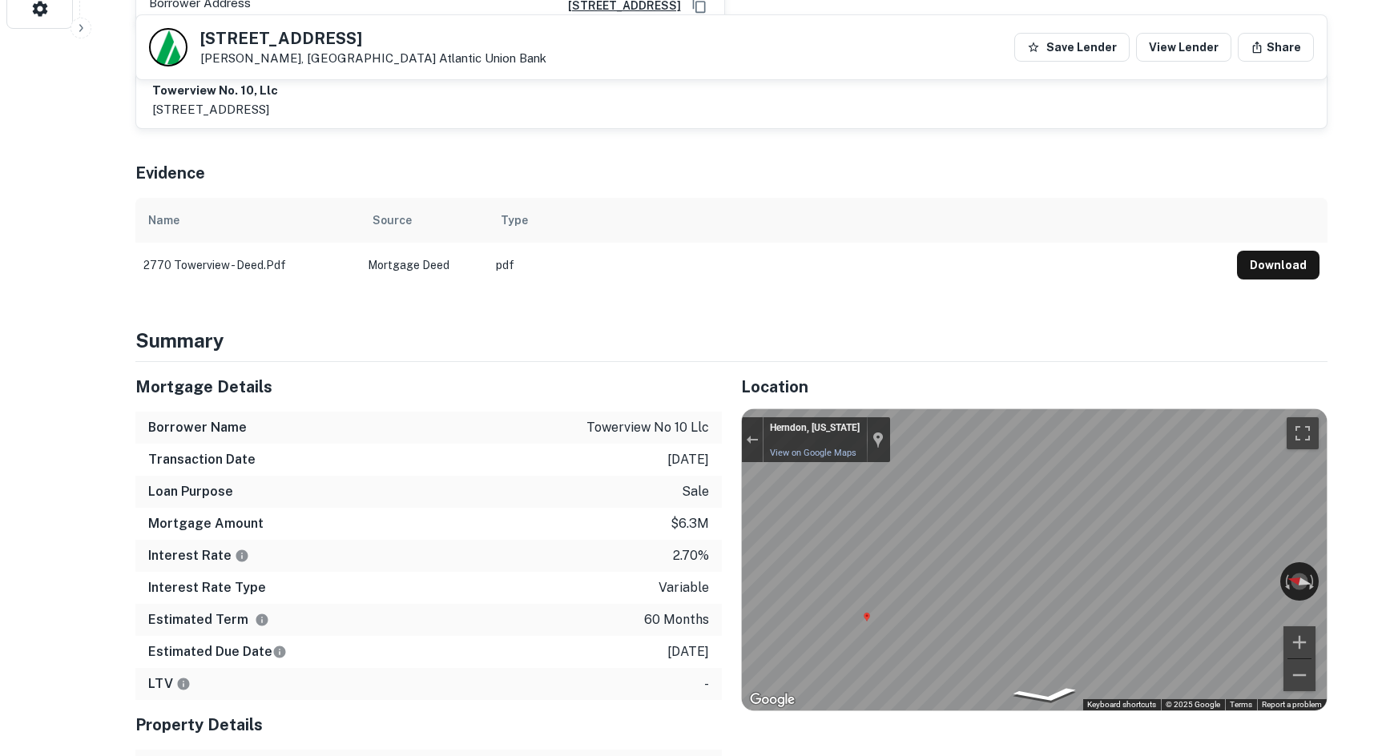
click at [592, 506] on div "Mortgage Details Borrower Name towerview no 10 llc Transaction Date [DATE] Loan…" at bounding box center [721, 620] width 1211 height 516
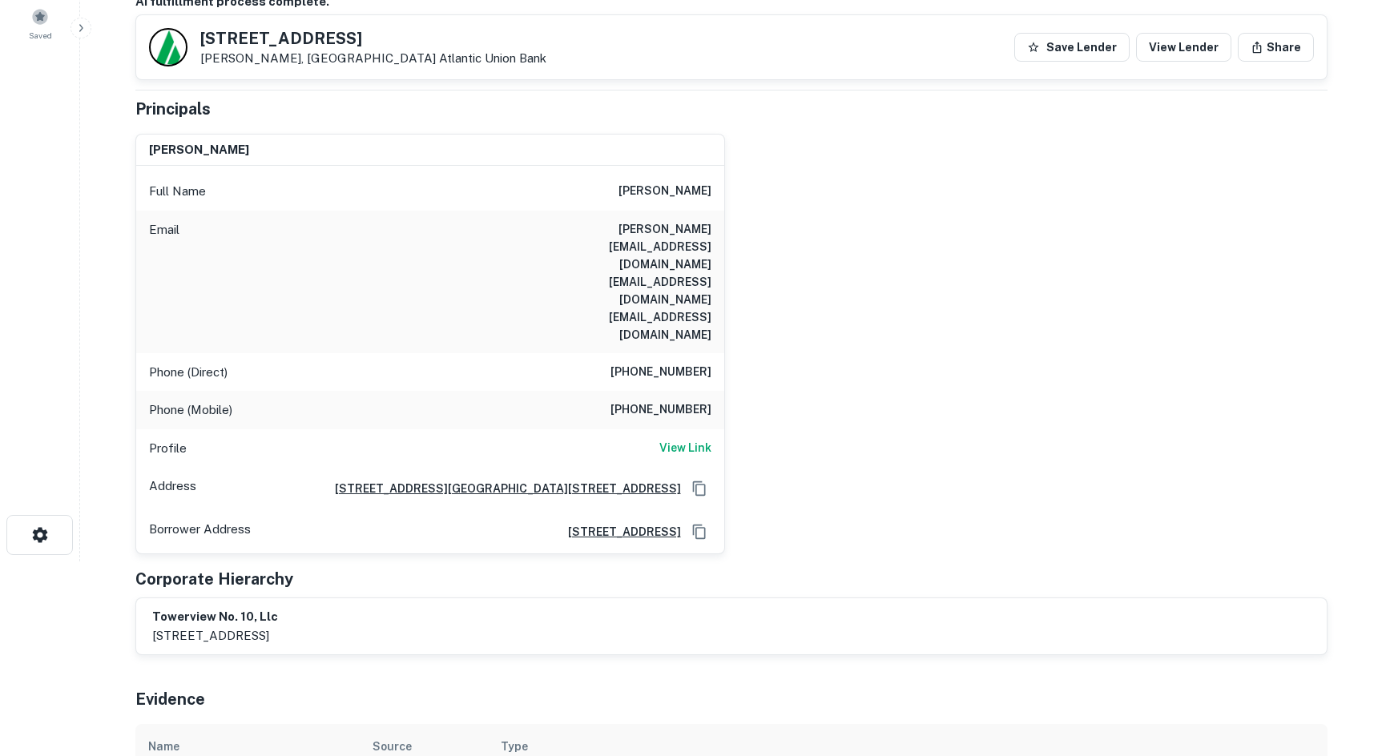
scroll to position [0, 0]
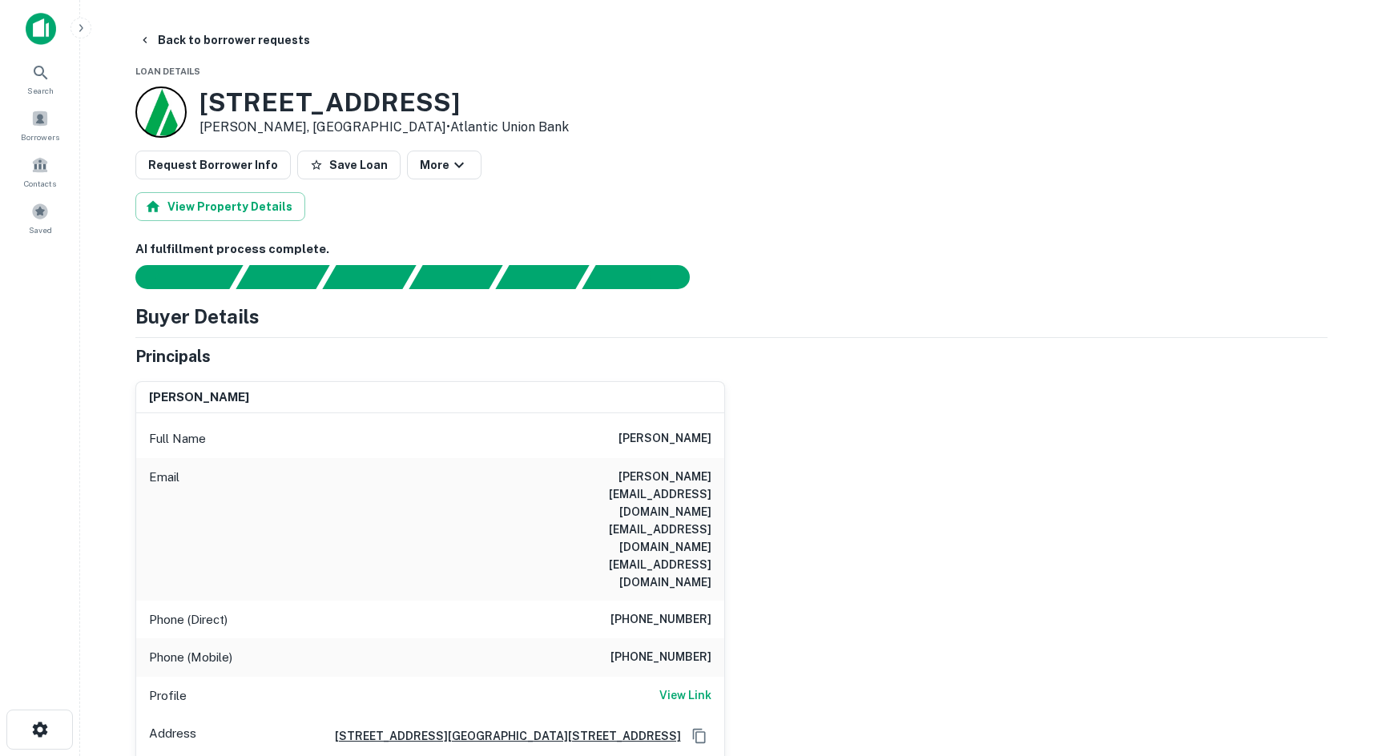
click at [195, 42] on button "Back to borrower requests" at bounding box center [224, 40] width 184 height 29
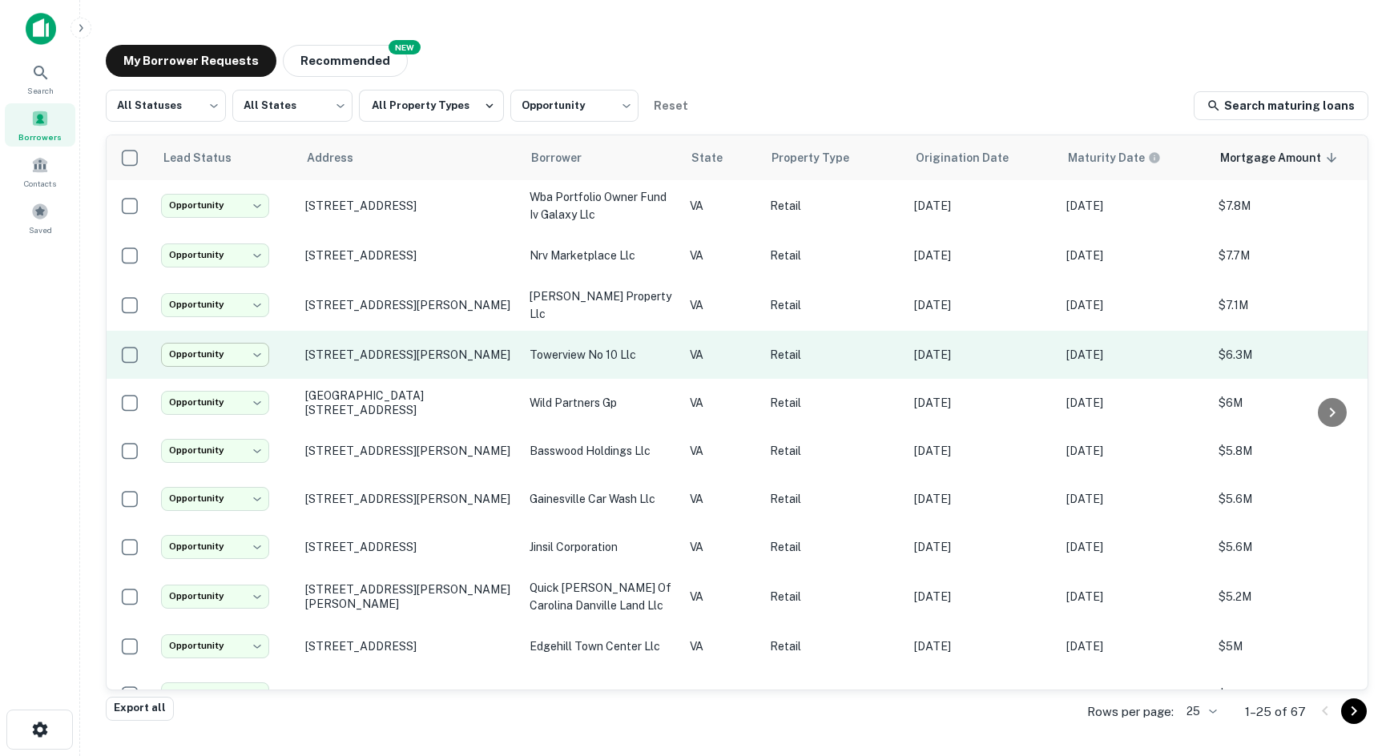
click at [216, 357] on body "**********" at bounding box center [697, 378] width 1394 height 756
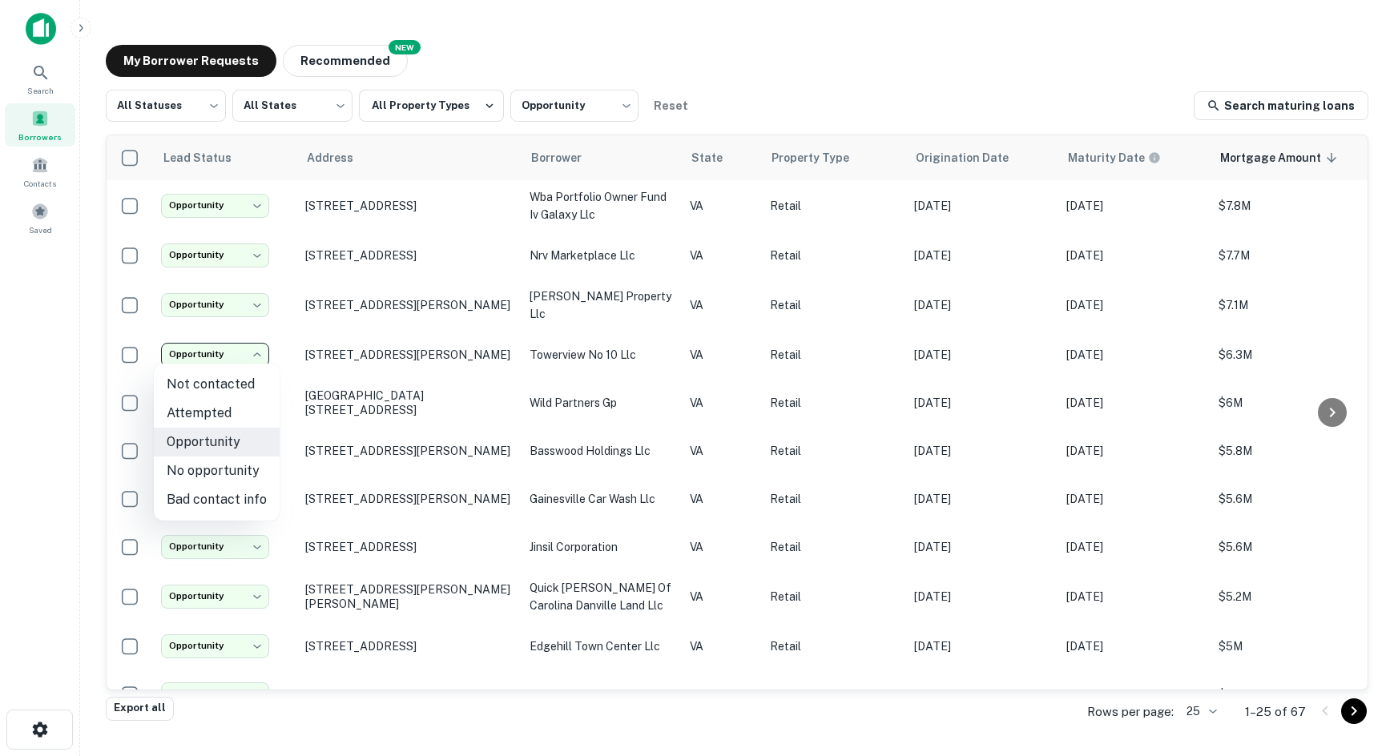
click at [219, 470] on li "No opportunity" at bounding box center [217, 471] width 126 height 29
type input "**********"
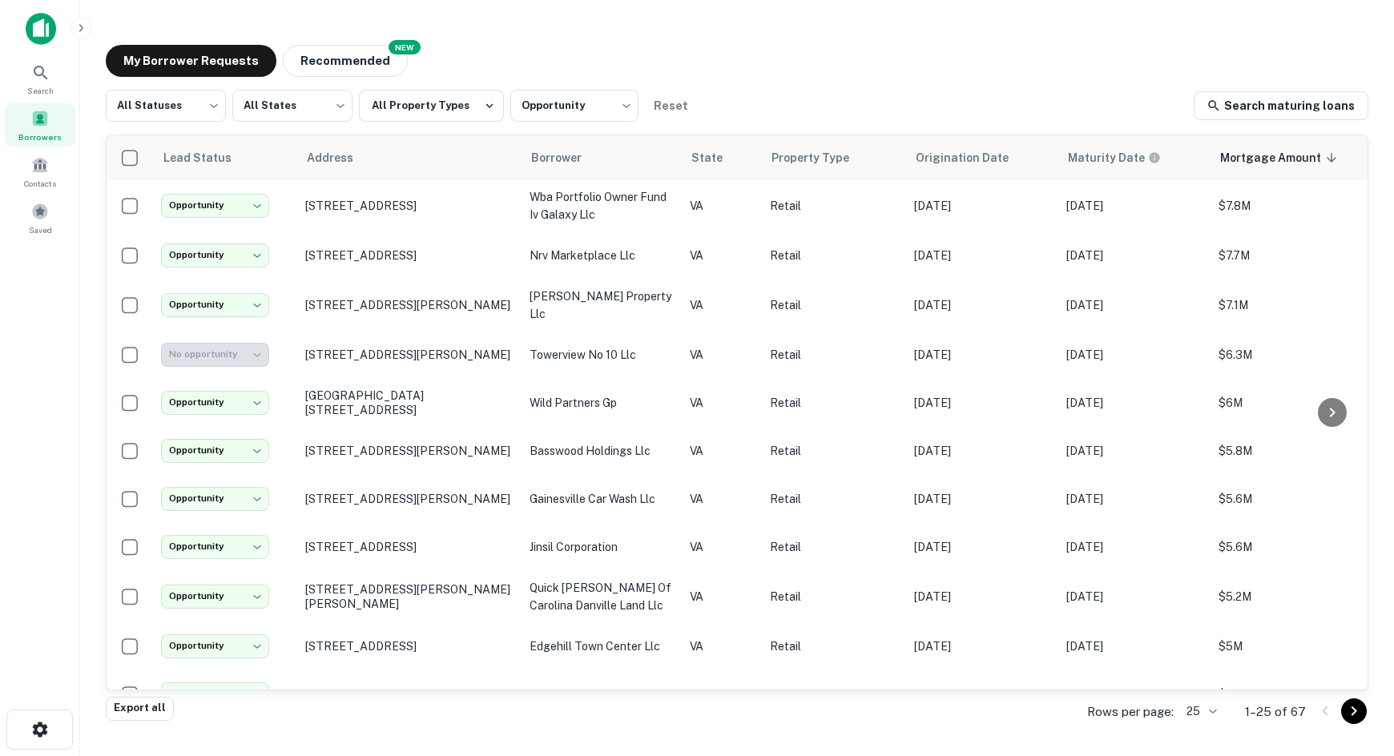
click at [351, 396] on p "[GEOGRAPHIC_DATA][STREET_ADDRESS]" at bounding box center [409, 403] width 208 height 29
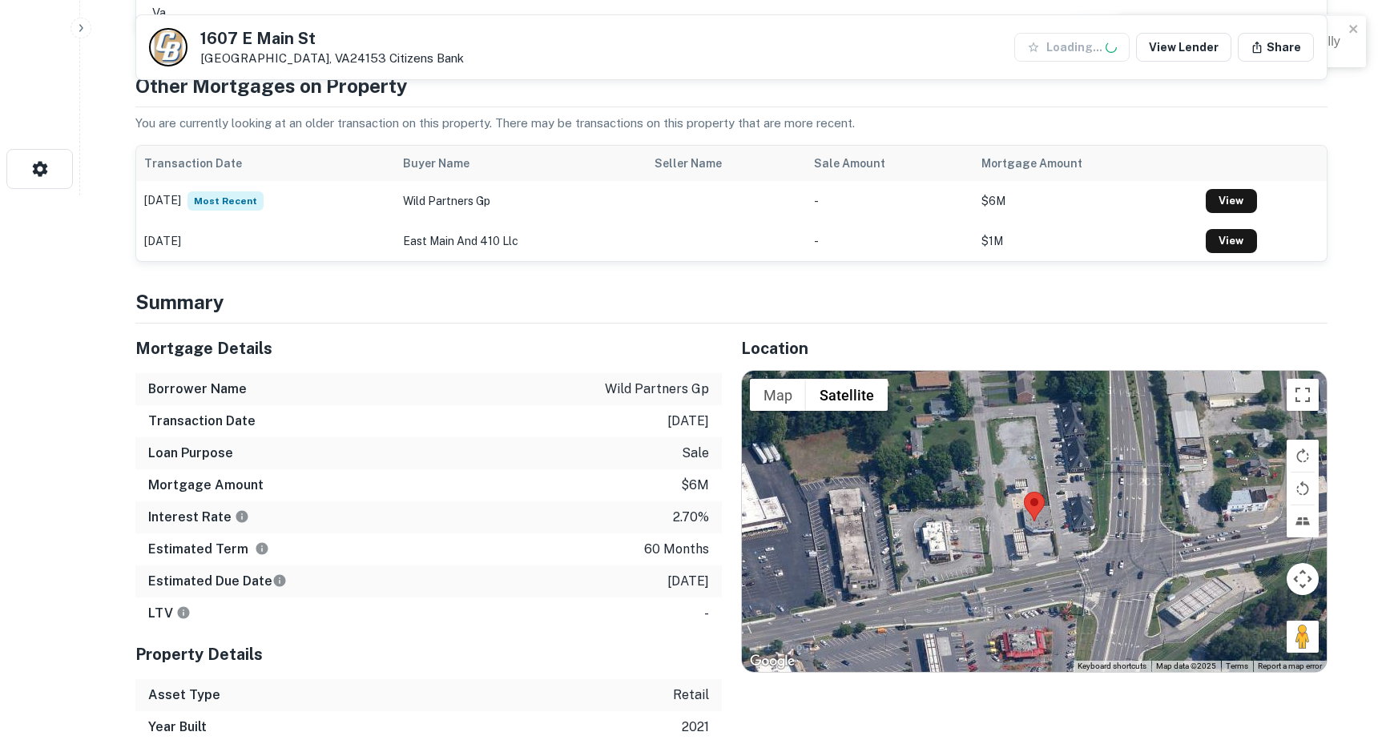
scroll to position [641, 0]
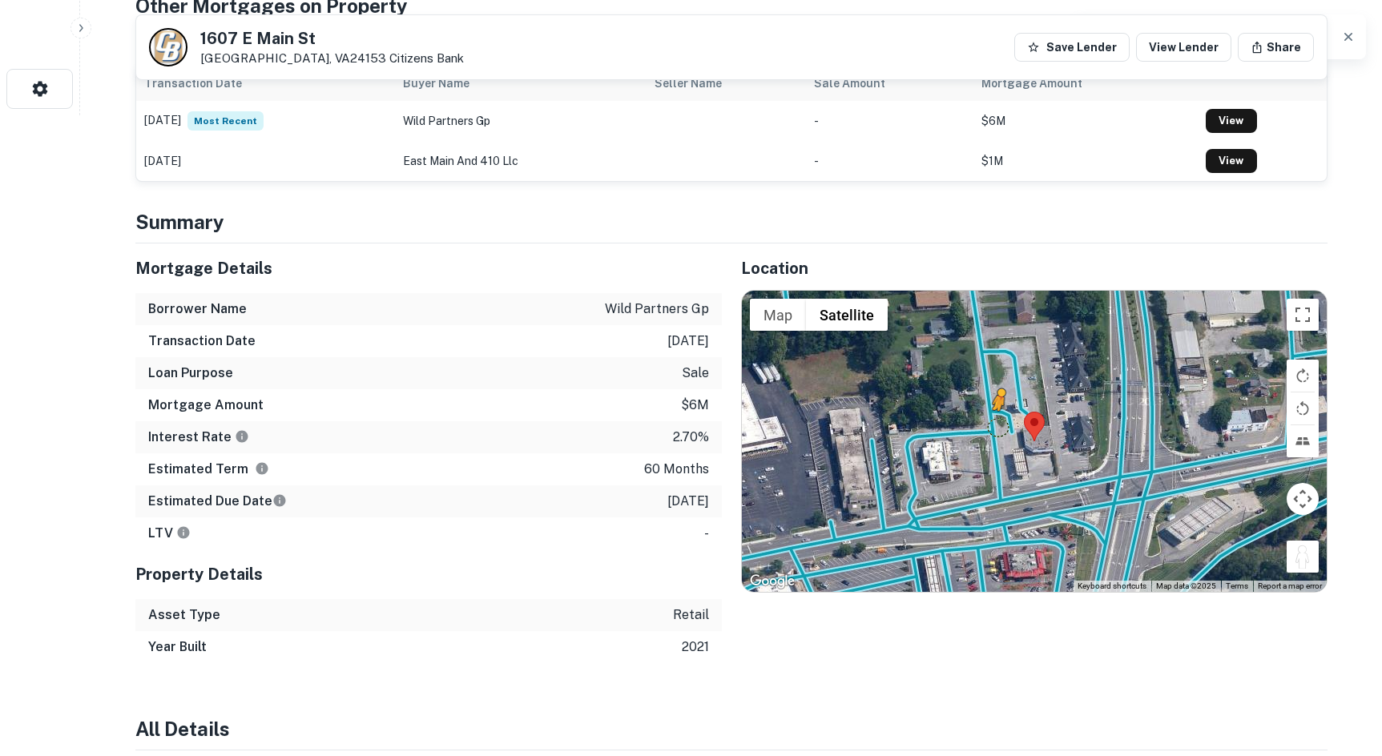
drag, startPoint x: 1305, startPoint y: 554, endPoint x: 989, endPoint y: 421, distance: 342.5
click at [989, 421] on div "To activate drag with keyboard, press Alt + Enter. Once in keyboard drag state,…" at bounding box center [1034, 441] width 585 height 301
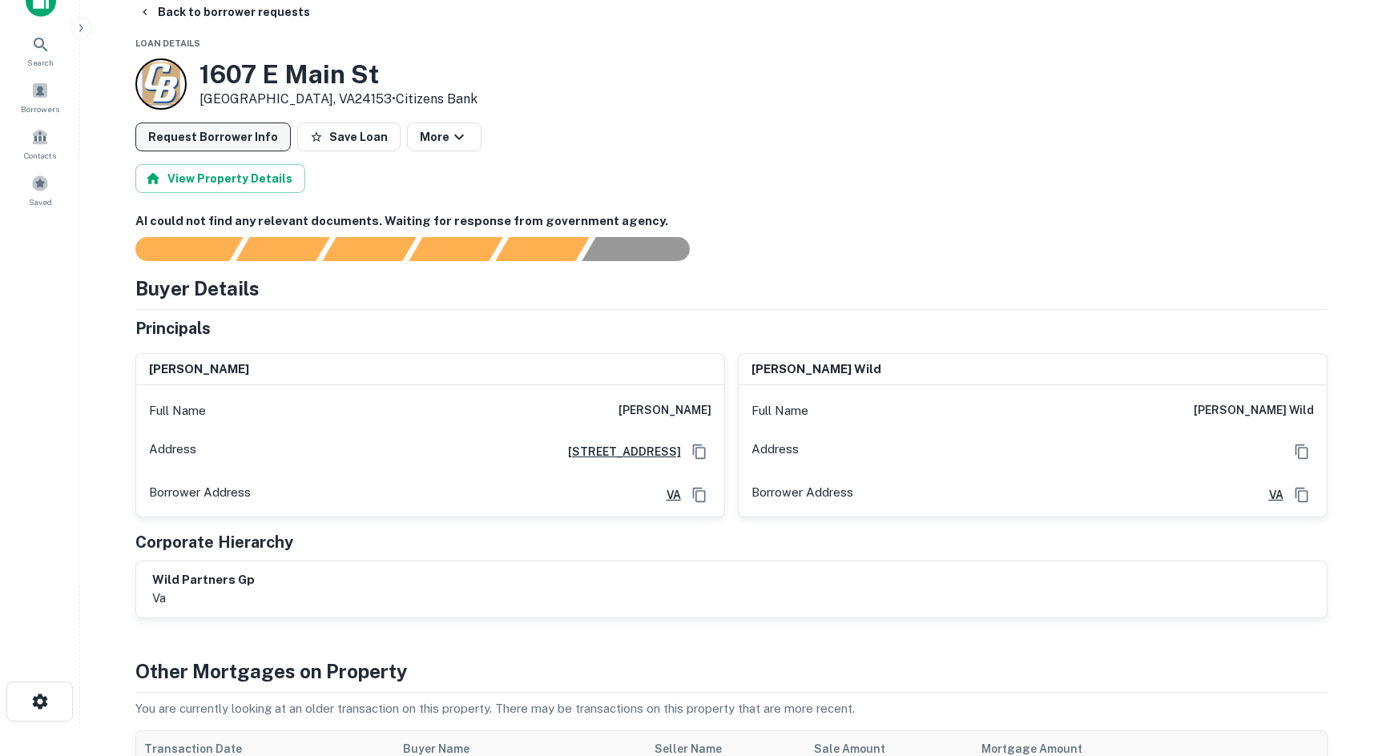
scroll to position [0, 0]
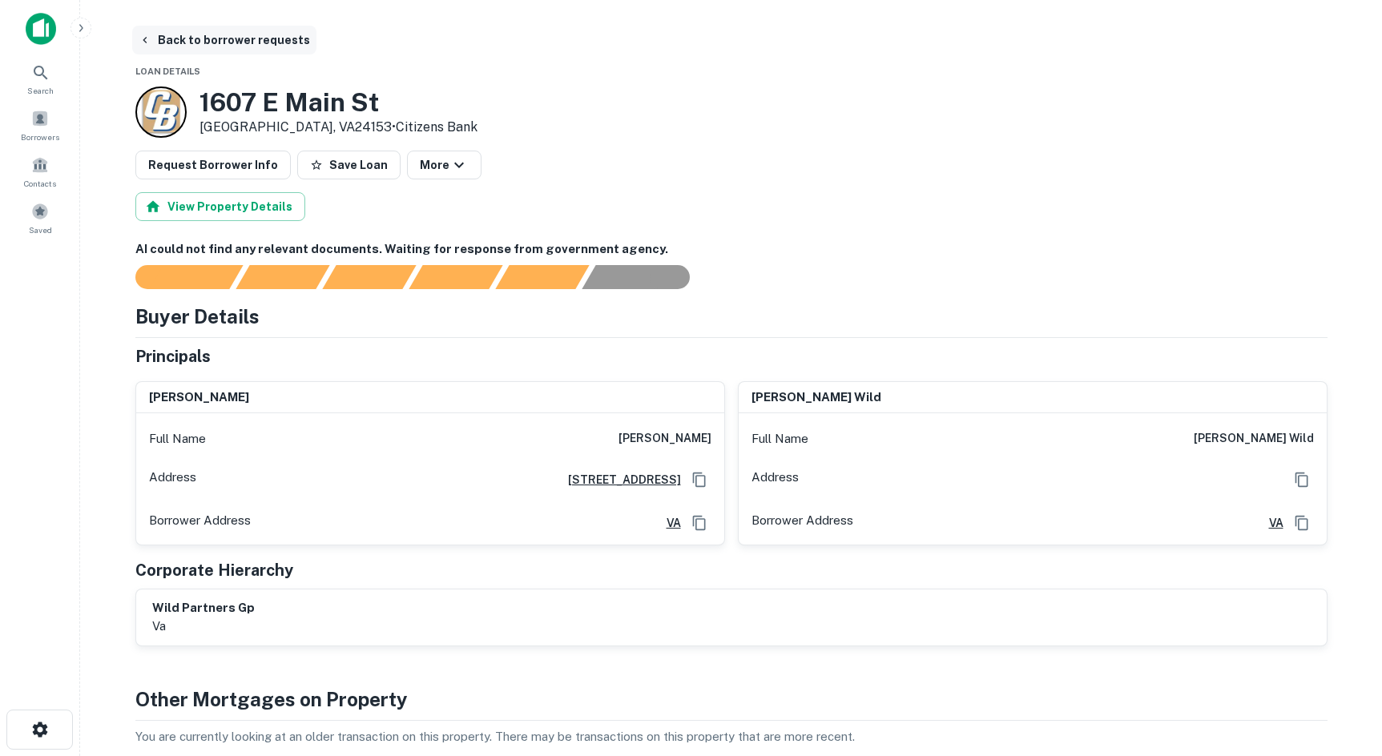
click at [221, 35] on button "Back to borrower requests" at bounding box center [224, 40] width 184 height 29
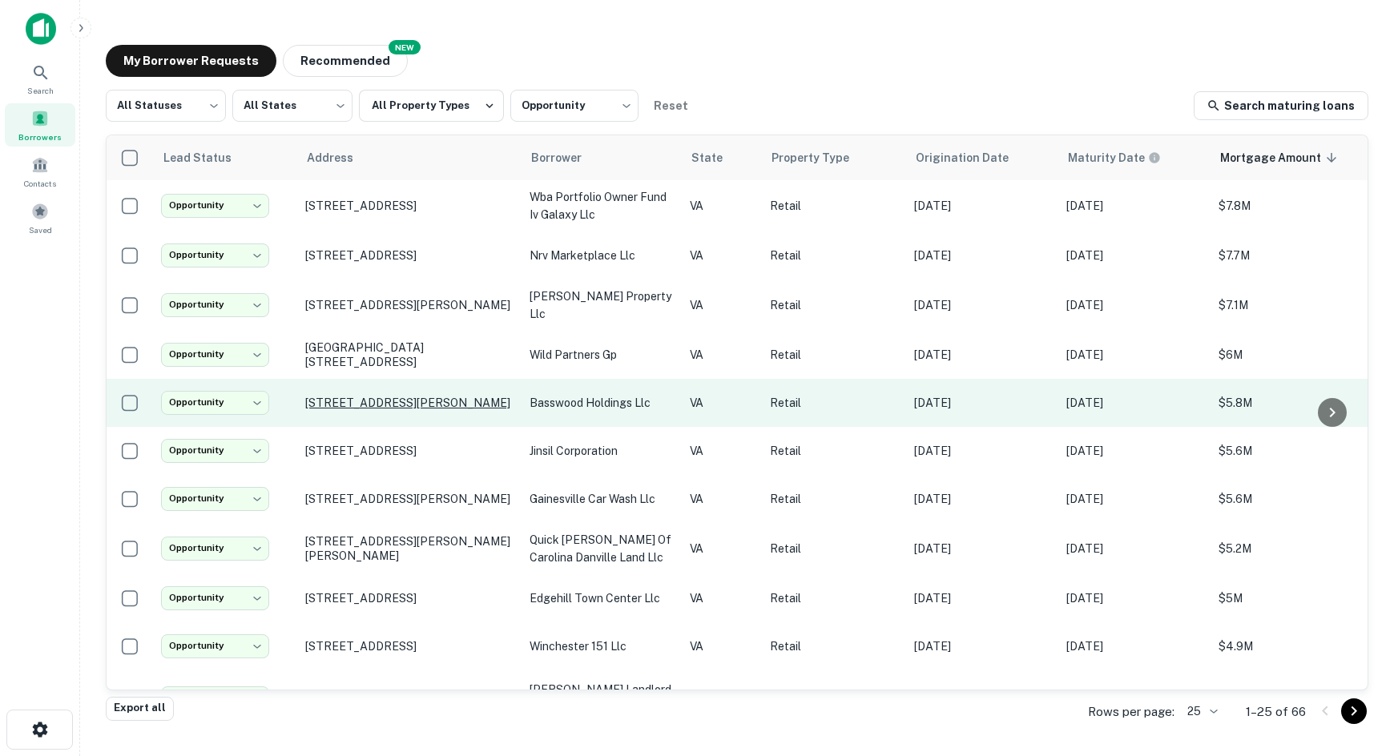
click at [362, 406] on p "[STREET_ADDRESS][PERSON_NAME]" at bounding box center [409, 403] width 208 height 14
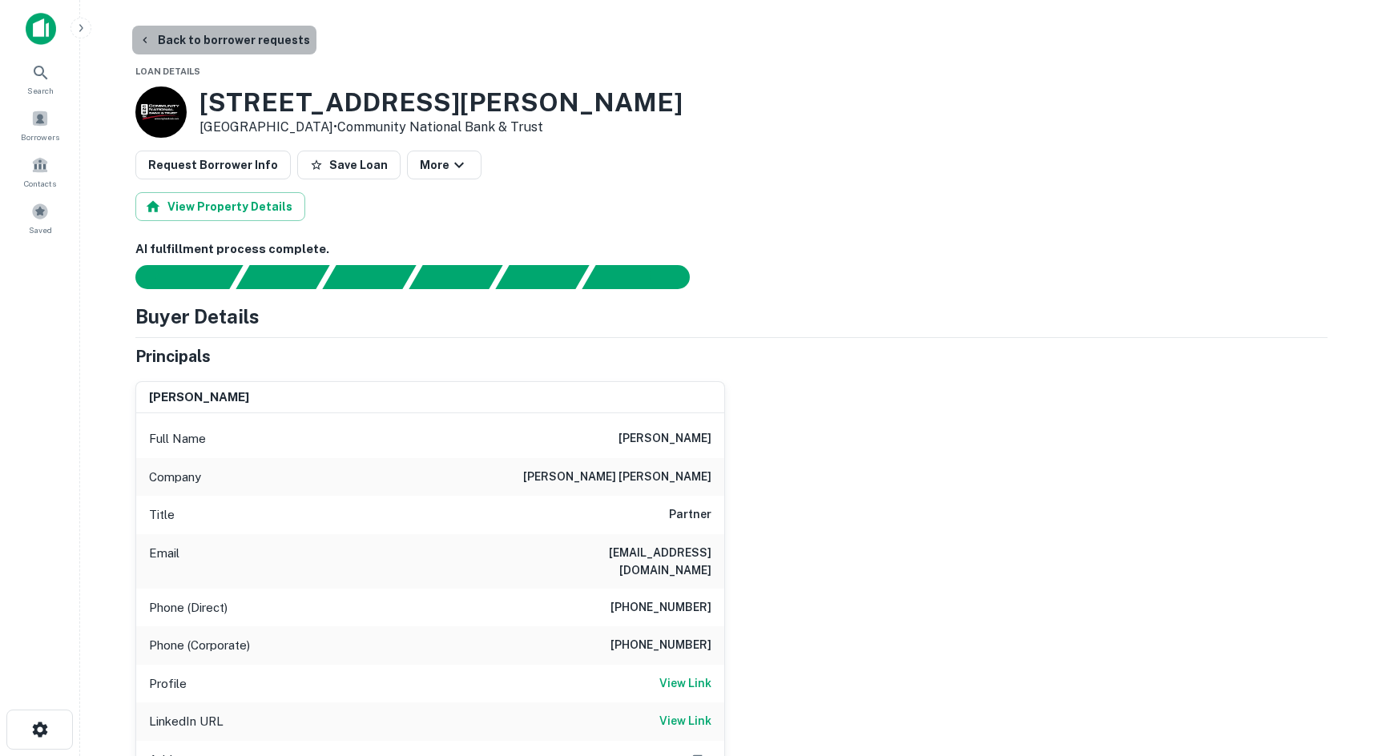
click at [288, 34] on button "Back to borrower requests" at bounding box center [224, 40] width 184 height 29
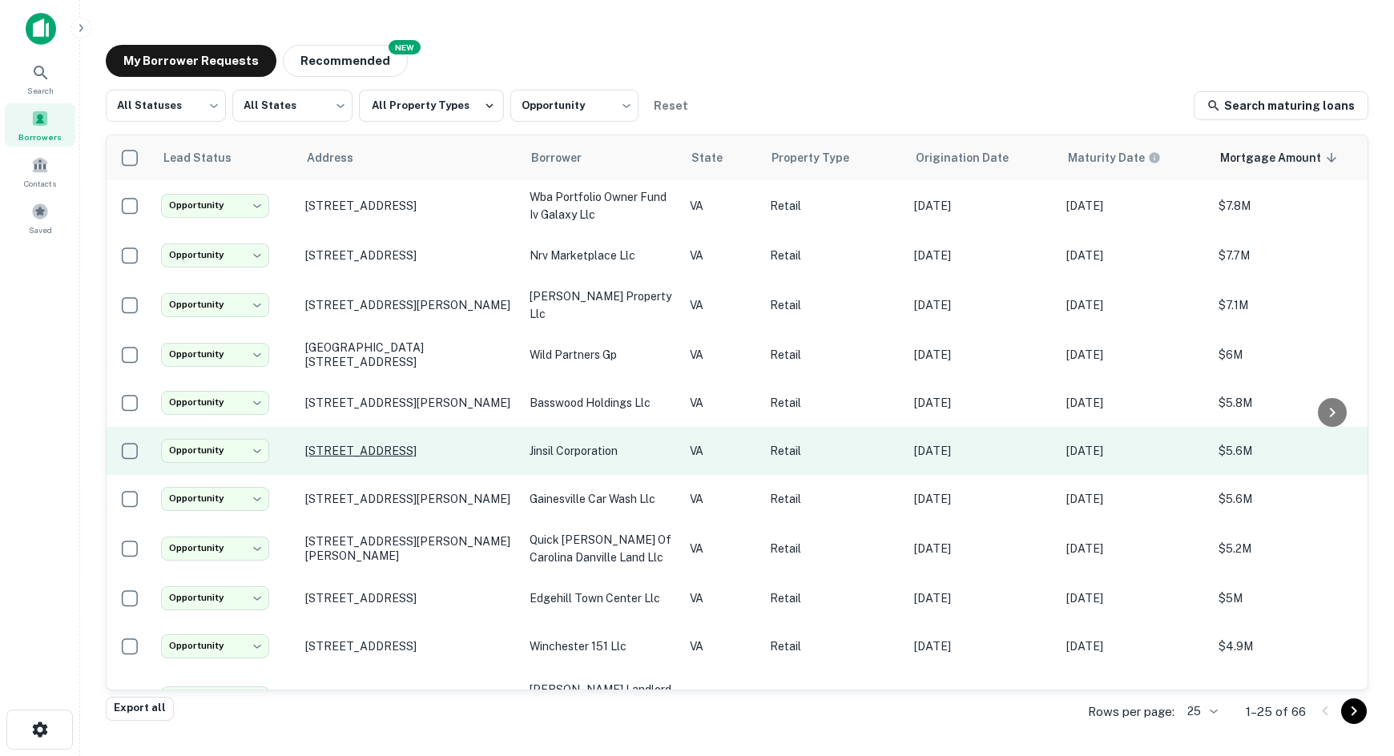
click at [353, 455] on p "[STREET_ADDRESS]" at bounding box center [409, 451] width 208 height 14
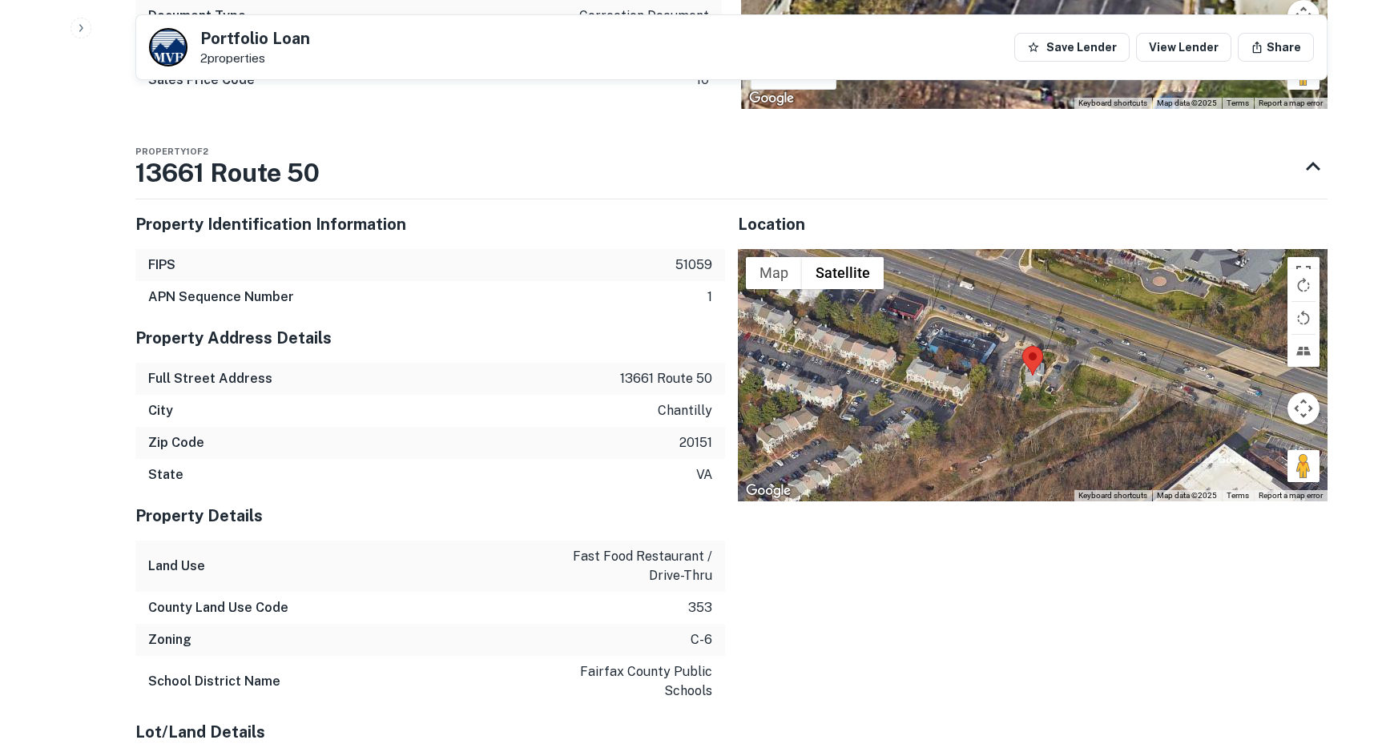
scroll to position [1442, 0]
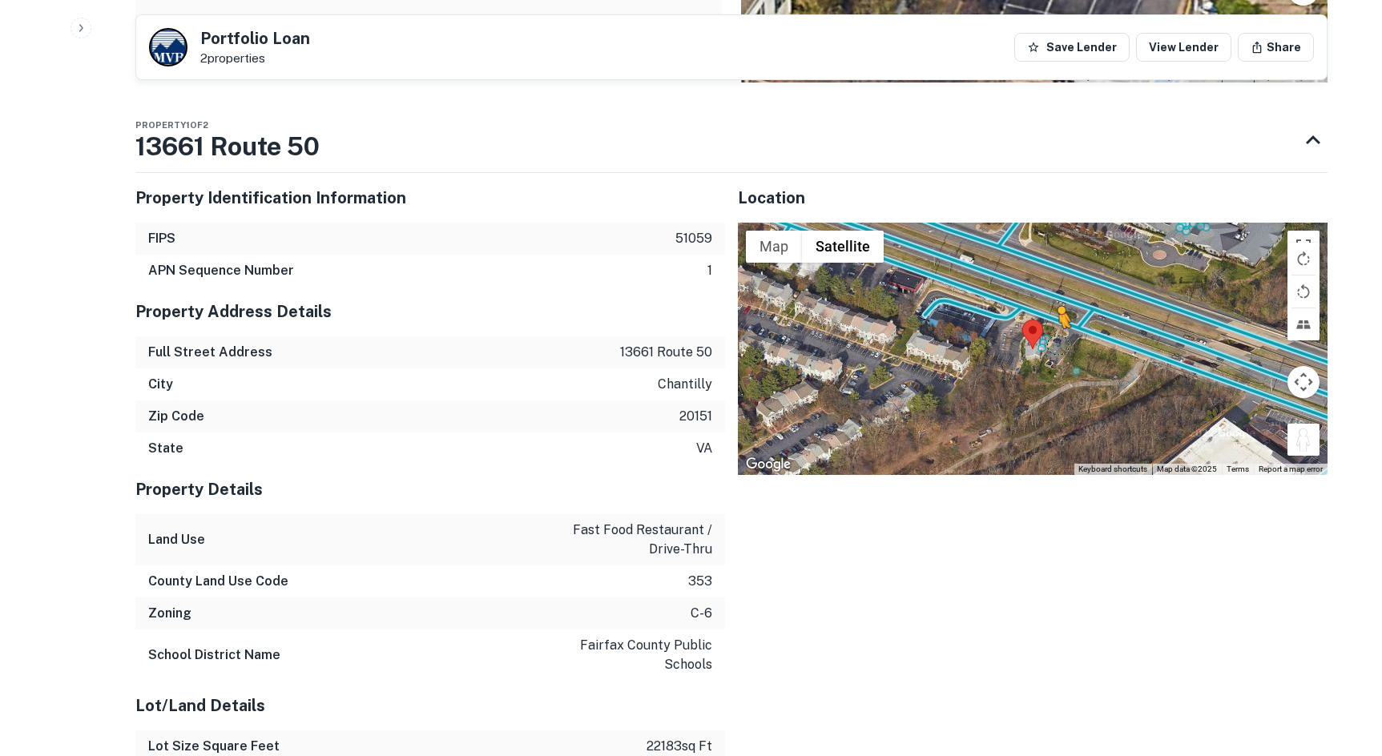
drag, startPoint x: 1313, startPoint y: 441, endPoint x: 1056, endPoint y: 341, distance: 275.7
click at [1056, 341] on div "To activate drag with keyboard, press Alt + Enter. Once in keyboard drag state,…" at bounding box center [1033, 349] width 590 height 253
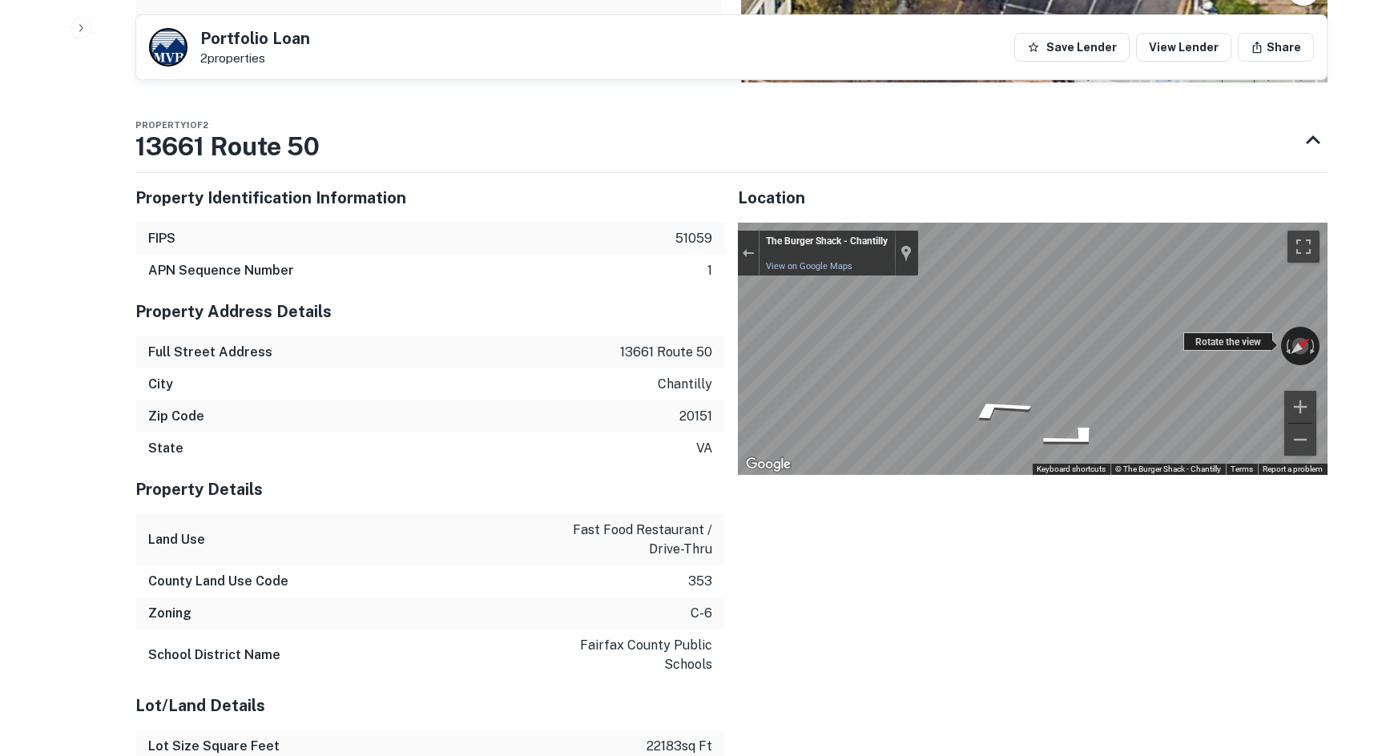
click at [1217, 347] on div "← Move left → Move right ↑ Move up ↓ Move down + Zoom in - Zoom out The Burger …" at bounding box center [1033, 349] width 590 height 253
click at [1236, 338] on div "← Move left → Move right ↑ Move up ↓ Move down + Zoom in - Zoom out The Burger …" at bounding box center [1033, 349] width 590 height 253
click at [747, 251] on div "Exit the Street View" at bounding box center [748, 253] width 12 height 10
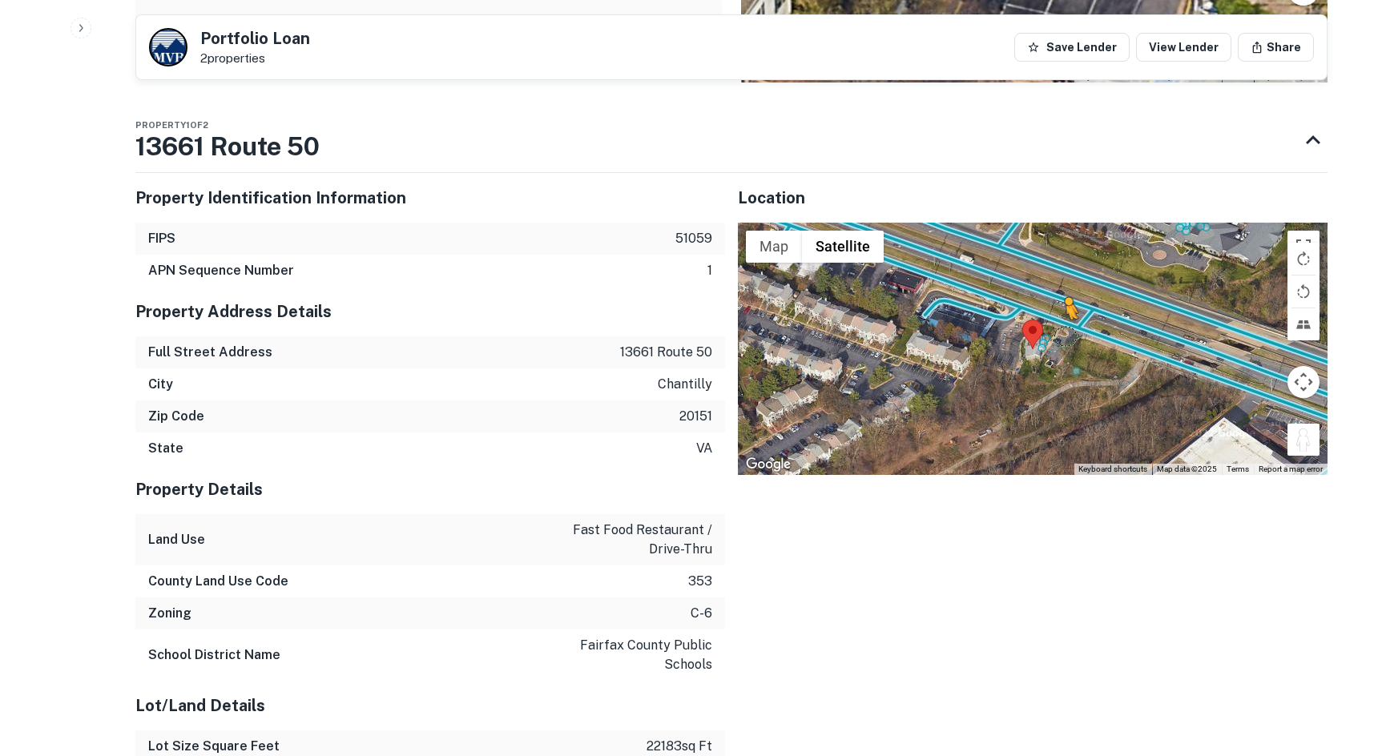
drag, startPoint x: 1304, startPoint y: 441, endPoint x: 1065, endPoint y: 327, distance: 264.5
click at [1065, 327] on div "To activate drag with keyboard, press Alt + Enter. Once in keyboard drag state,…" at bounding box center [1033, 349] width 590 height 253
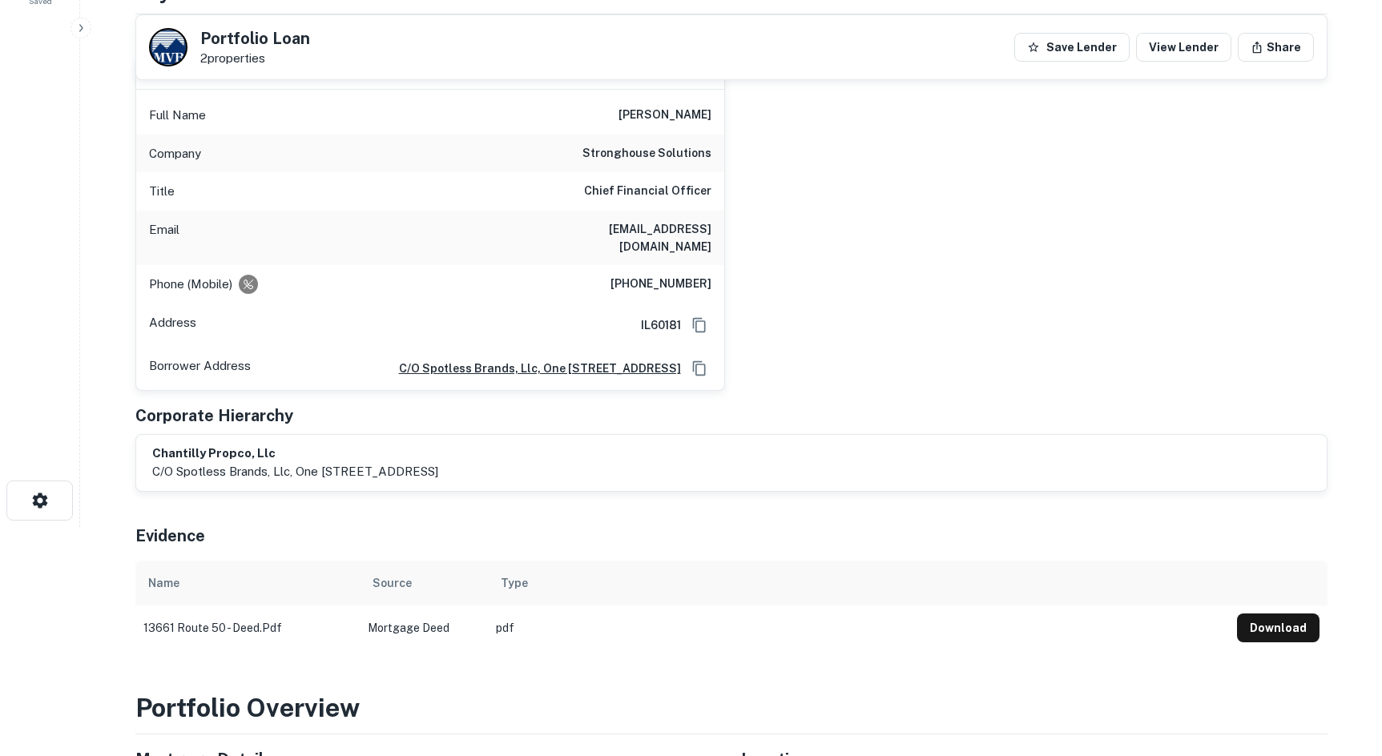
scroll to position [0, 0]
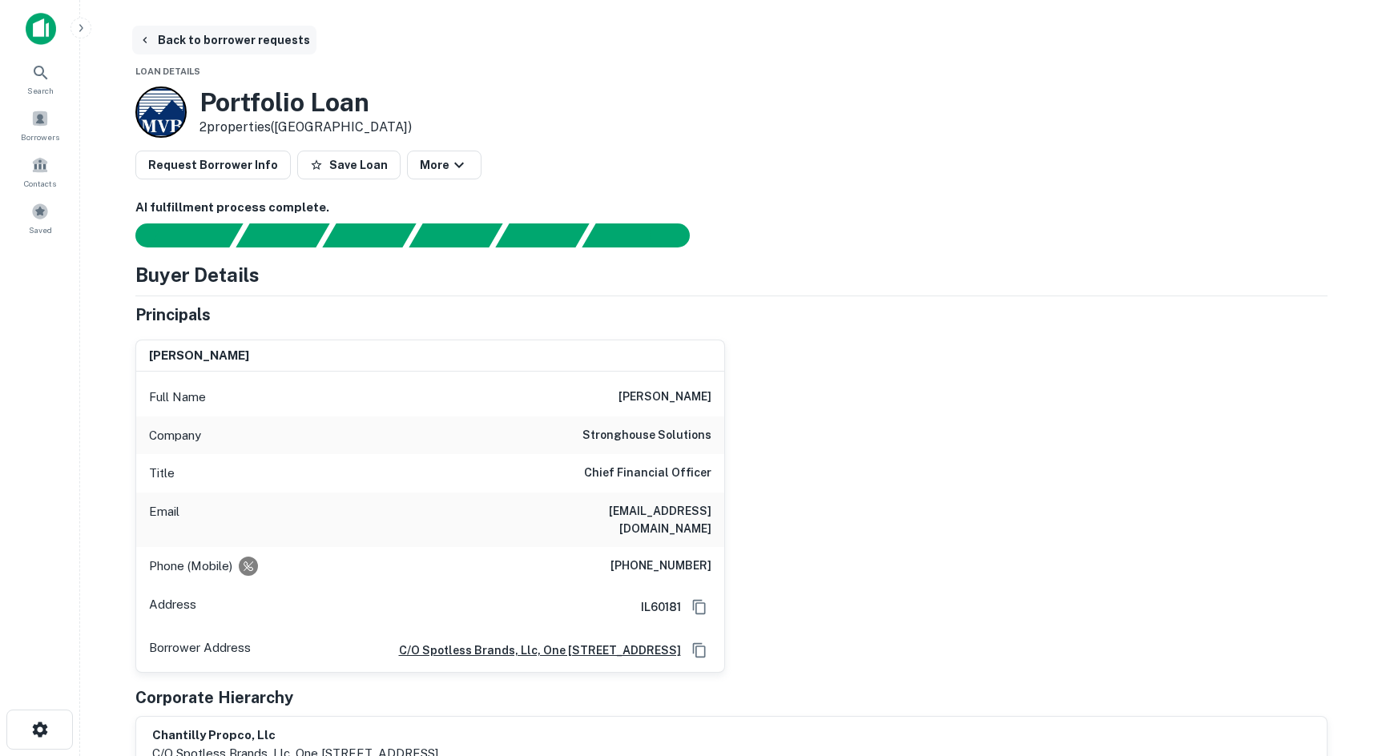
click at [205, 50] on button "Back to borrower requests" at bounding box center [224, 40] width 184 height 29
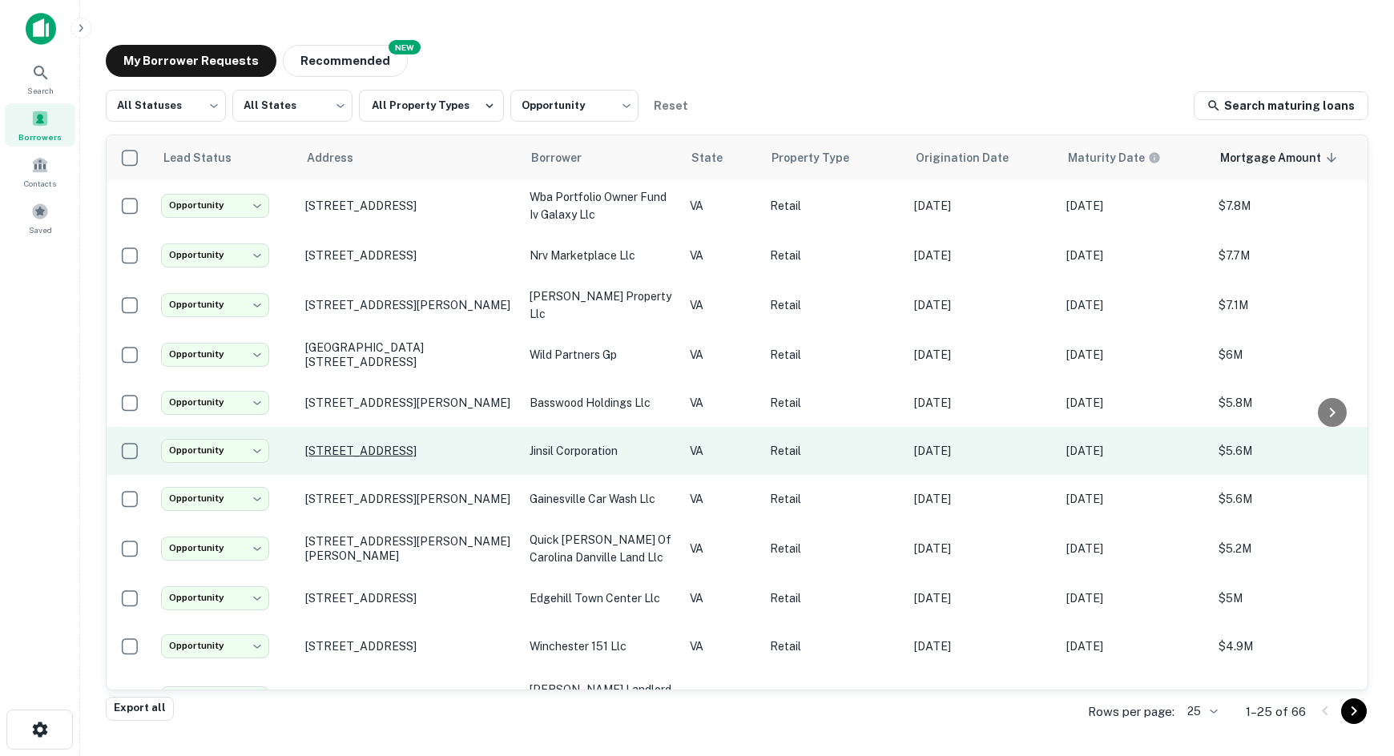
click at [346, 456] on p "[STREET_ADDRESS]" at bounding box center [409, 451] width 208 height 14
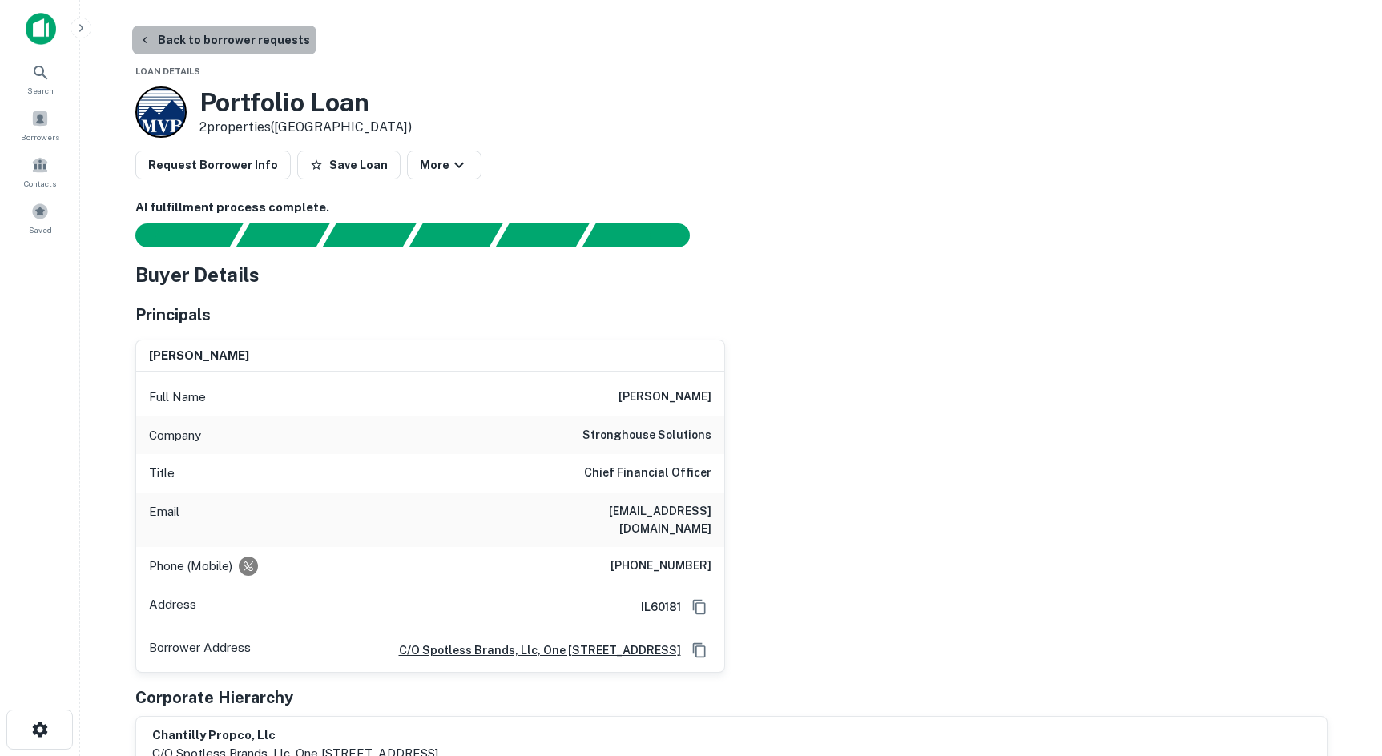
click at [263, 31] on button "Back to borrower requests" at bounding box center [224, 40] width 184 height 29
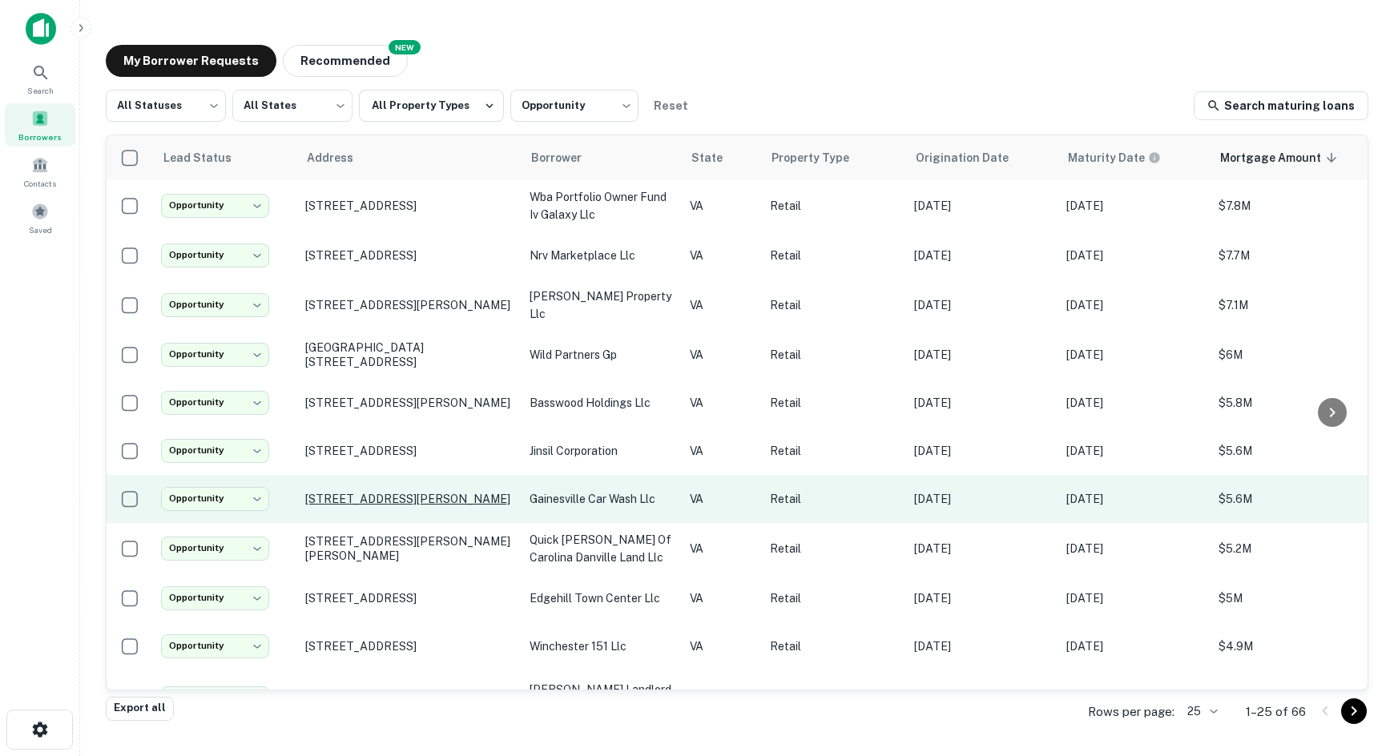
click at [328, 506] on p "[STREET_ADDRESS][PERSON_NAME]" at bounding box center [409, 499] width 208 height 14
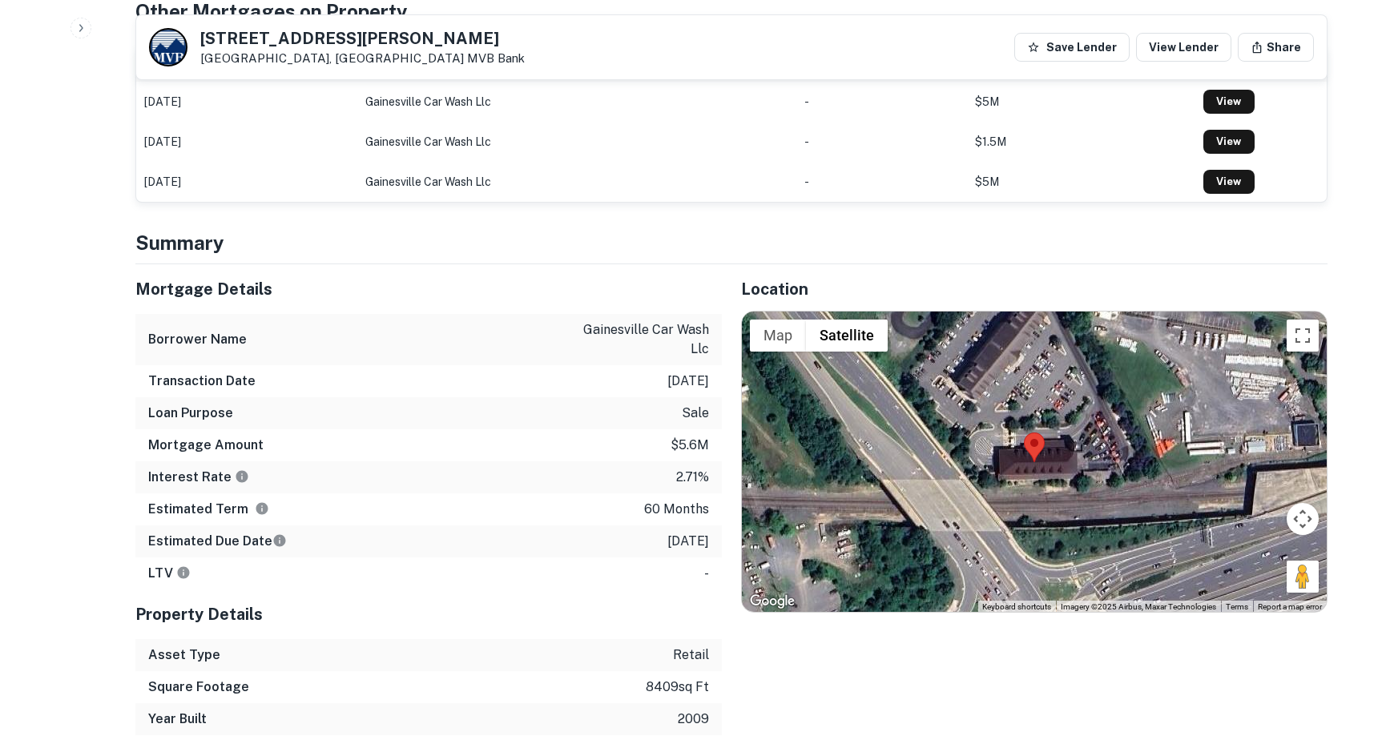
scroll to position [1042, 0]
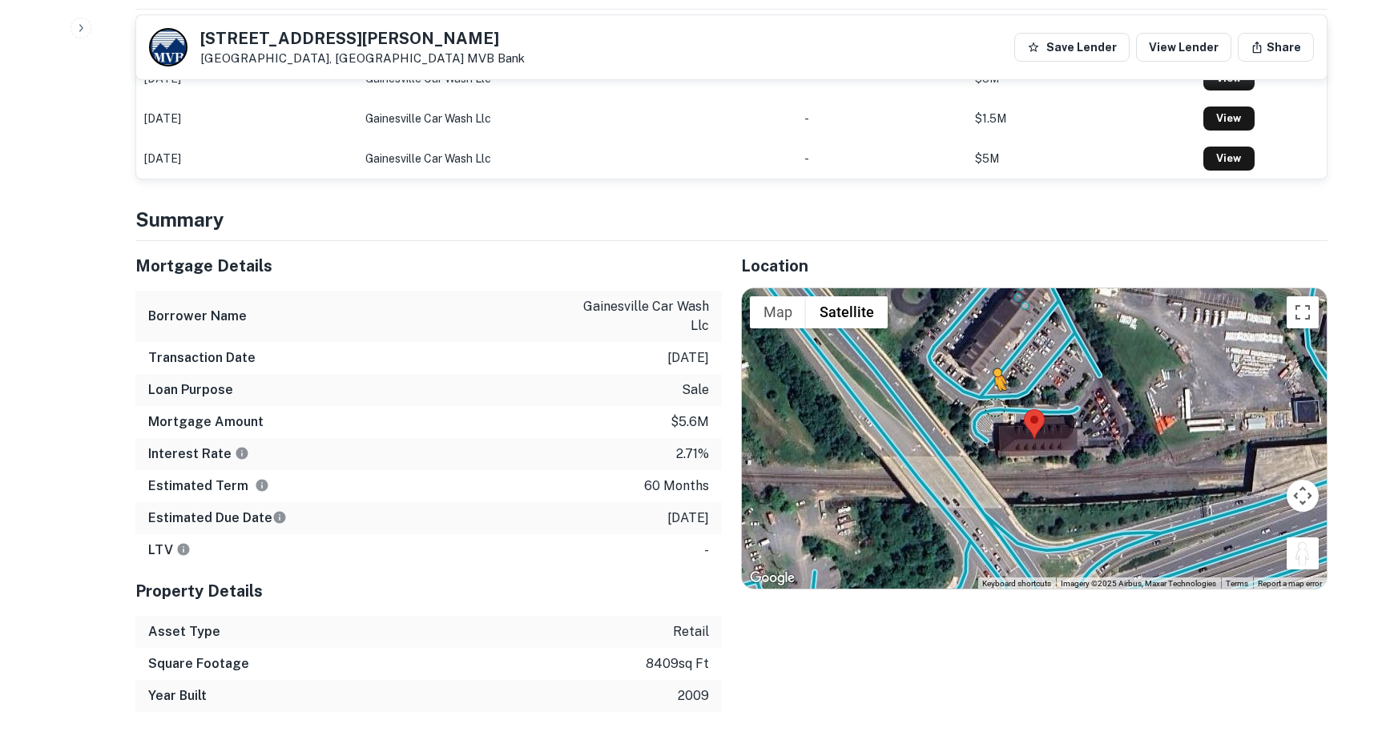
drag, startPoint x: 1309, startPoint y: 516, endPoint x: 988, endPoint y: 369, distance: 353.5
click at [988, 369] on div "To activate drag with keyboard, press Alt + Enter. Once in keyboard drag state,…" at bounding box center [1034, 438] width 585 height 301
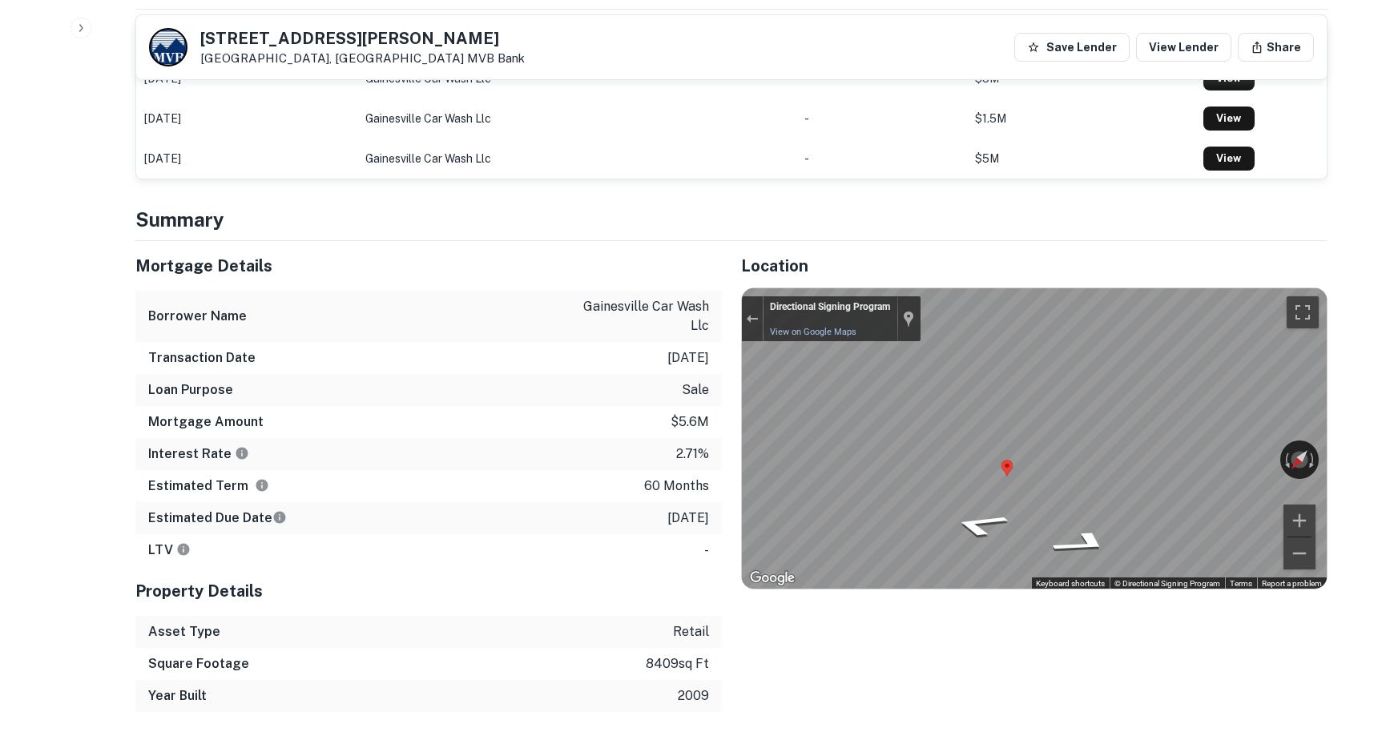
click at [485, 383] on div "Mortgage Details Borrower Name gainesville car wash llc Transaction Date [DATE]…" at bounding box center [721, 476] width 1211 height 471
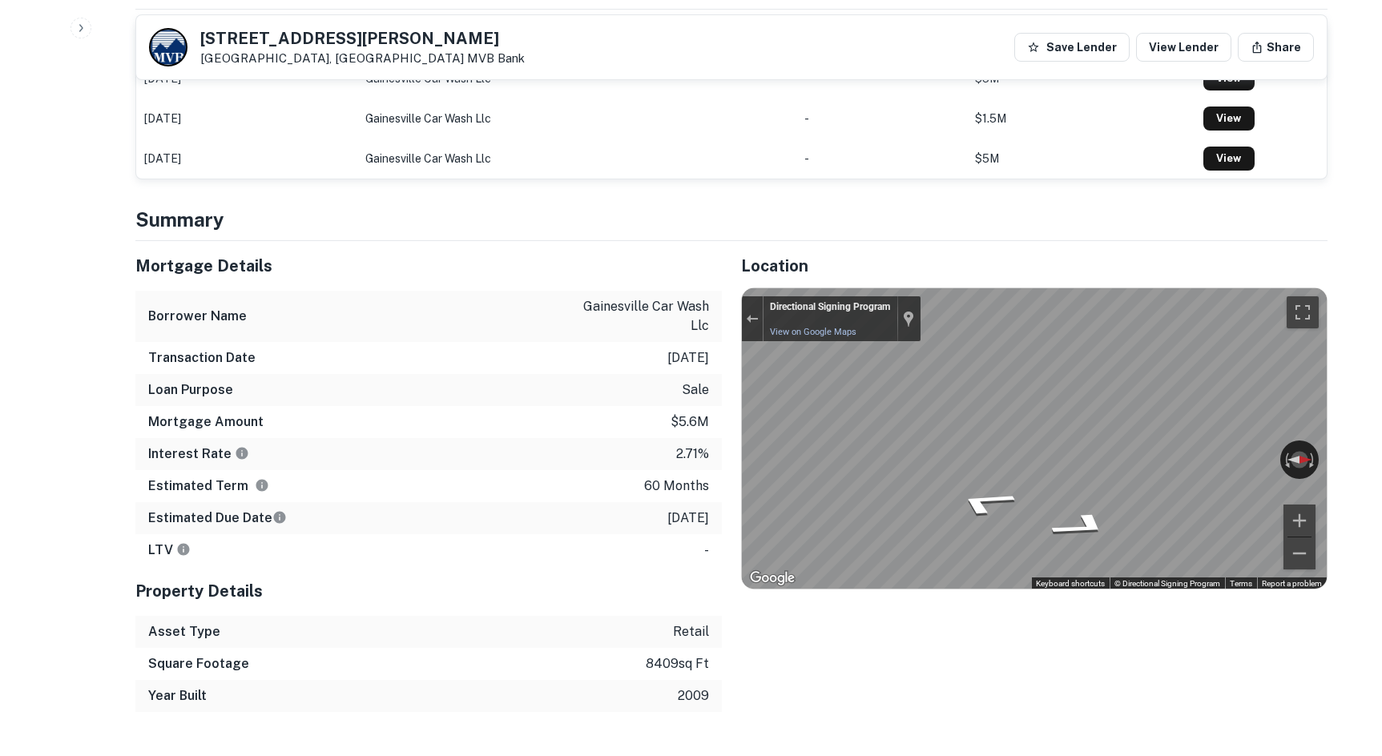
click at [731, 464] on div "Location ← Move left → Move right ↑ Move up ↓ Move down + Zoom in - Zoom out Ho…" at bounding box center [1025, 476] width 606 height 471
click at [669, 385] on div "Mortgage Details Borrower Name gainesville car wash llc Transaction Date [DATE]…" at bounding box center [721, 476] width 1211 height 471
click at [564, 328] on div "Mortgage Details Borrower Name gainesville car wash llc Transaction Date [DATE]…" at bounding box center [721, 476] width 1211 height 471
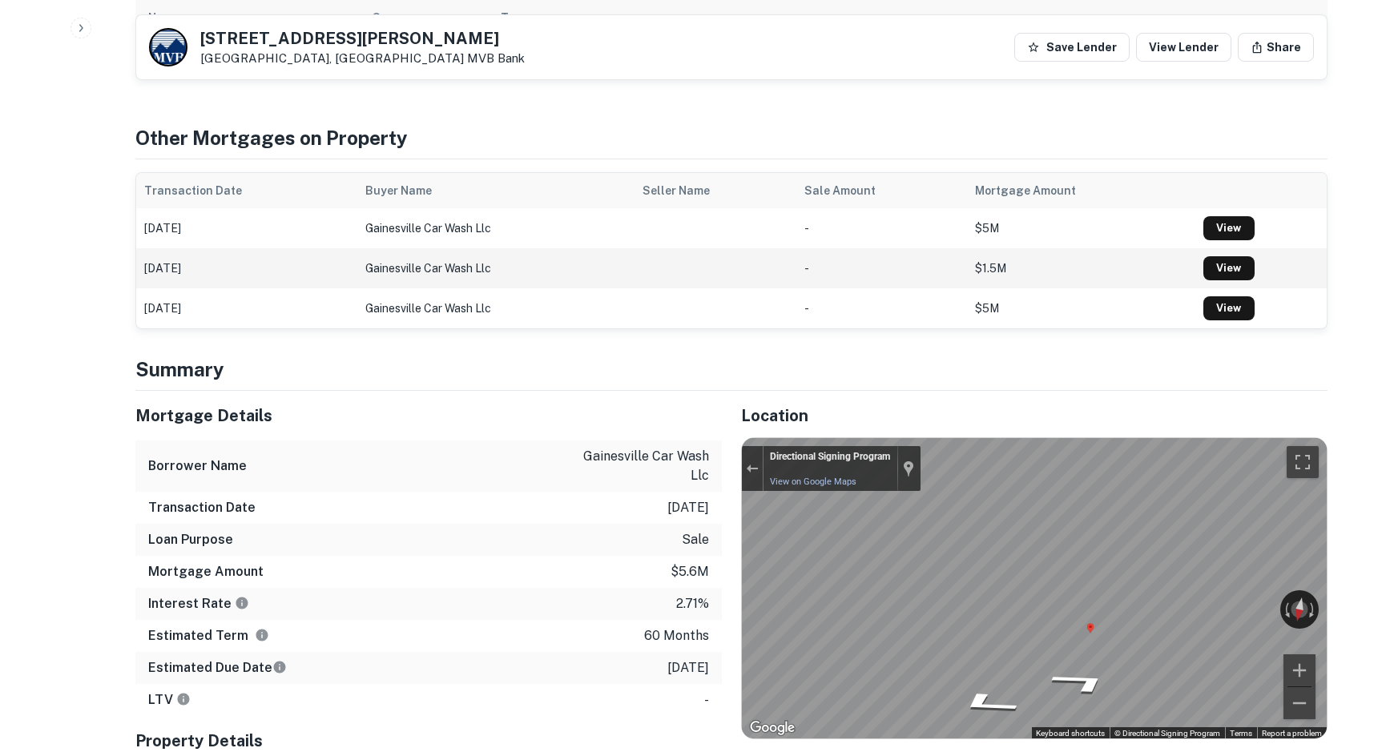
scroll to position [1202, 0]
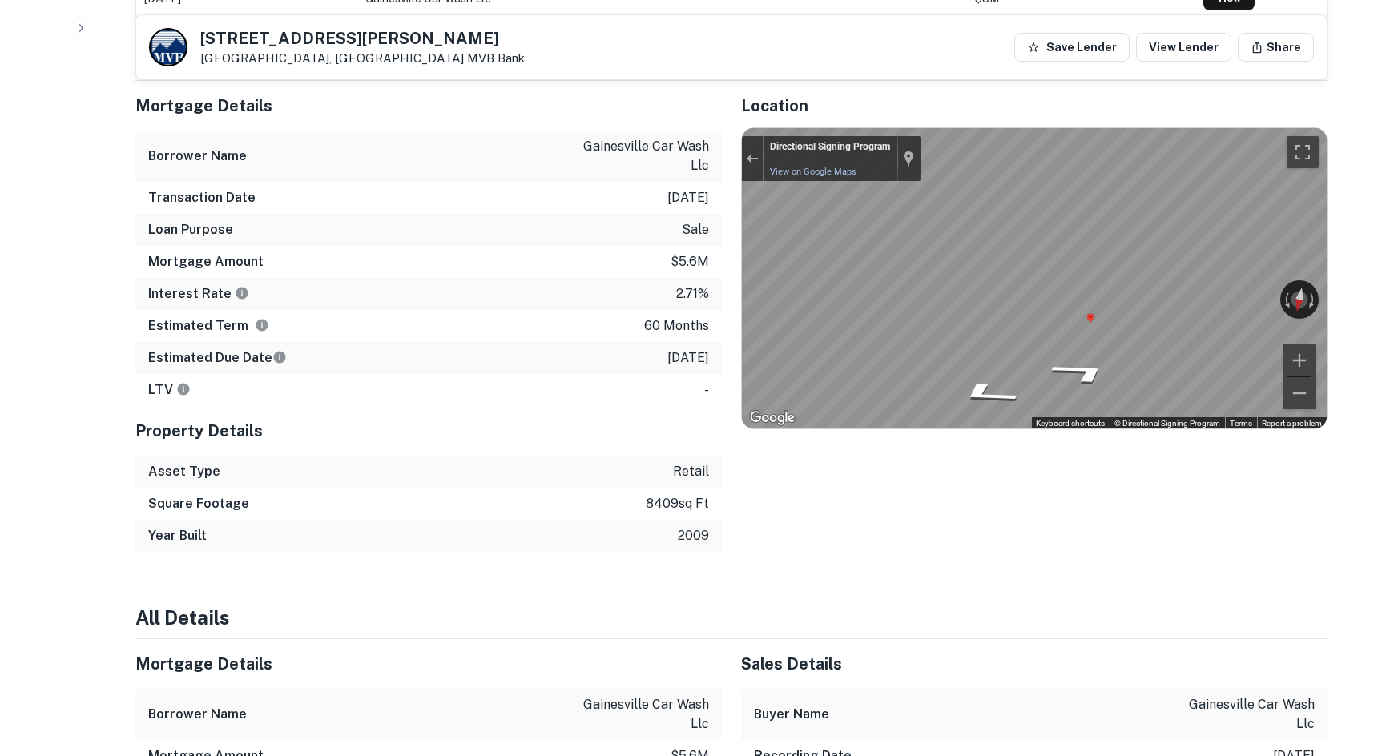
drag, startPoint x: 256, startPoint y: 735, endPoint x: 256, endPoint y: 775, distance: 40.1
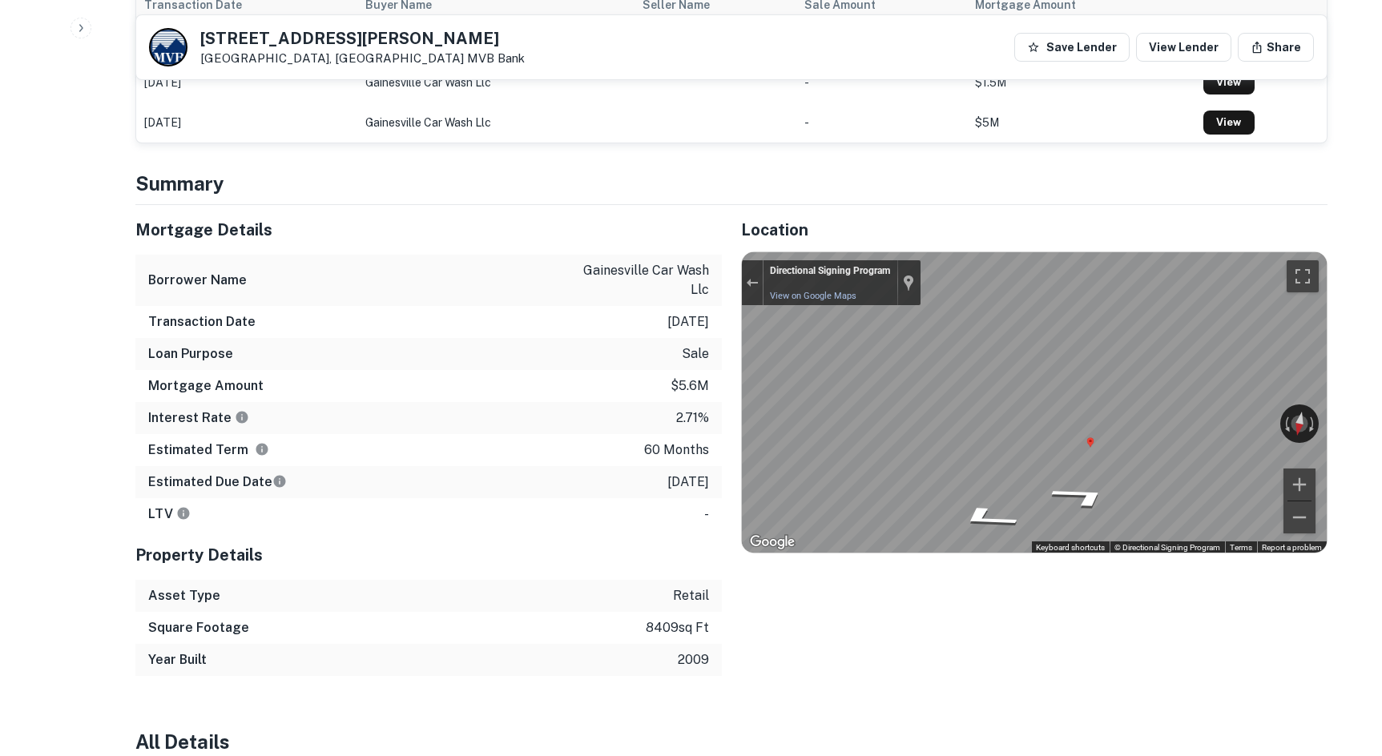
scroll to position [1062, 0]
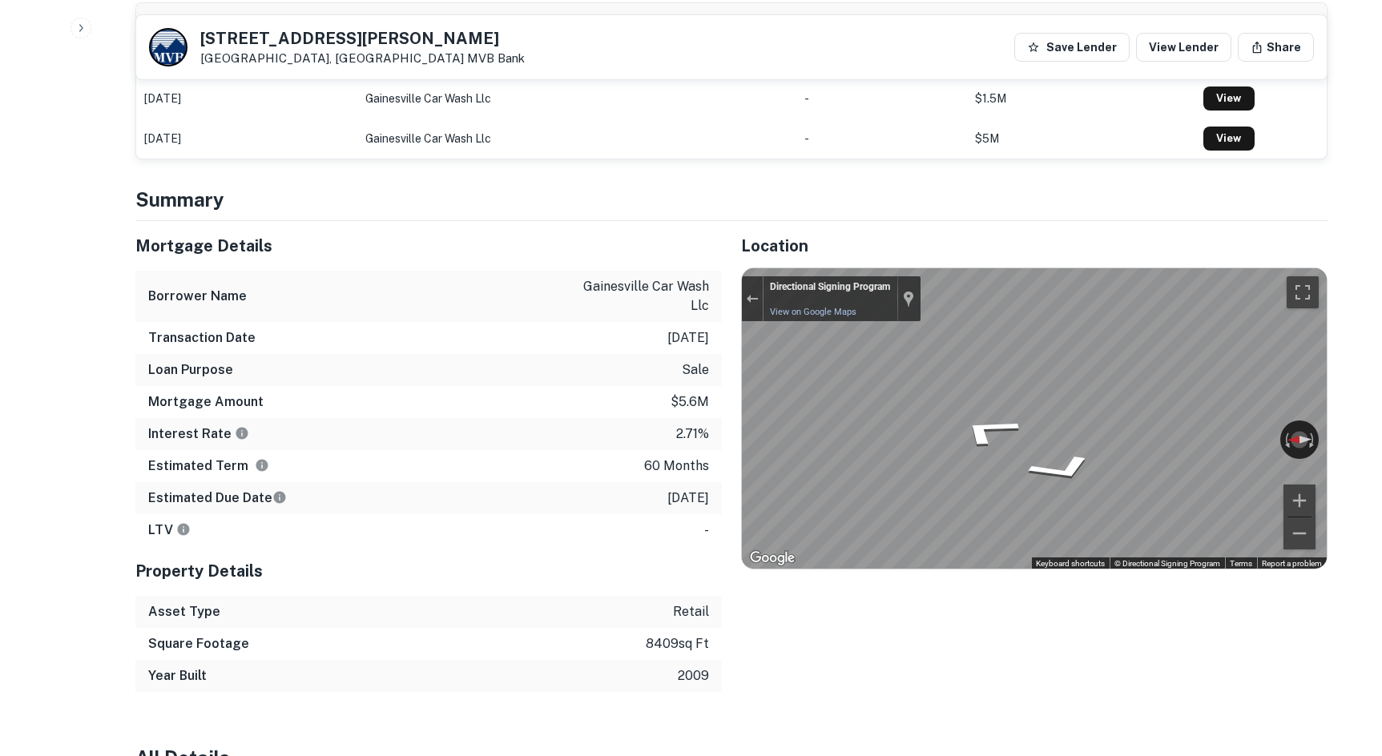
drag, startPoint x: 278, startPoint y: 151, endPoint x: 269, endPoint y: 148, distance: 9.4
click at [278, 185] on h4 "Summary" at bounding box center [731, 199] width 1192 height 29
click at [915, 625] on div "Location ← Move left → Move right ↑ Move up ↓ Move down + Zoom in - Zoom out Ho…" at bounding box center [1025, 456] width 606 height 471
